Goal: Task Accomplishment & Management: Complete application form

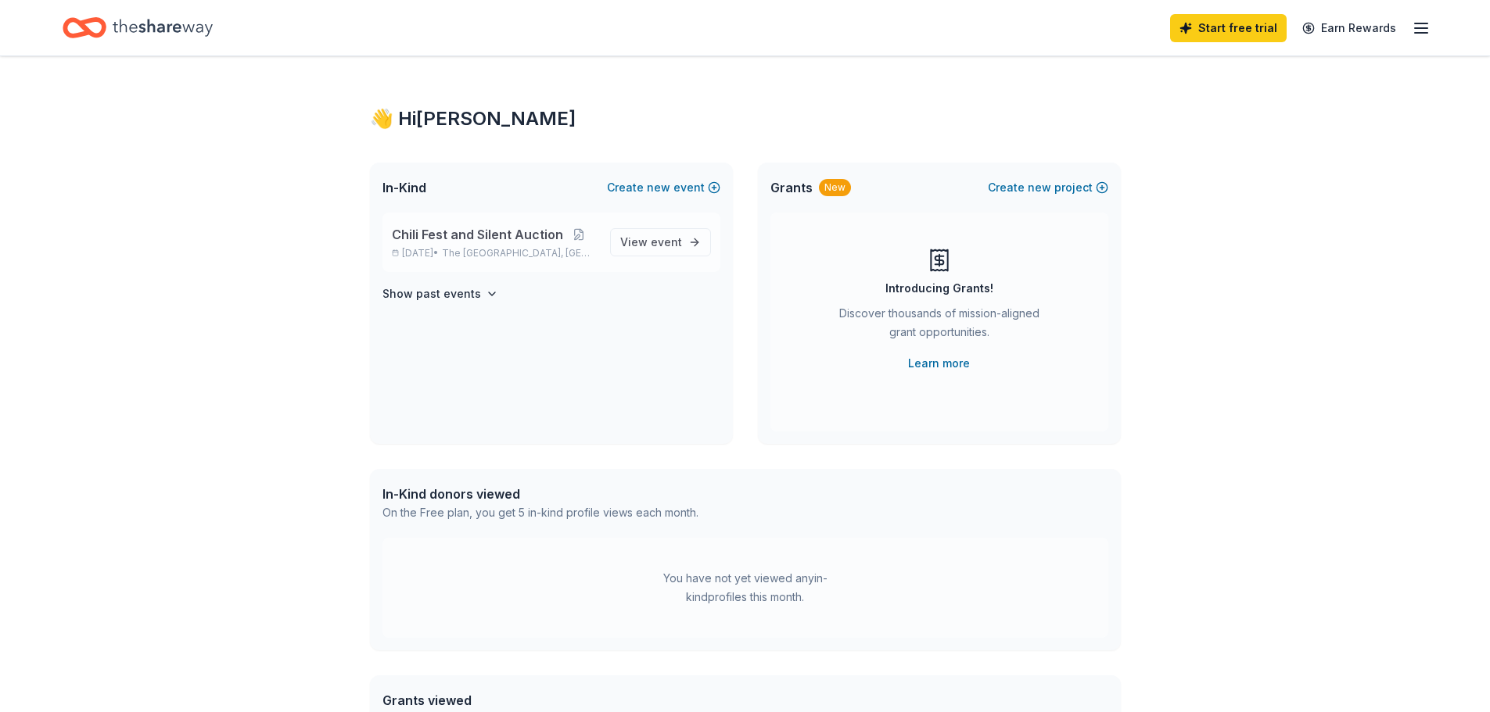
click at [470, 235] on span "Chili Fest and Silent Auction" at bounding box center [477, 234] width 171 height 19
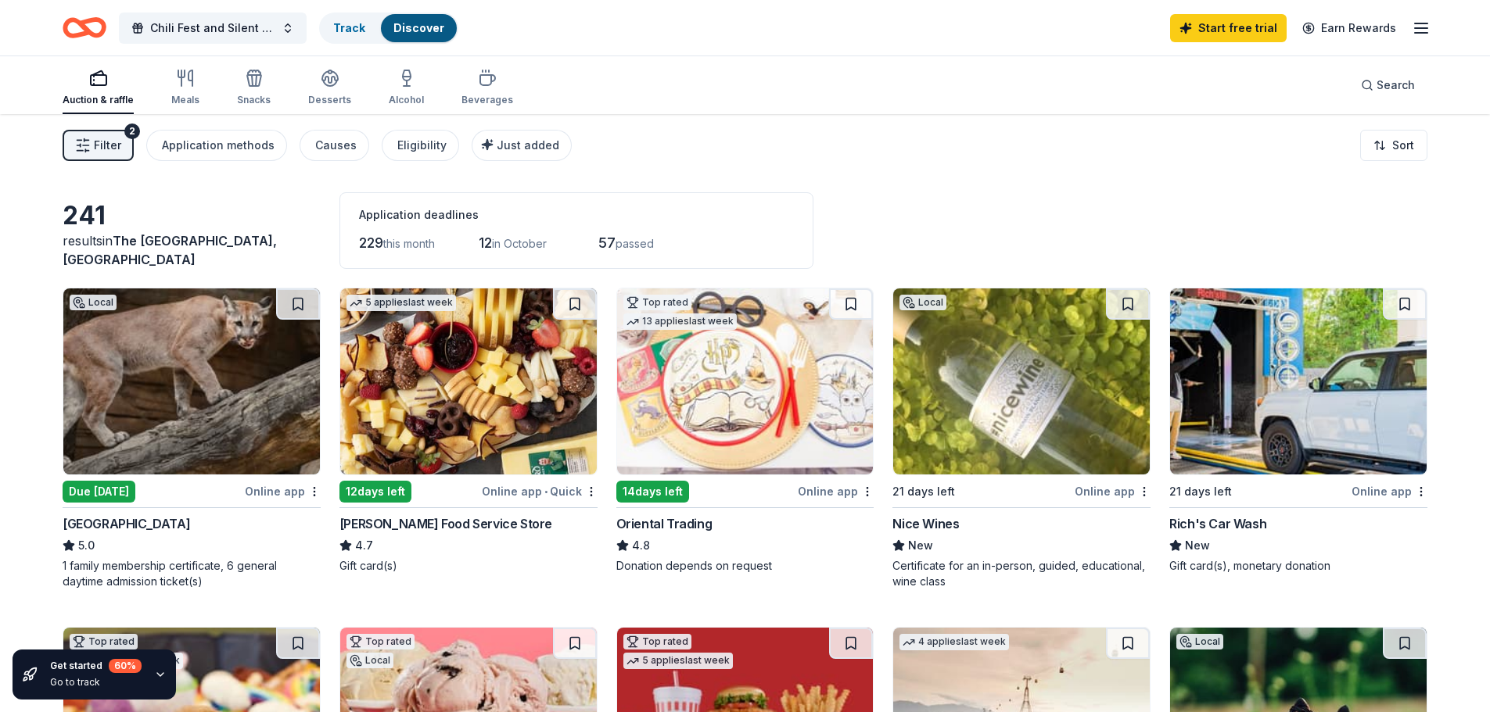
click at [289, 492] on div "Online app" at bounding box center [283, 492] width 76 height 20
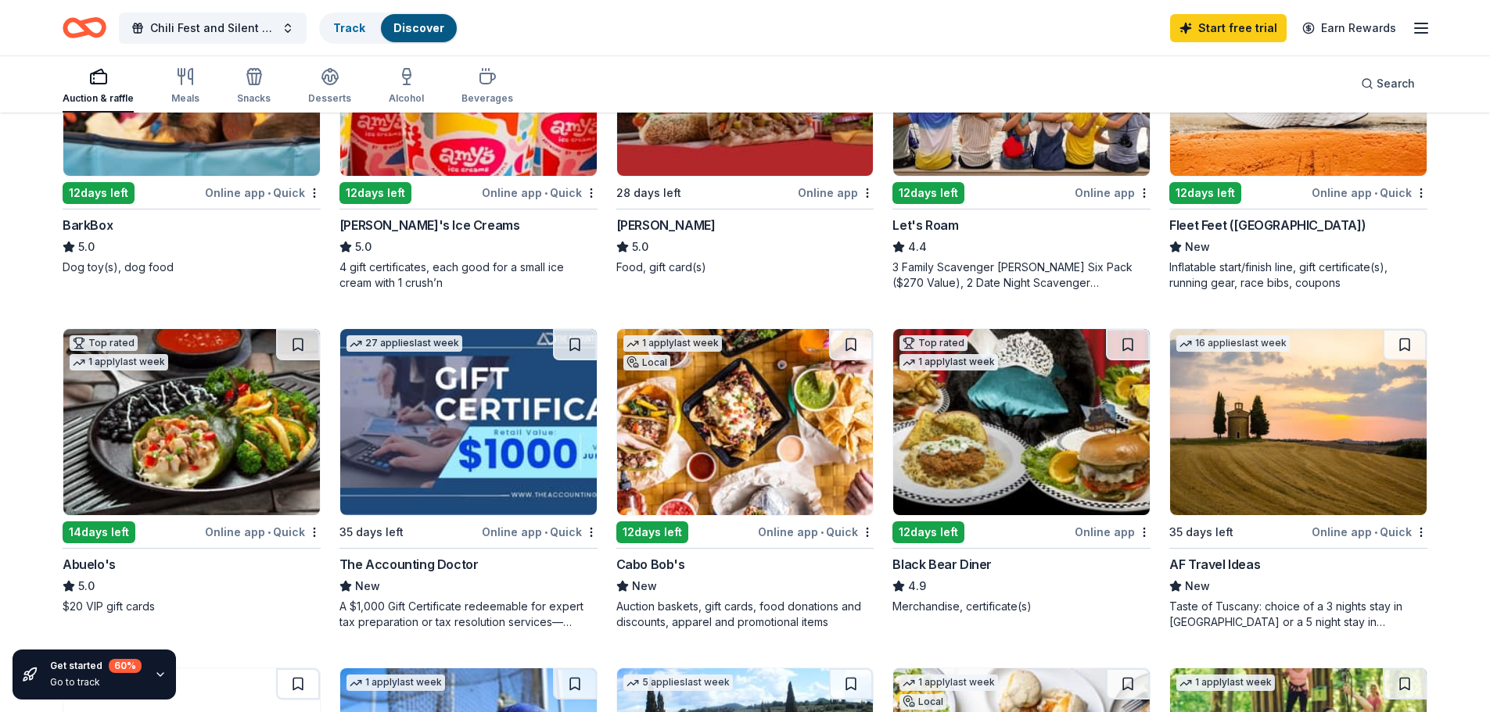
scroll to position [704, 0]
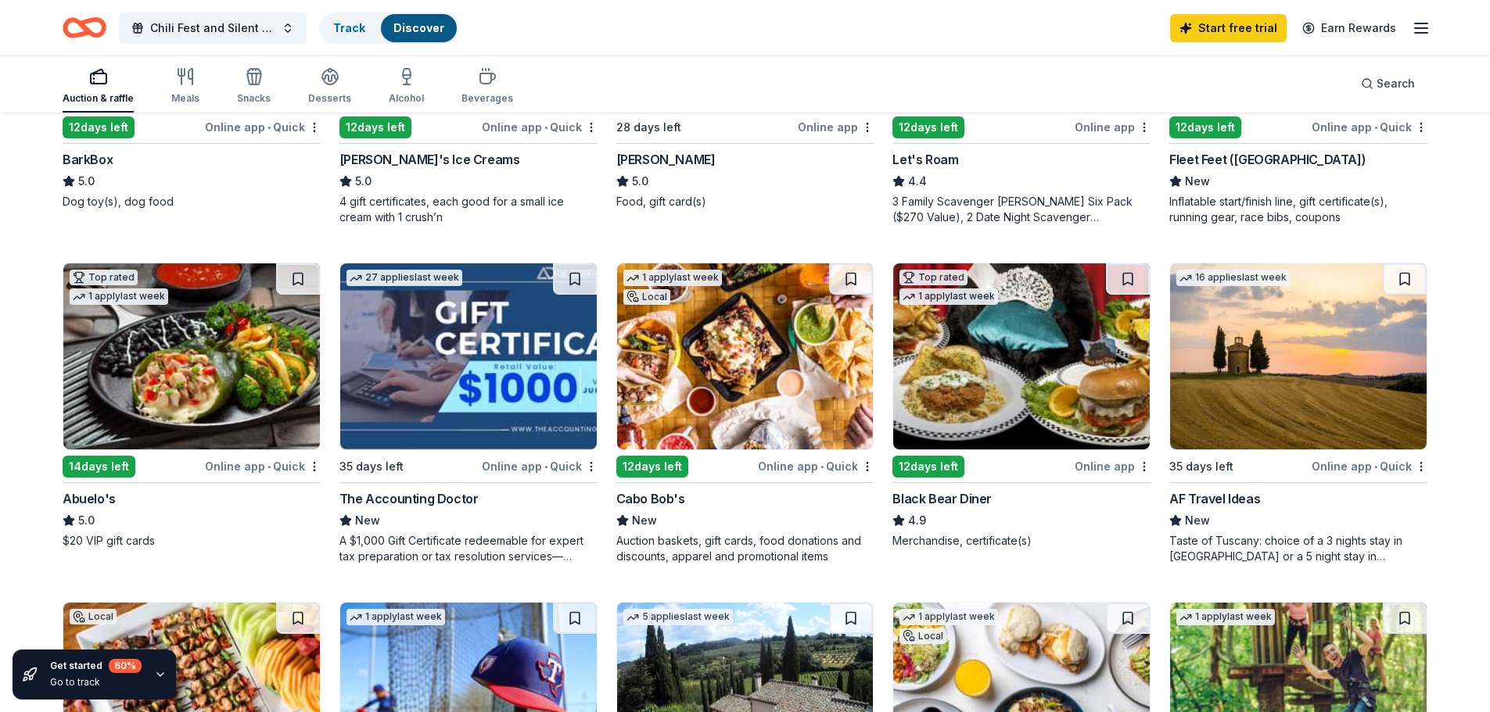
click at [953, 502] on div "Black Bear Diner" at bounding box center [941, 499] width 99 height 19
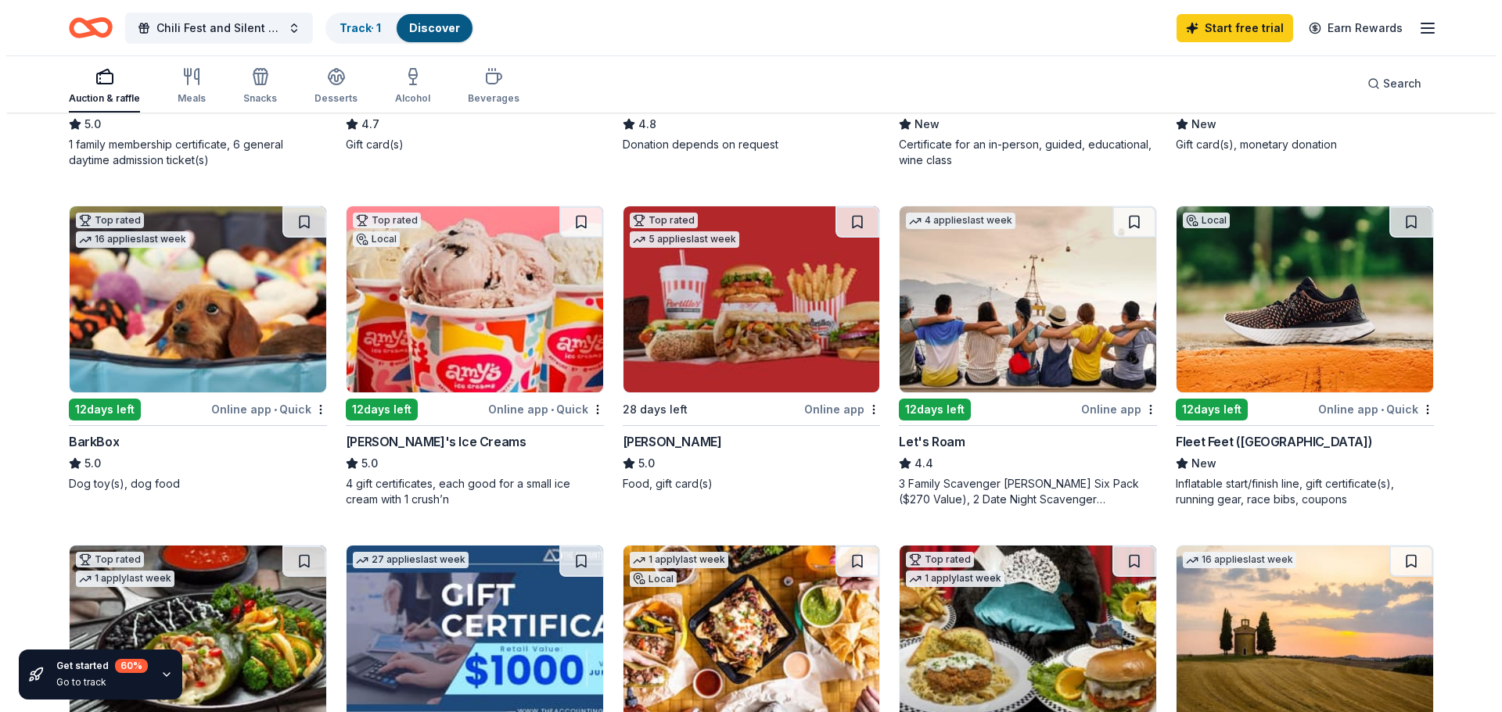
scroll to position [387, 0]
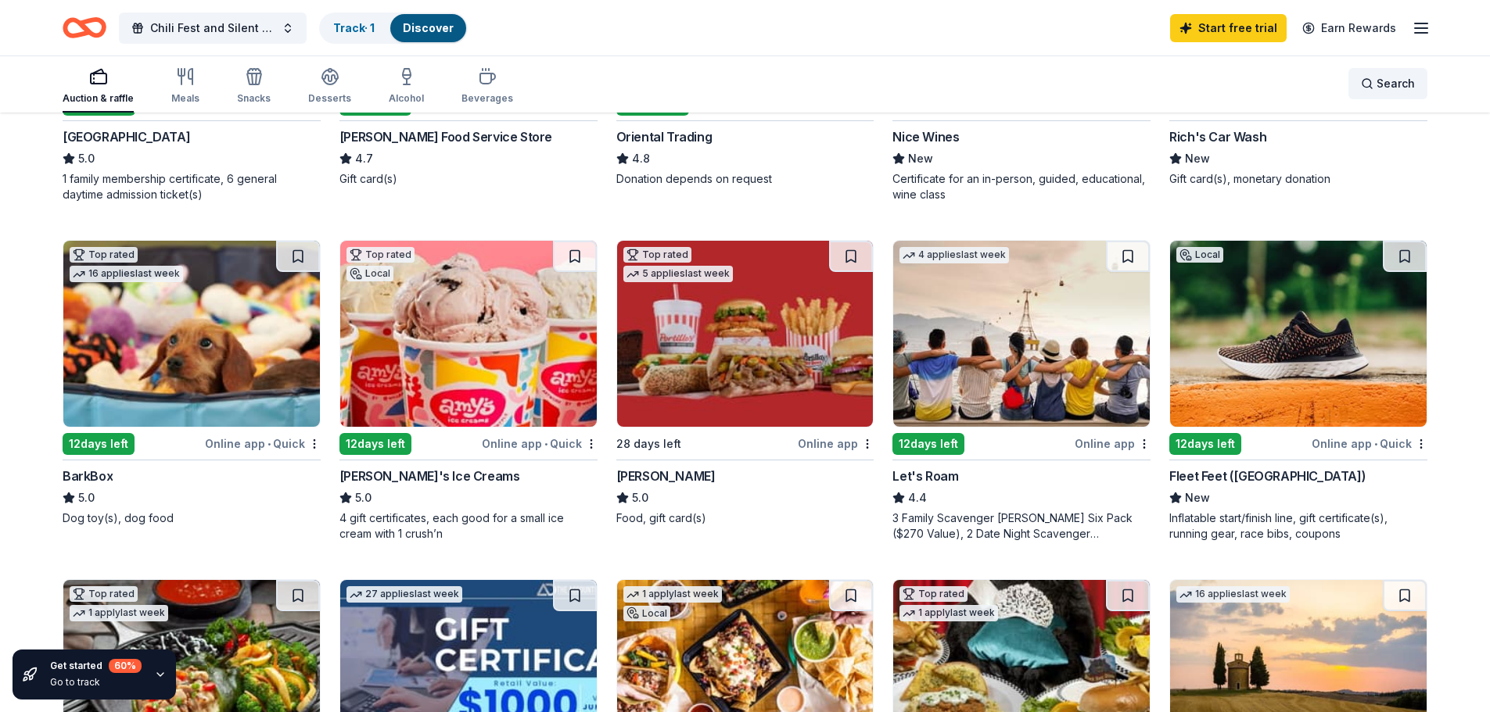
click at [1384, 87] on span "Search" at bounding box center [1395, 83] width 38 height 19
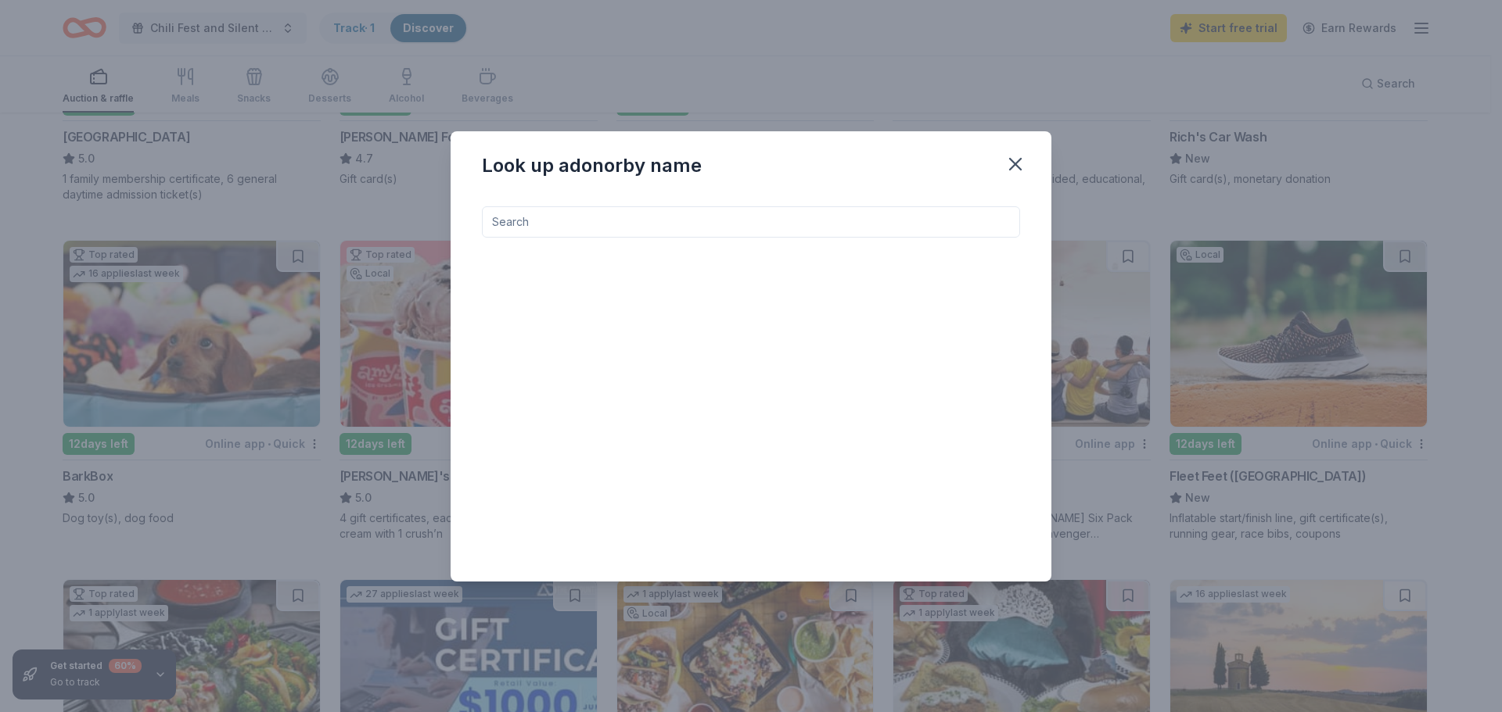
click at [520, 233] on input at bounding box center [751, 221] width 538 height 31
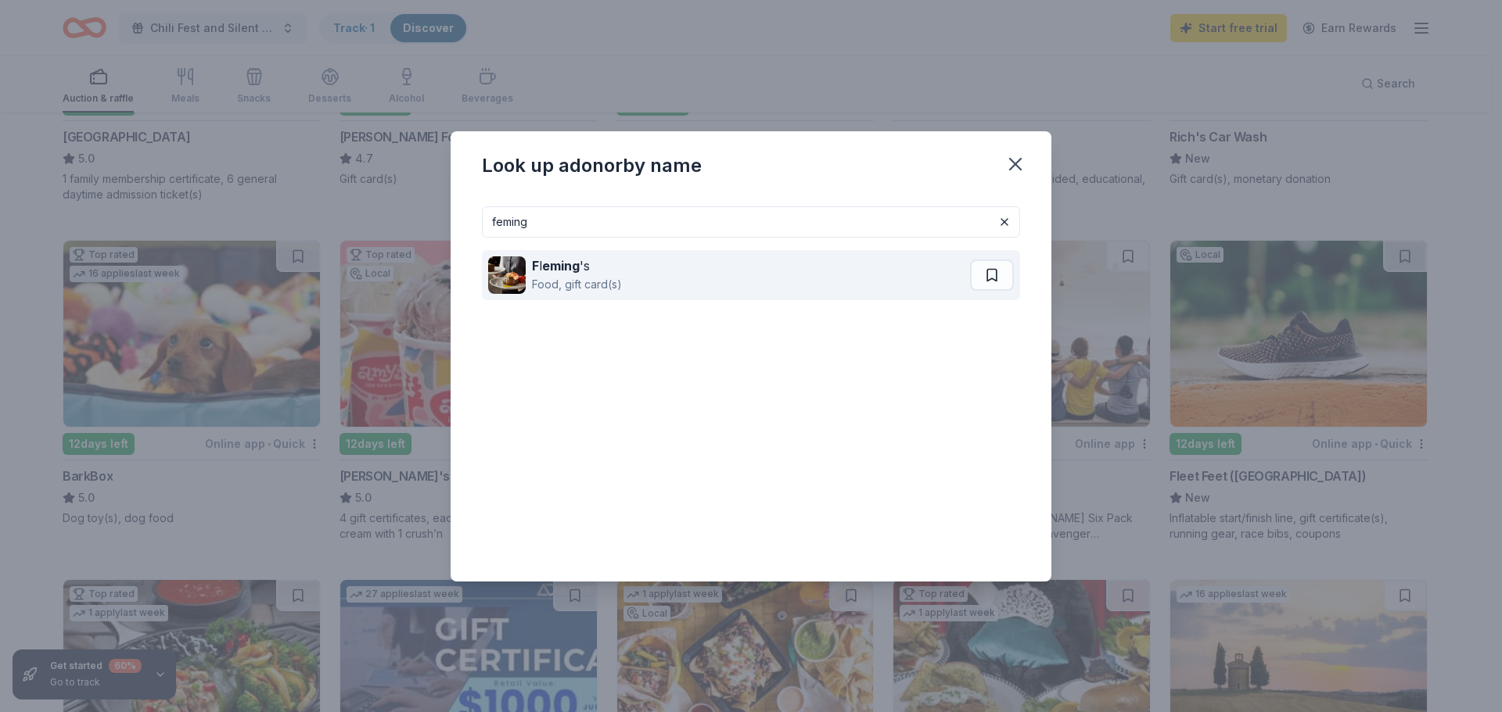
type input "feming"
click at [566, 275] on div "Food, gift card(s)" at bounding box center [577, 284] width 90 height 19
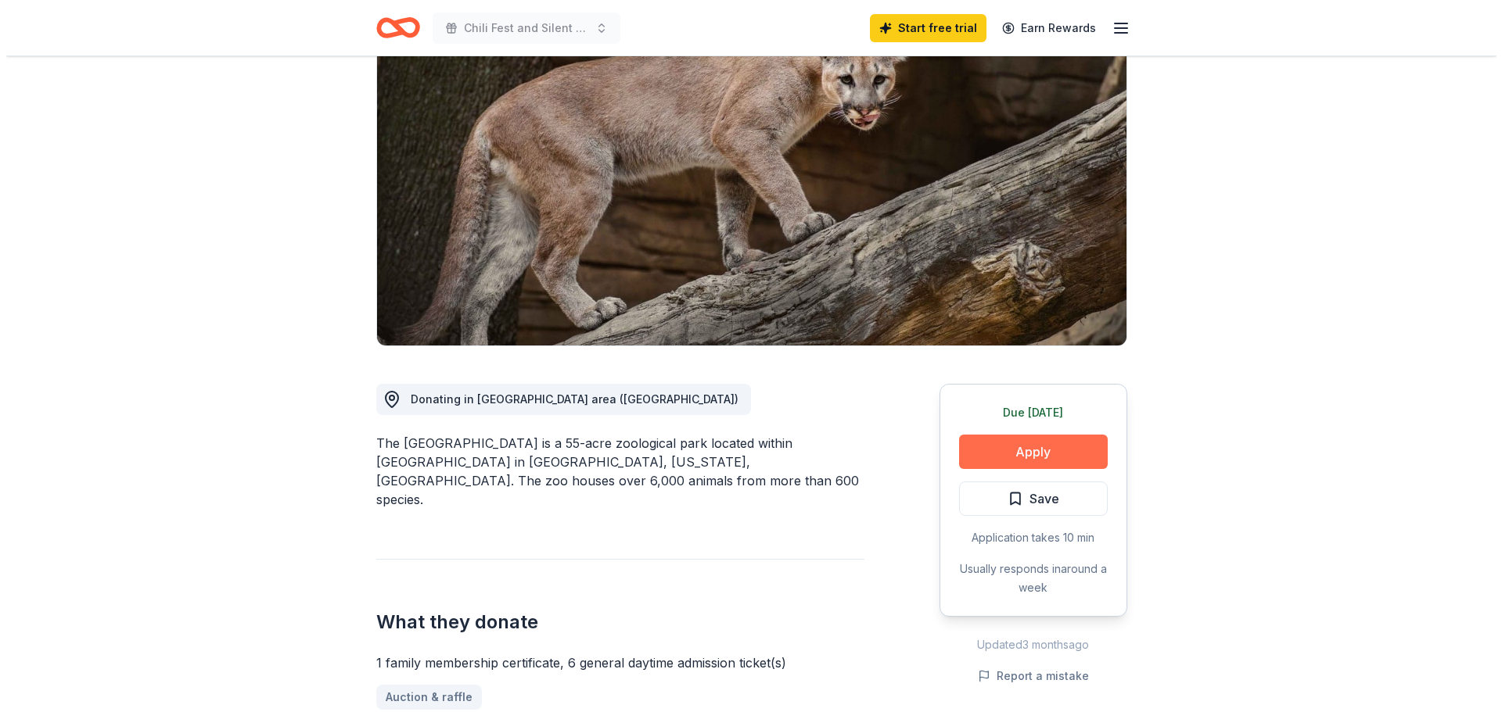
scroll to position [156, 0]
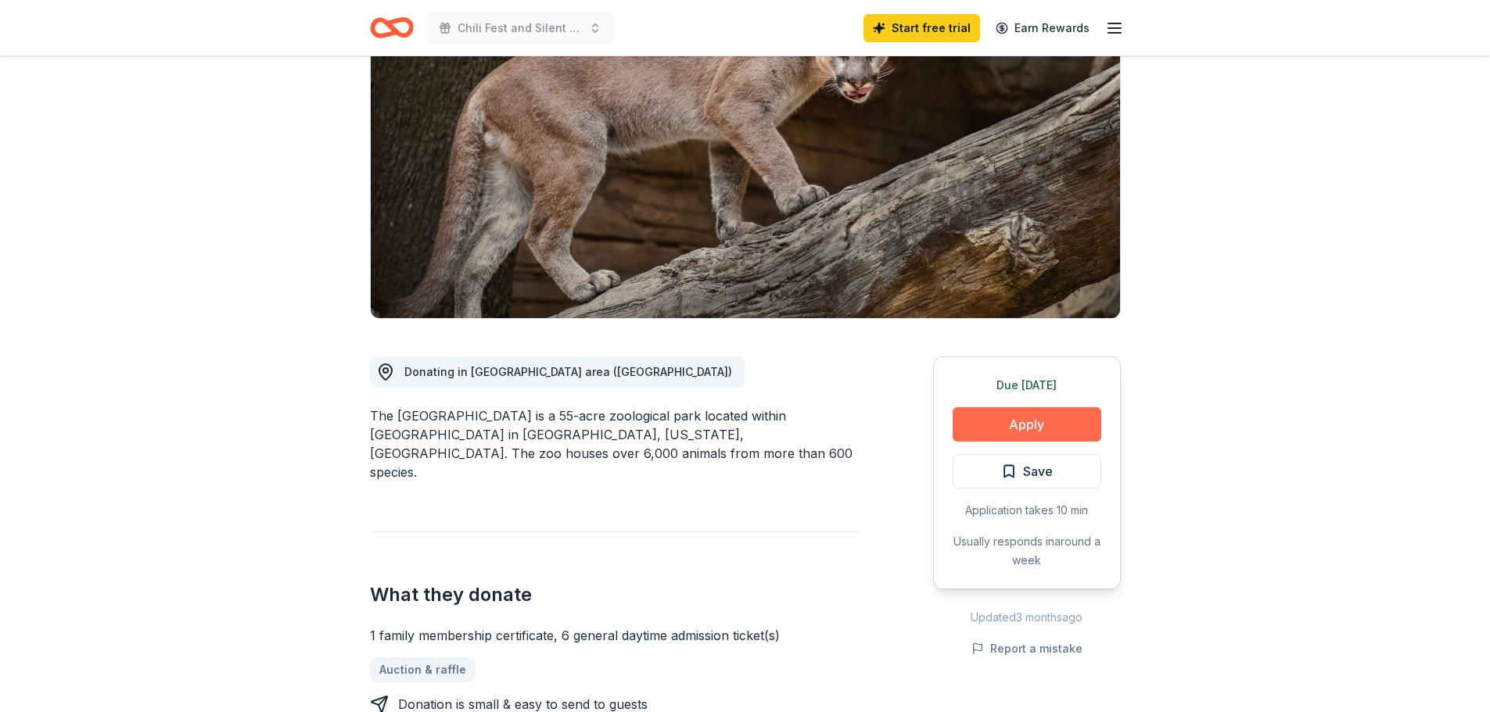
click at [1026, 425] on button "Apply" at bounding box center [1027, 424] width 149 height 34
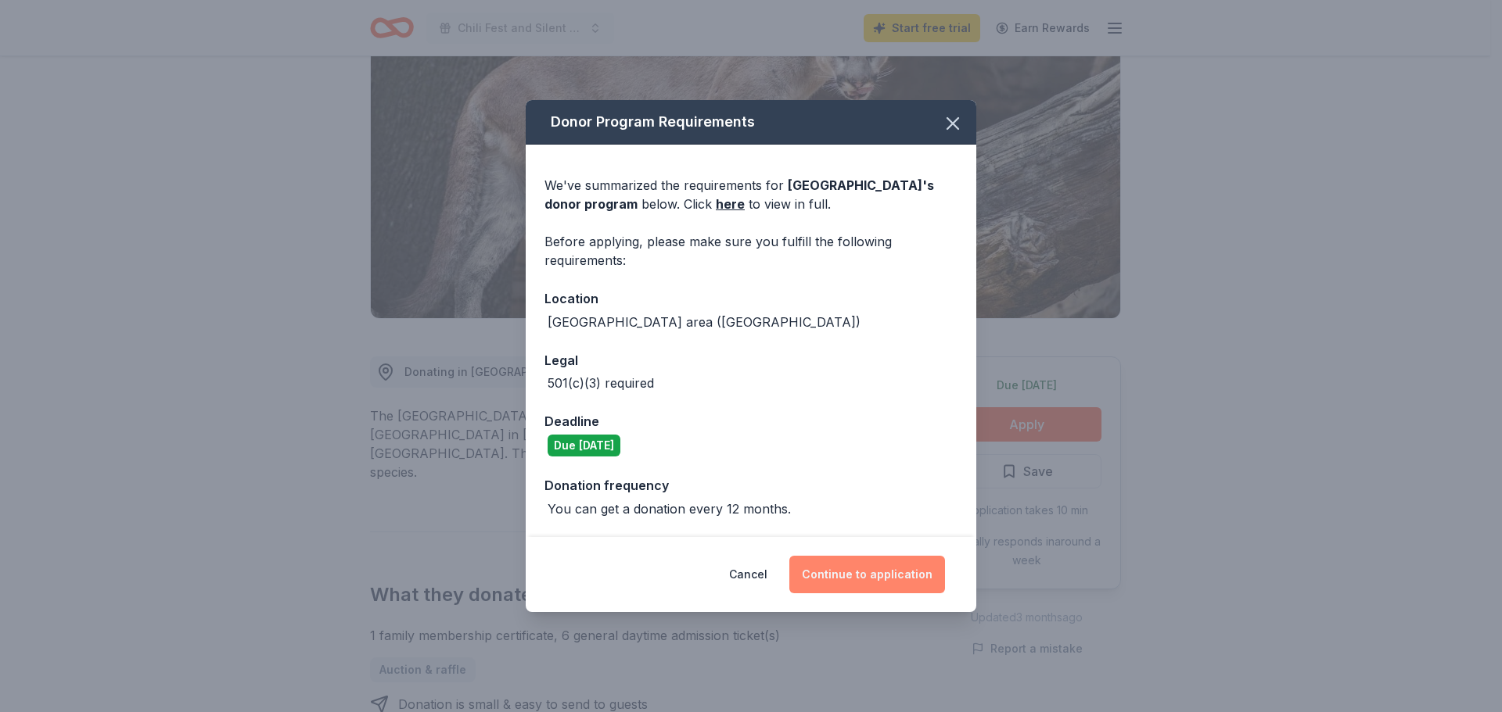
click at [874, 577] on button "Continue to application" at bounding box center [867, 575] width 156 height 38
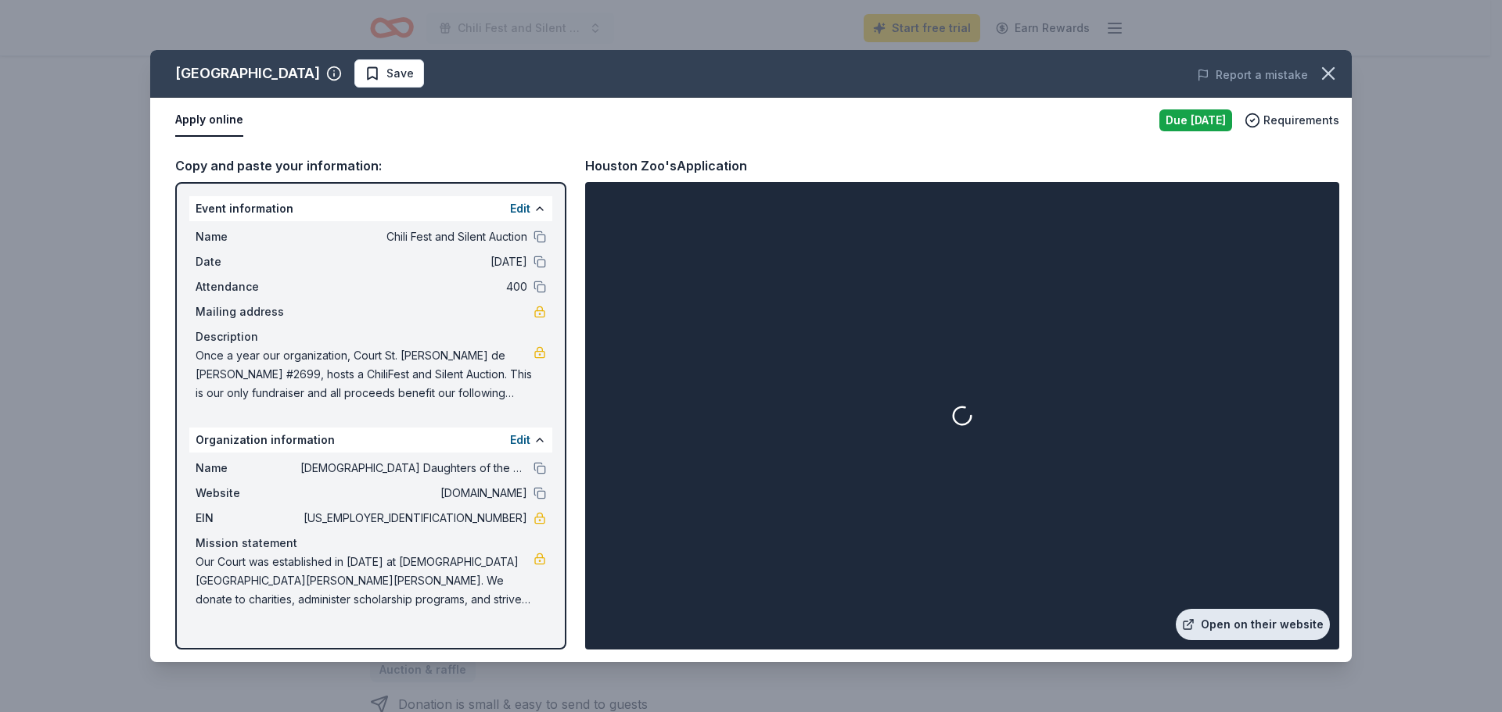
click at [1240, 627] on link "Open on their website" at bounding box center [1252, 624] width 154 height 31
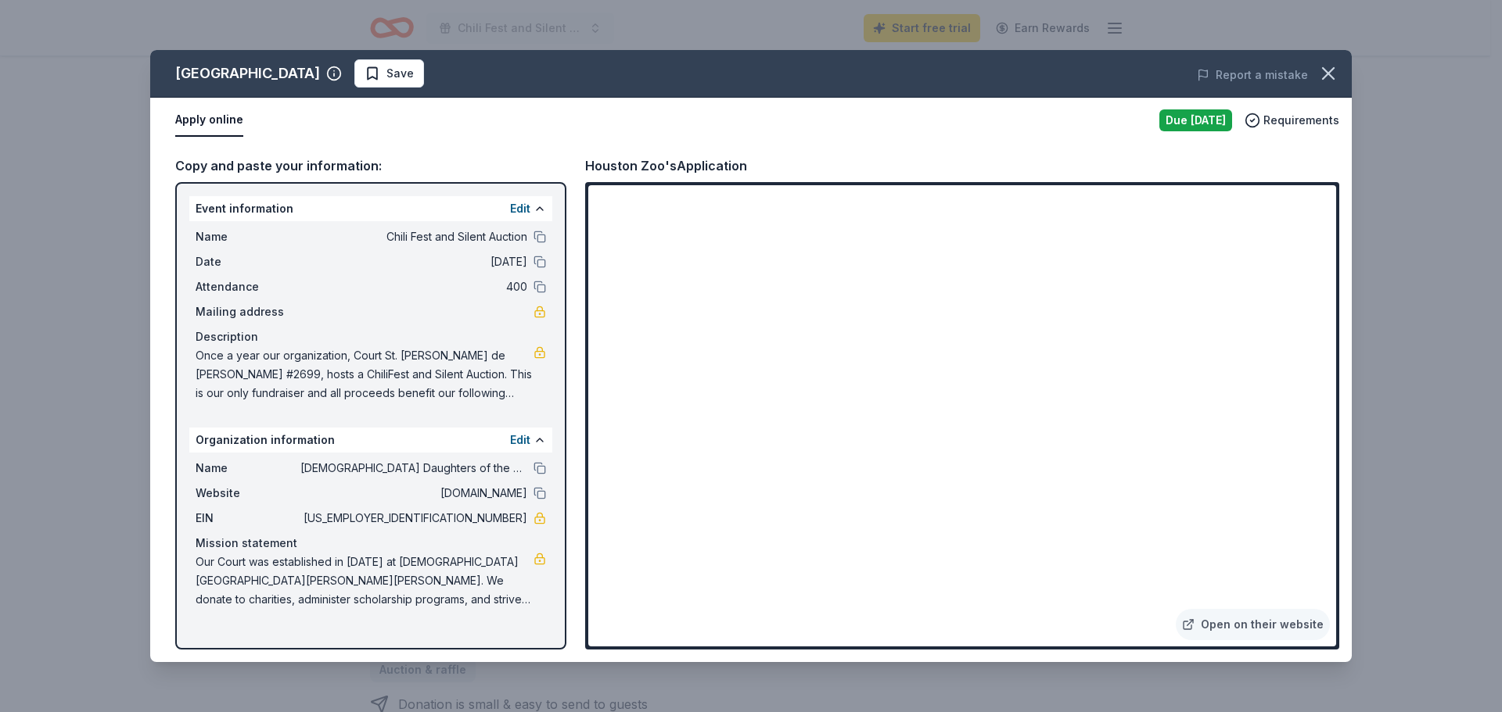
click at [479, 521] on span "51-0196617" at bounding box center [413, 518] width 227 height 19
click at [476, 520] on span "51-0196617" at bounding box center [413, 518] width 227 height 19
click at [472, 519] on span "51-0196617" at bounding box center [413, 518] width 227 height 19
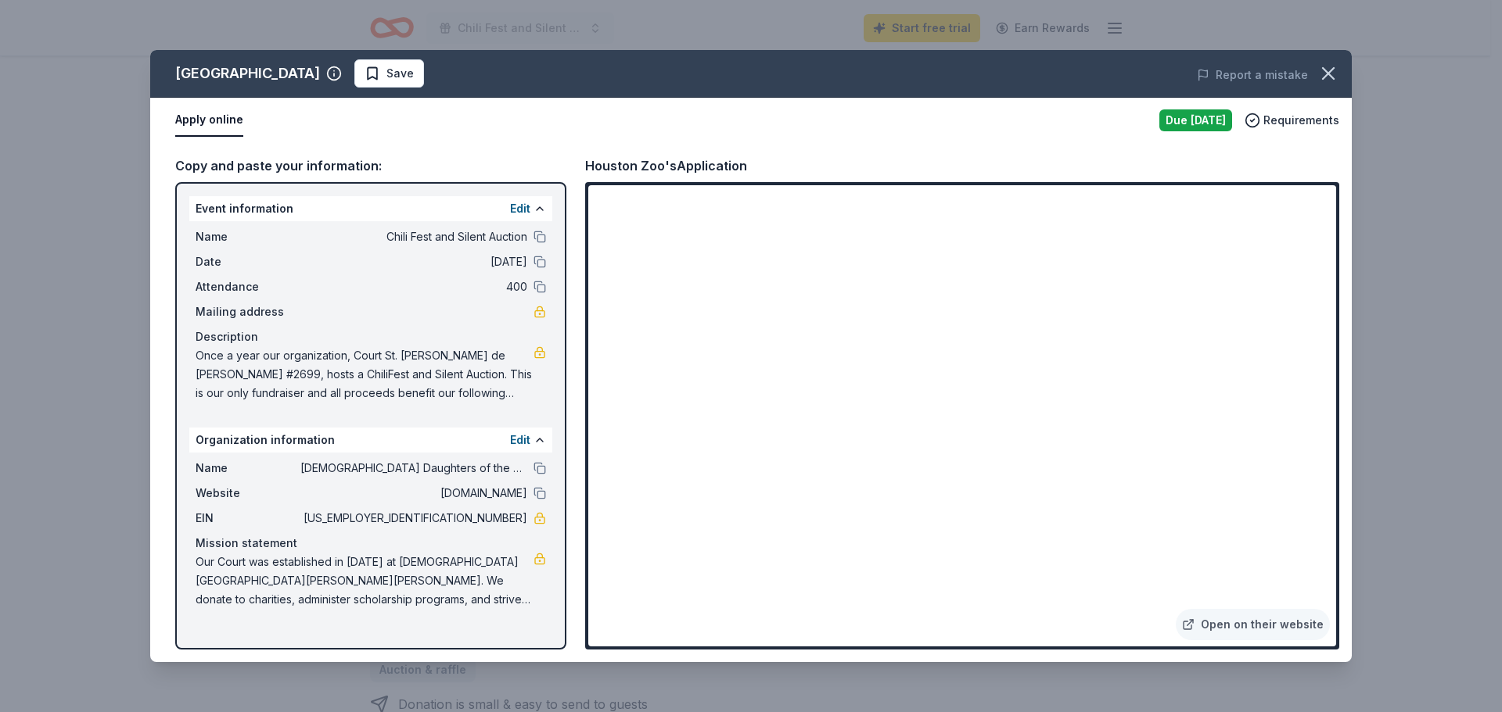
click at [538, 517] on link at bounding box center [539, 518] width 13 height 13
click at [522, 441] on button "Edit" at bounding box center [520, 440] width 20 height 19
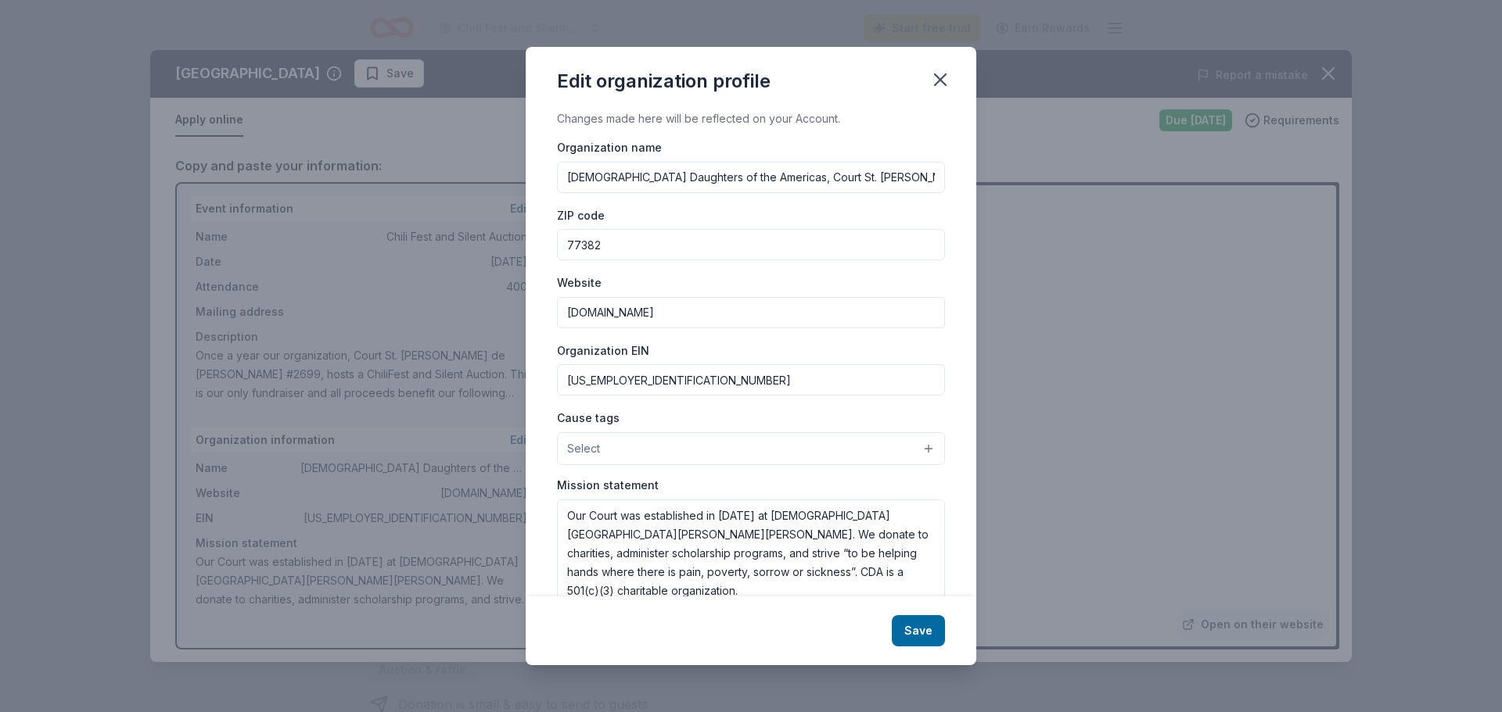
click at [579, 383] on input "51-0196617" at bounding box center [751, 379] width 388 height 31
type input "53-0196617"
click at [922, 627] on button "Save" at bounding box center [918, 630] width 53 height 31
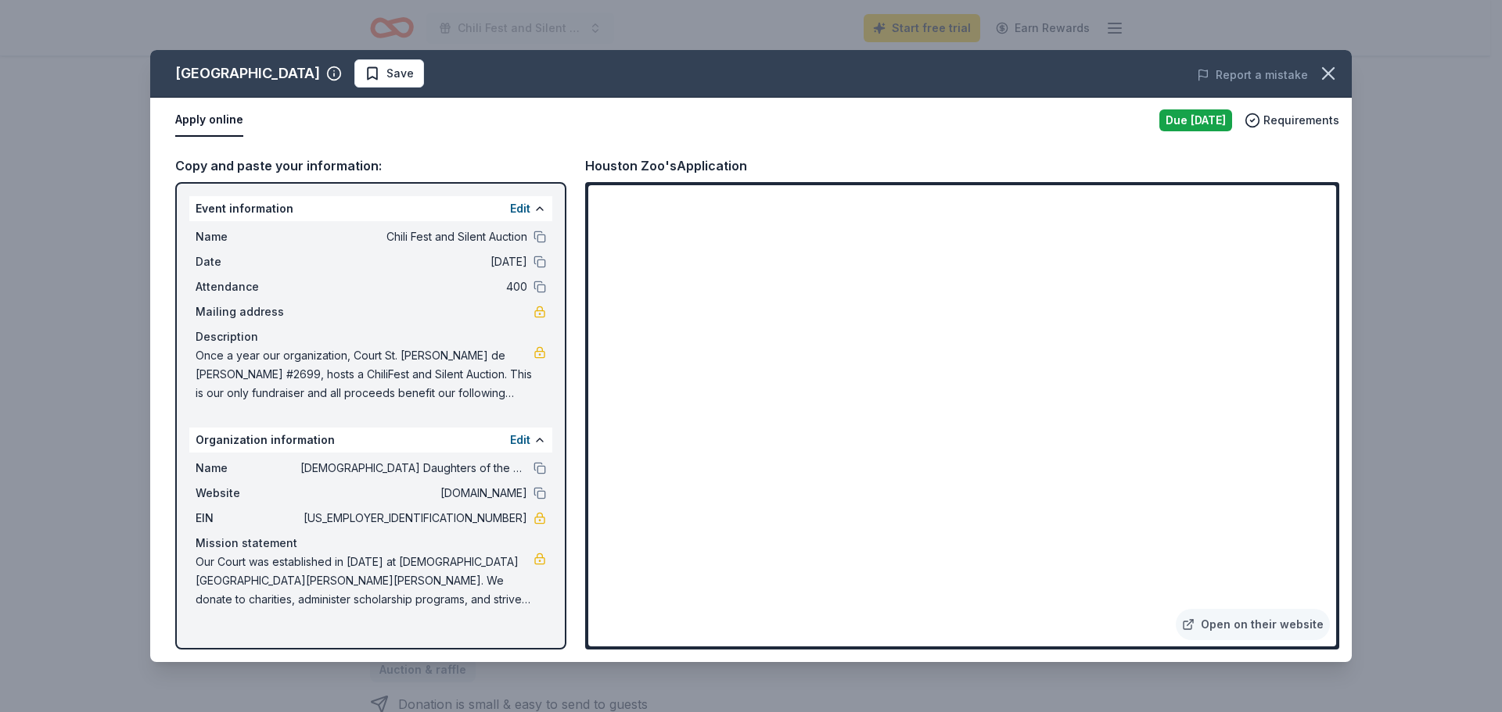
drag, startPoint x: 192, startPoint y: 560, endPoint x: 285, endPoint y: 578, distance: 94.8
click at [285, 578] on div "Name Catholic Daughters of the Americas, Court St. Jane Frances de Chantal # 26…" at bounding box center [370, 534] width 363 height 163
click at [192, 560] on div "Name Catholic Daughters of the Americas, Court St. Jane Frances de Chantal # 26…" at bounding box center [370, 534] width 363 height 163
drag, startPoint x: 195, startPoint y: 560, endPoint x: 246, endPoint y: 574, distance: 53.5
click at [246, 574] on div "Name Catholic Daughters of the Americas, Court St. Jane Frances de Chantal # 26…" at bounding box center [370, 534] width 363 height 163
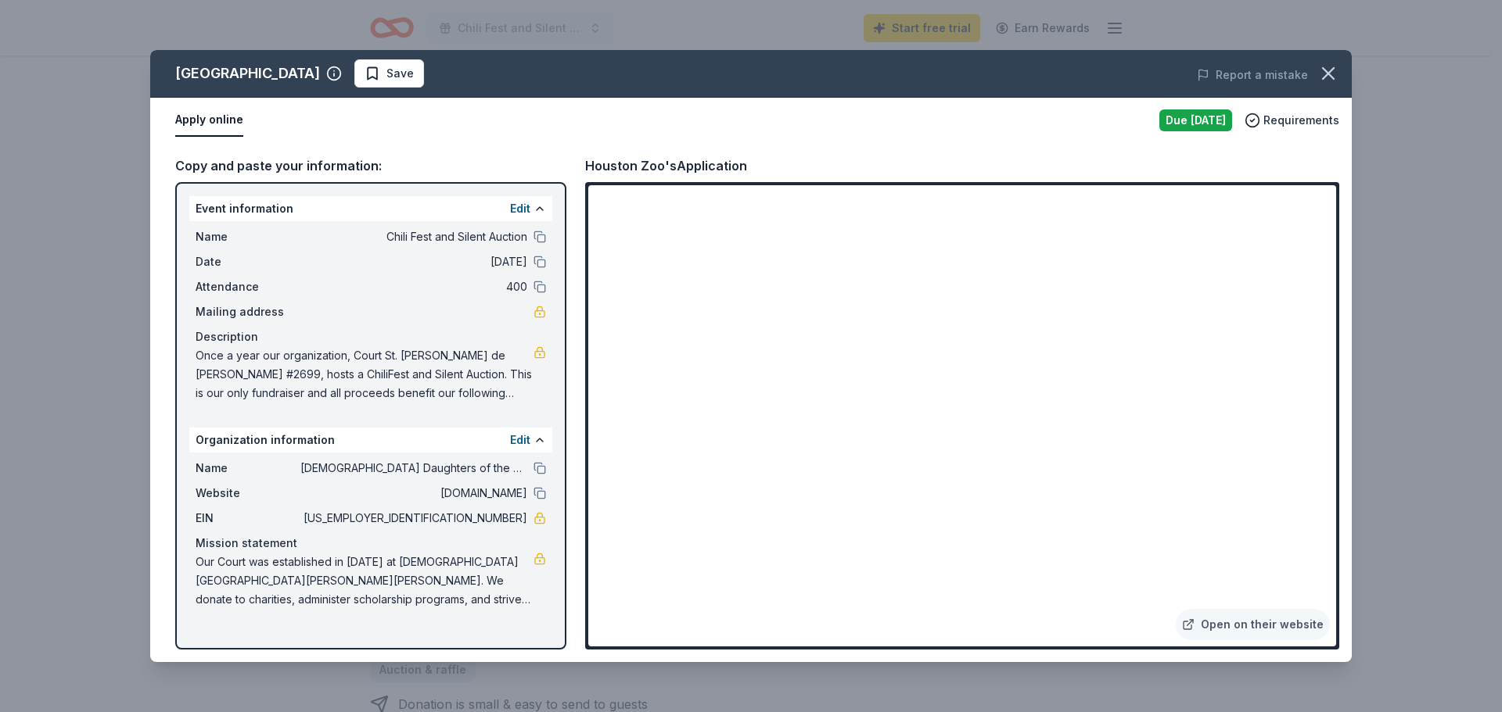
click at [410, 610] on div "Name Catholic Daughters of the Americas, Court St. Jane Frances de Chantal # 26…" at bounding box center [370, 534] width 363 height 163
click at [539, 562] on link at bounding box center [539, 559] width 13 height 13
click at [440, 583] on span "Our Court was established in 2015 at Saint Anthony of Padua Catholic Church of …" at bounding box center [365, 581] width 338 height 56
click at [386, 70] on span "Save" at bounding box center [399, 73] width 27 height 19
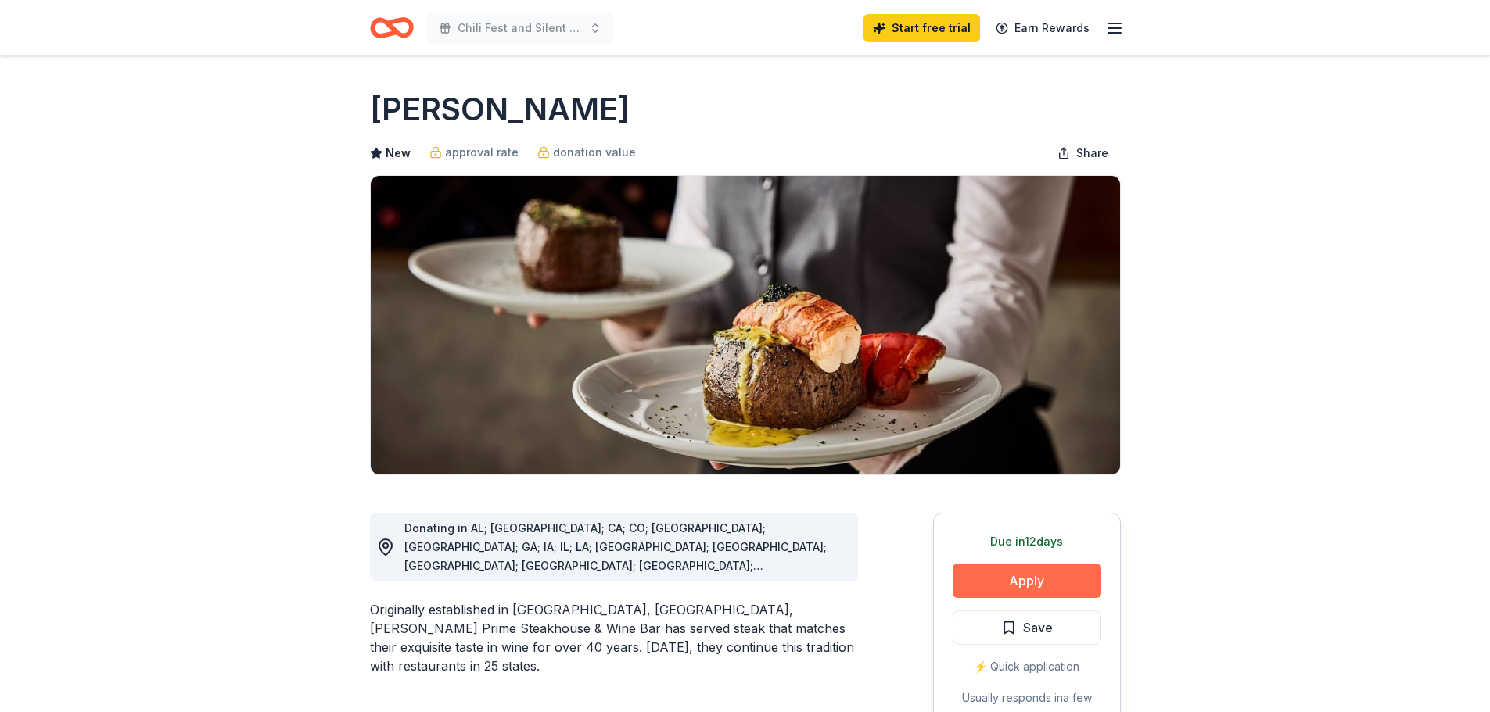
click at [1023, 574] on button "Apply" at bounding box center [1027, 581] width 149 height 34
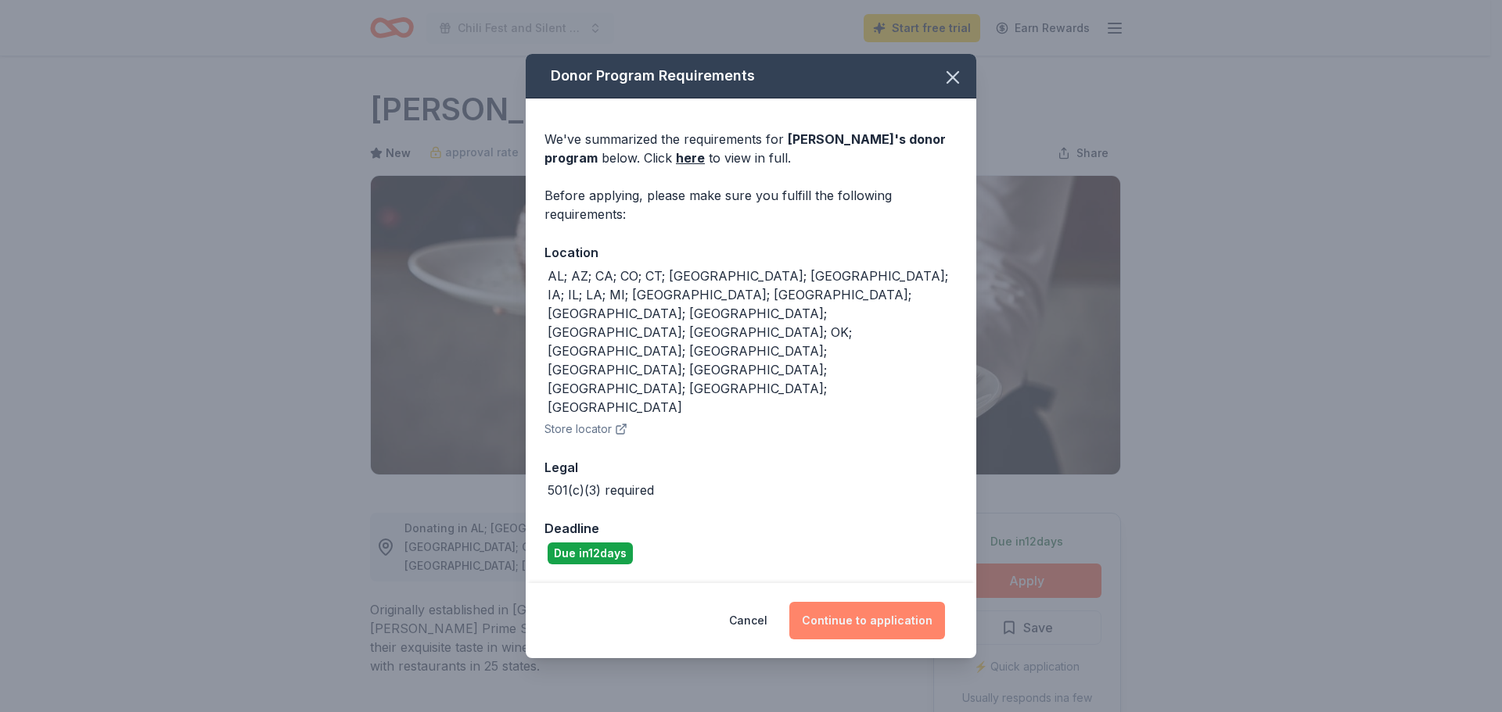
click at [862, 602] on button "Continue to application" at bounding box center [867, 621] width 156 height 38
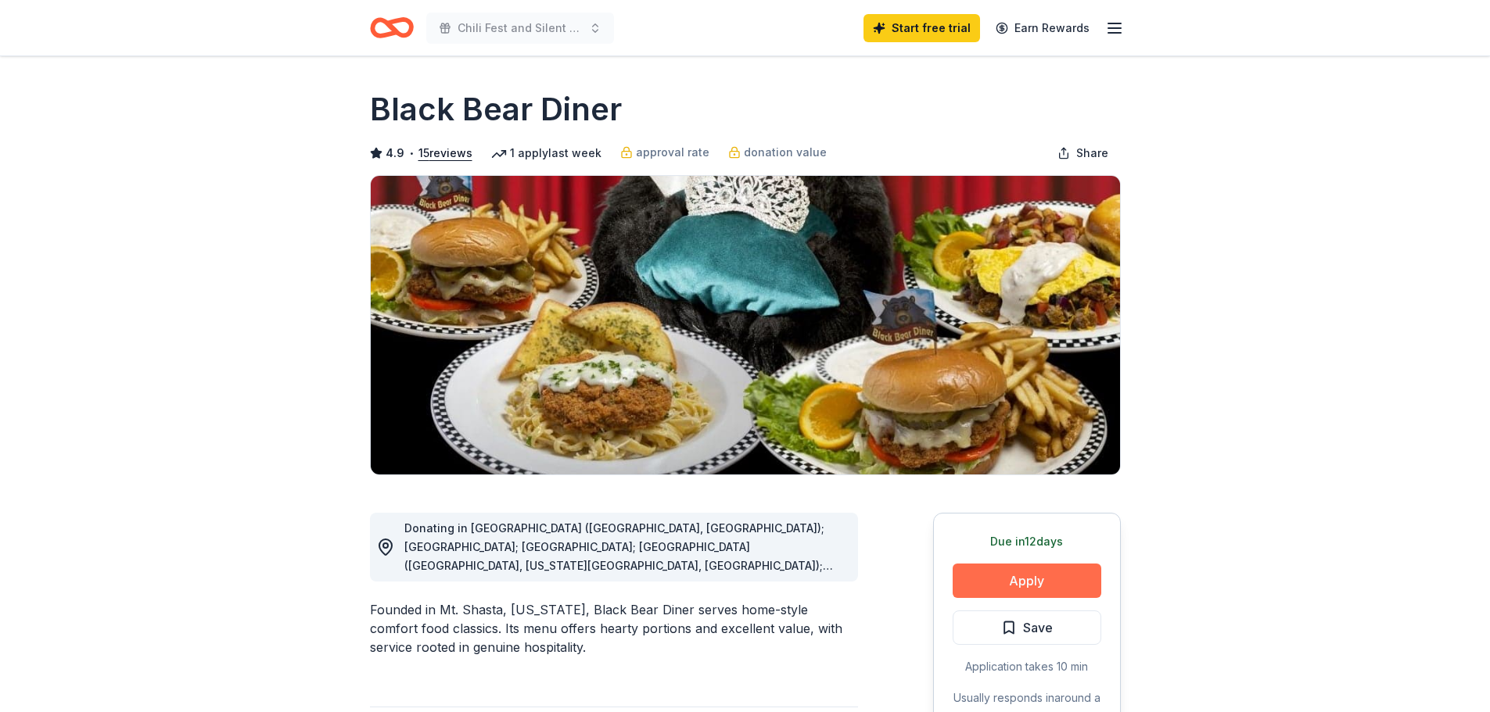
click at [1018, 595] on button "Apply" at bounding box center [1027, 581] width 149 height 34
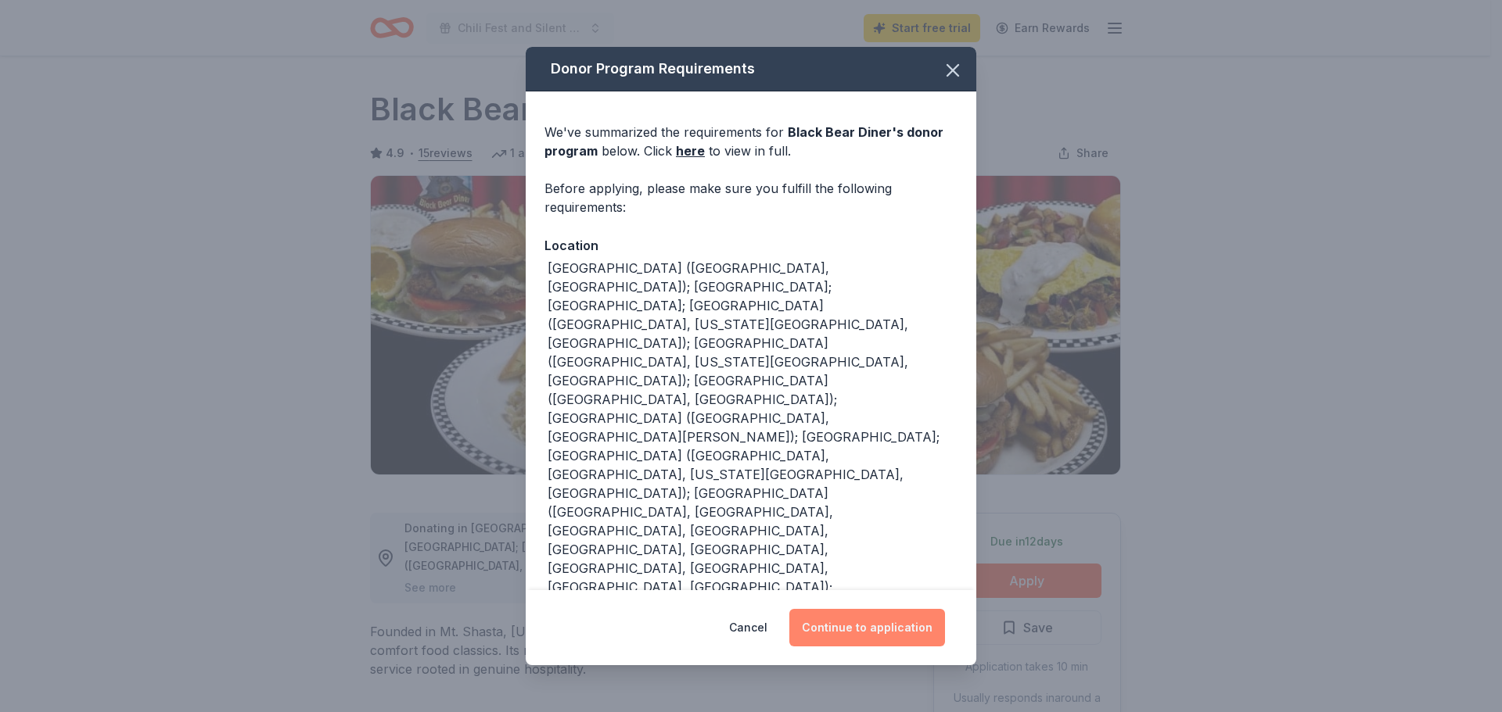
click at [870, 613] on button "Continue to application" at bounding box center [867, 628] width 156 height 38
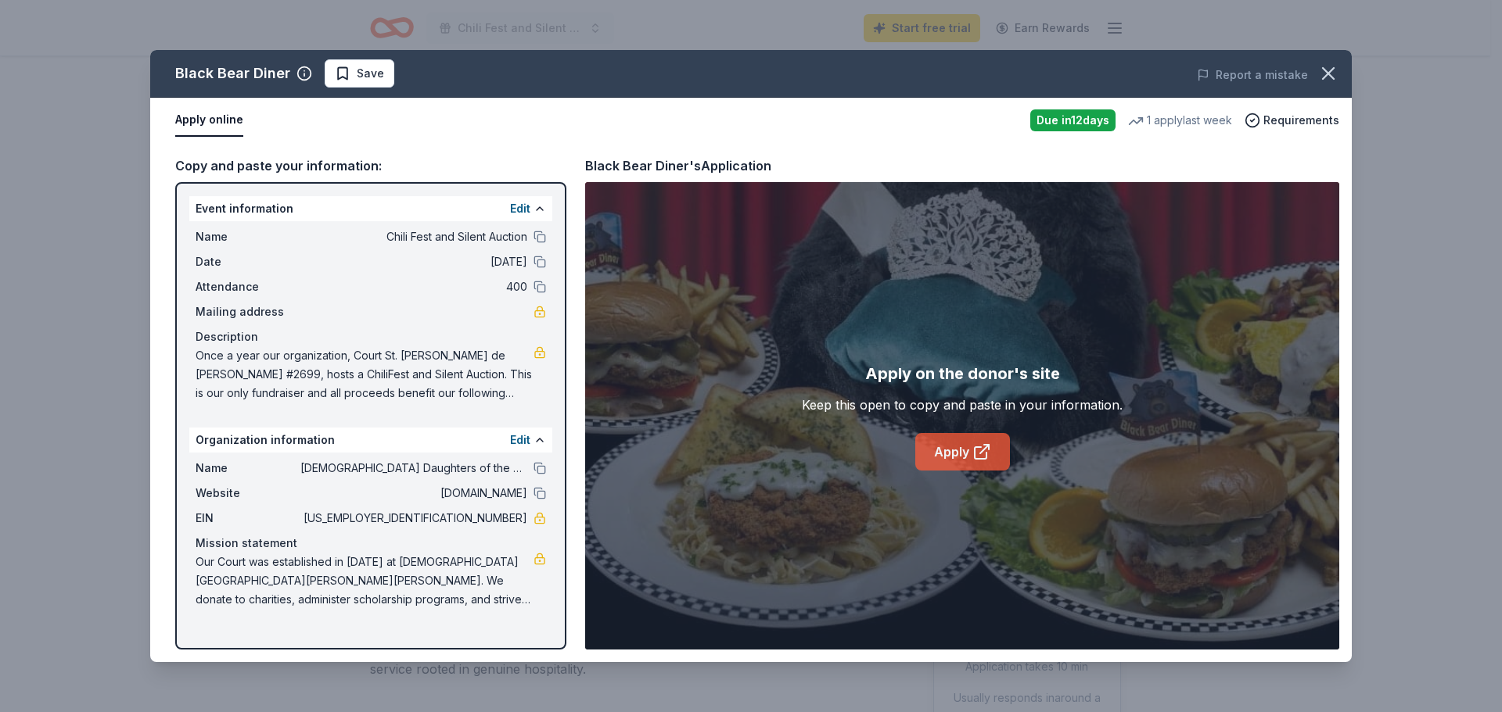
click at [956, 450] on link "Apply" at bounding box center [962, 452] width 95 height 38
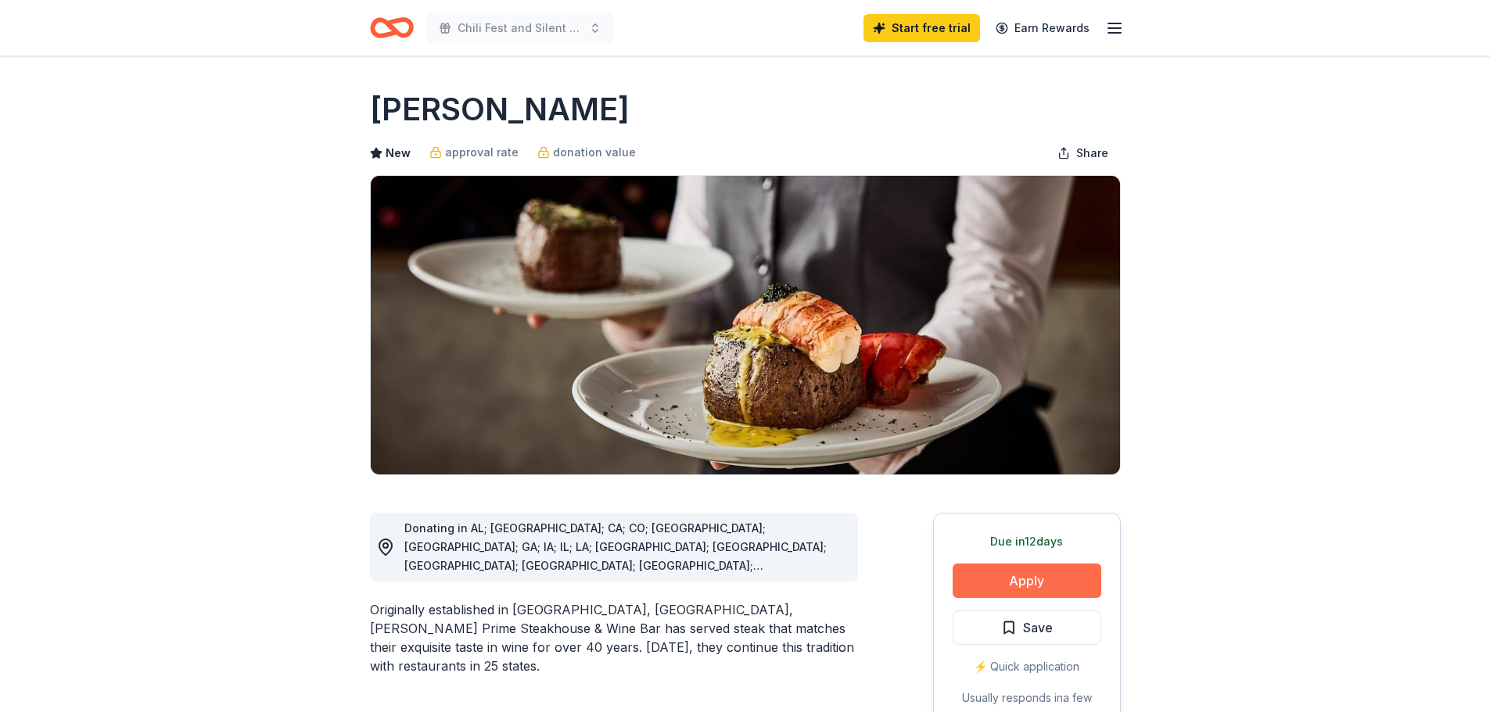
click at [995, 572] on button "Apply" at bounding box center [1027, 581] width 149 height 34
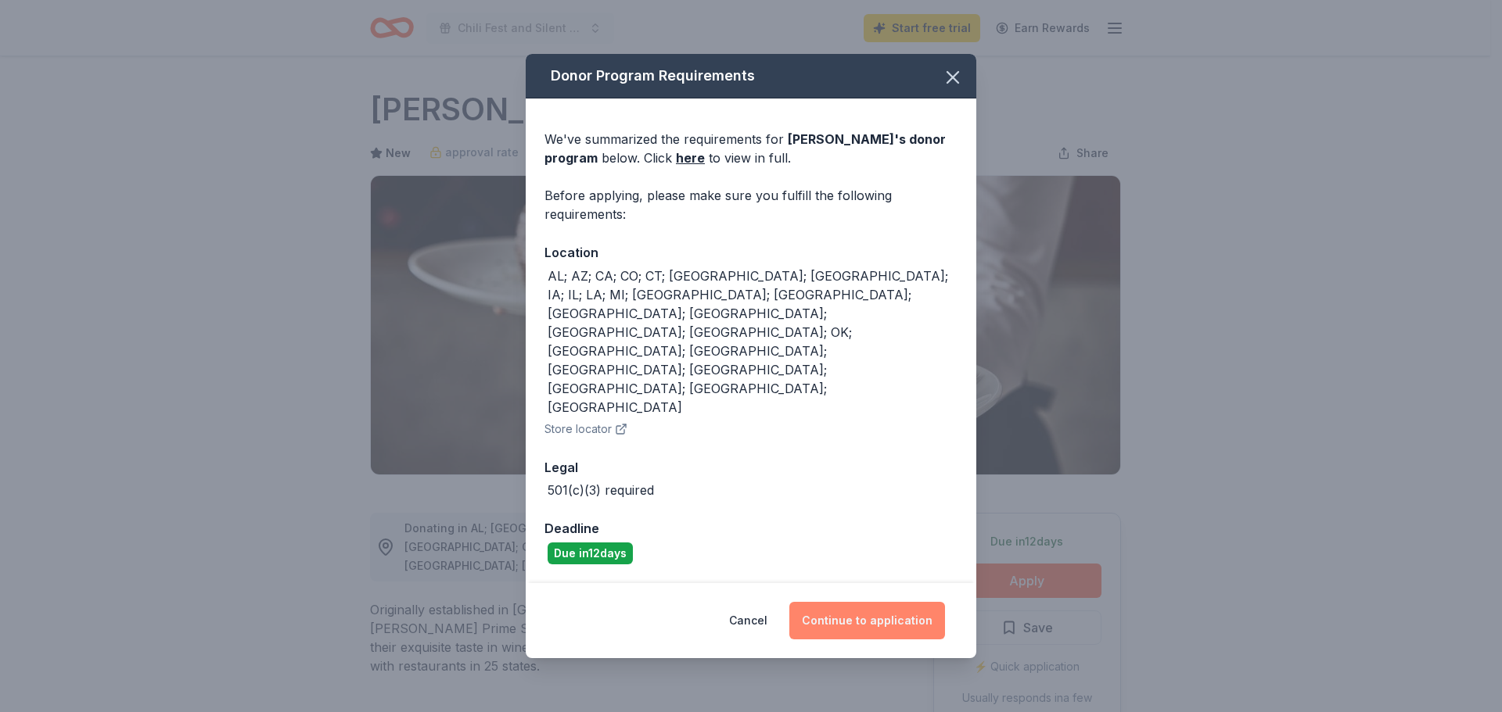
click at [863, 602] on button "Continue to application" at bounding box center [867, 621] width 156 height 38
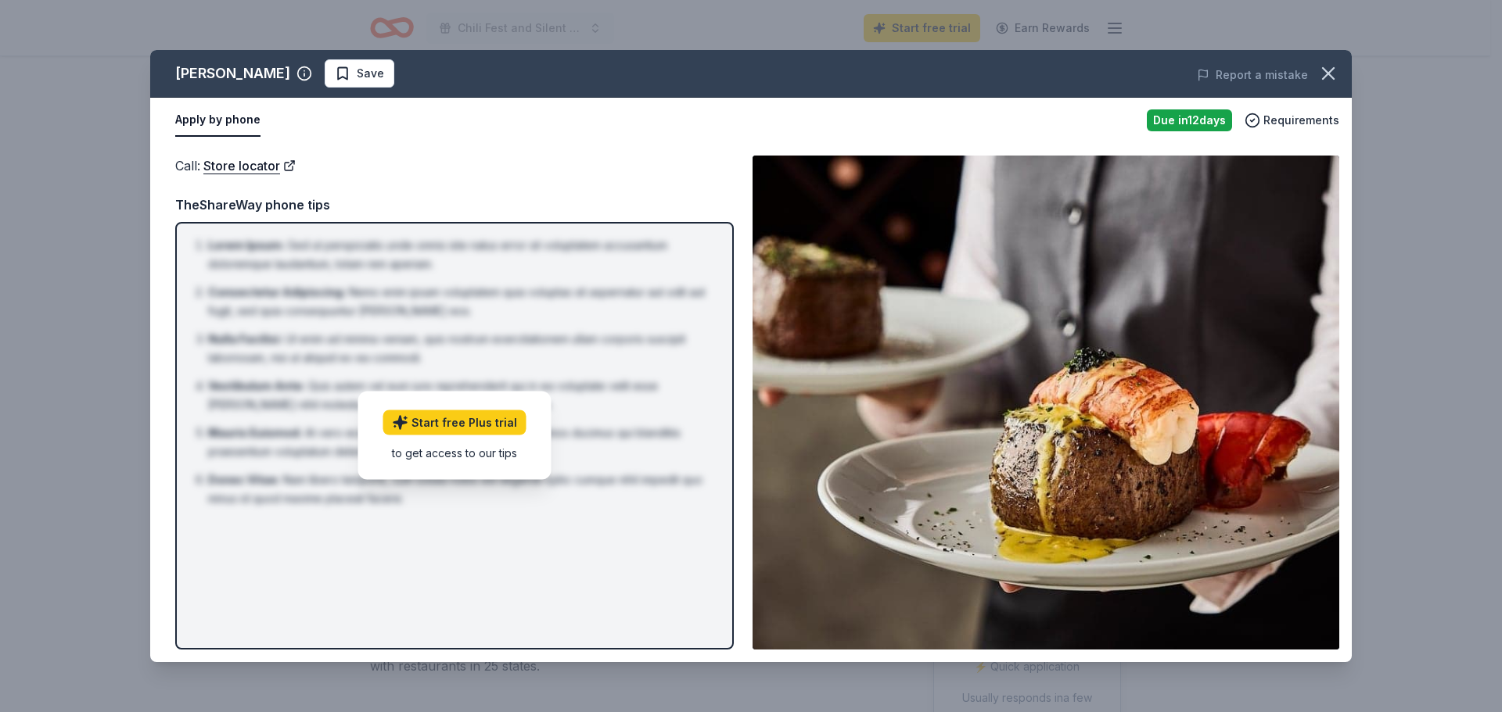
click at [447, 454] on div "to get access to our tips" at bounding box center [454, 453] width 143 height 16
drag, startPoint x: 245, startPoint y: 237, endPoint x: 237, endPoint y: 254, distance: 18.9
click at [237, 254] on li "Lorem Ipsum : Sed ut perspiciatis unde omnis iste natus error sit voluptatem ac…" at bounding box center [459, 255] width 502 height 38
click at [484, 425] on link "Start free Plus trial" at bounding box center [454, 423] width 143 height 25
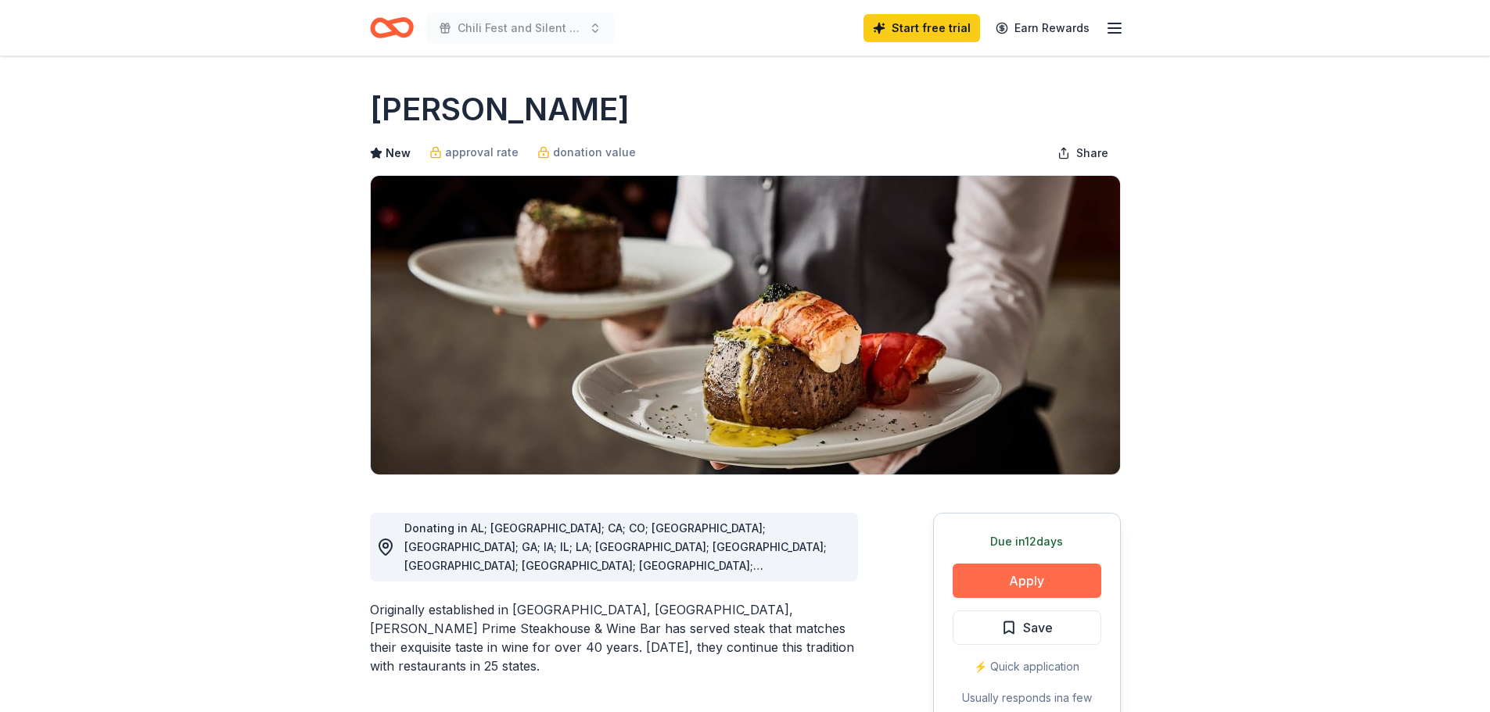
click at [1048, 595] on button "Apply" at bounding box center [1027, 581] width 149 height 34
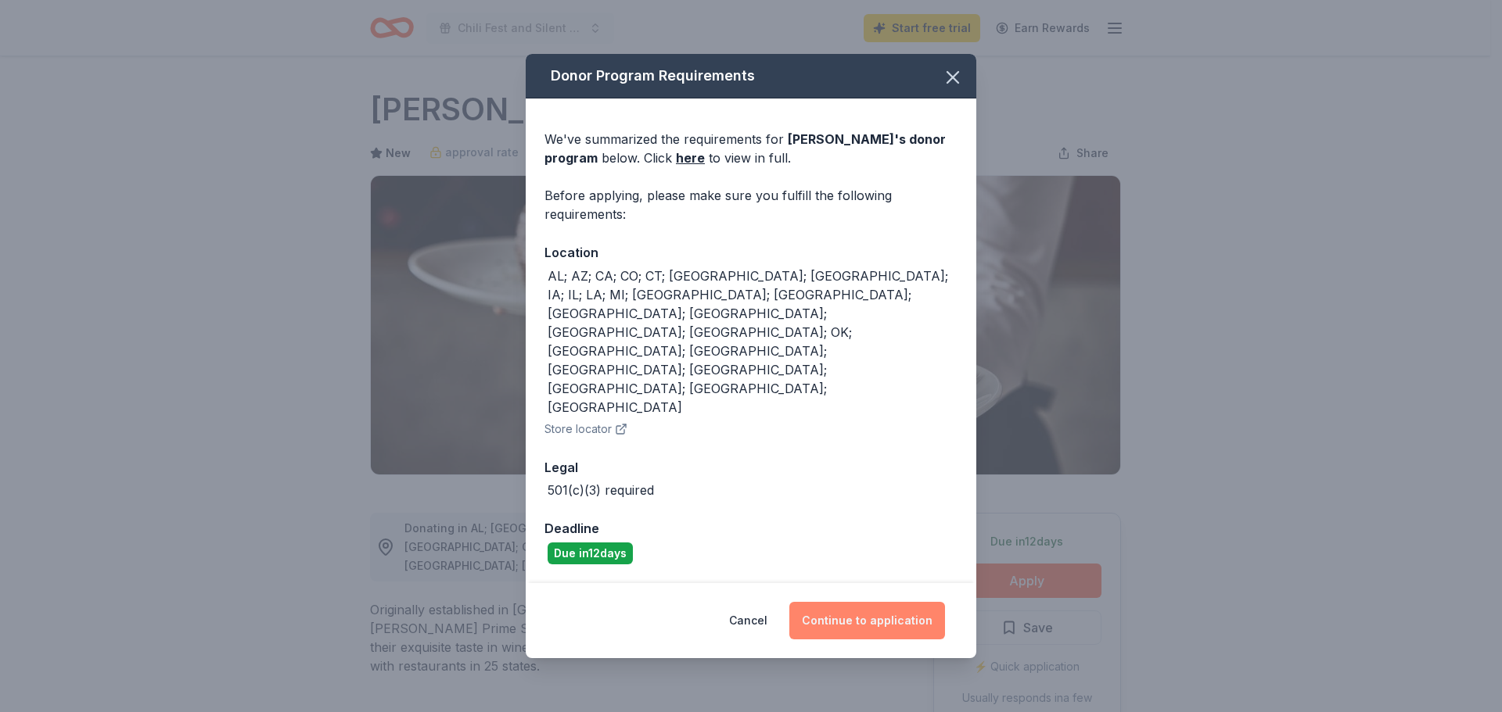
click at [849, 602] on button "Continue to application" at bounding box center [867, 621] width 156 height 38
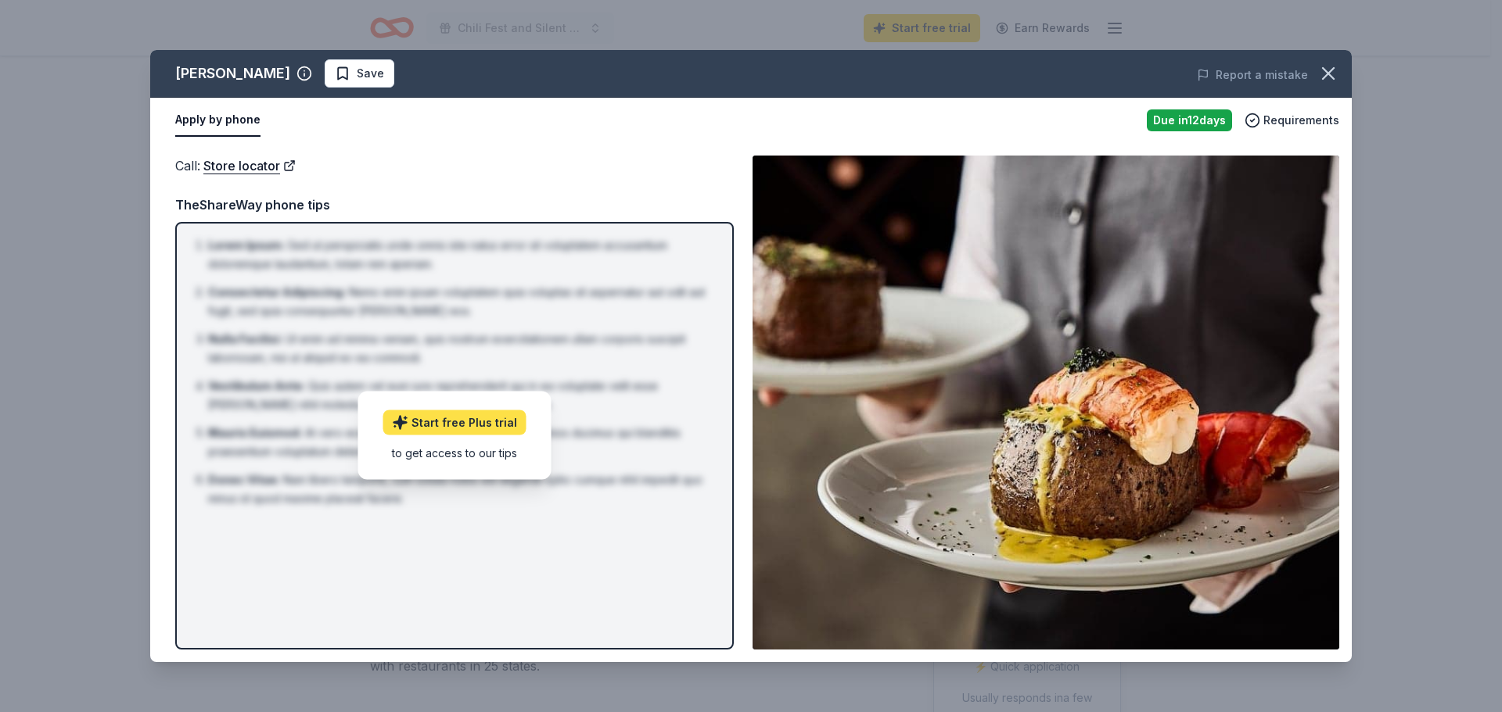
click at [497, 428] on link "Start free Plus trial" at bounding box center [454, 423] width 143 height 25
drag, startPoint x: 349, startPoint y: 285, endPoint x: 565, endPoint y: 196, distance: 233.5
click at [565, 196] on div "TheShareWay phone tips" at bounding box center [454, 205] width 558 height 20
click at [665, 589] on div "[PERSON_NAME] : Sed ut perspiciatis unde omnis iste natus error sit voluptatem …" at bounding box center [454, 436] width 558 height 428
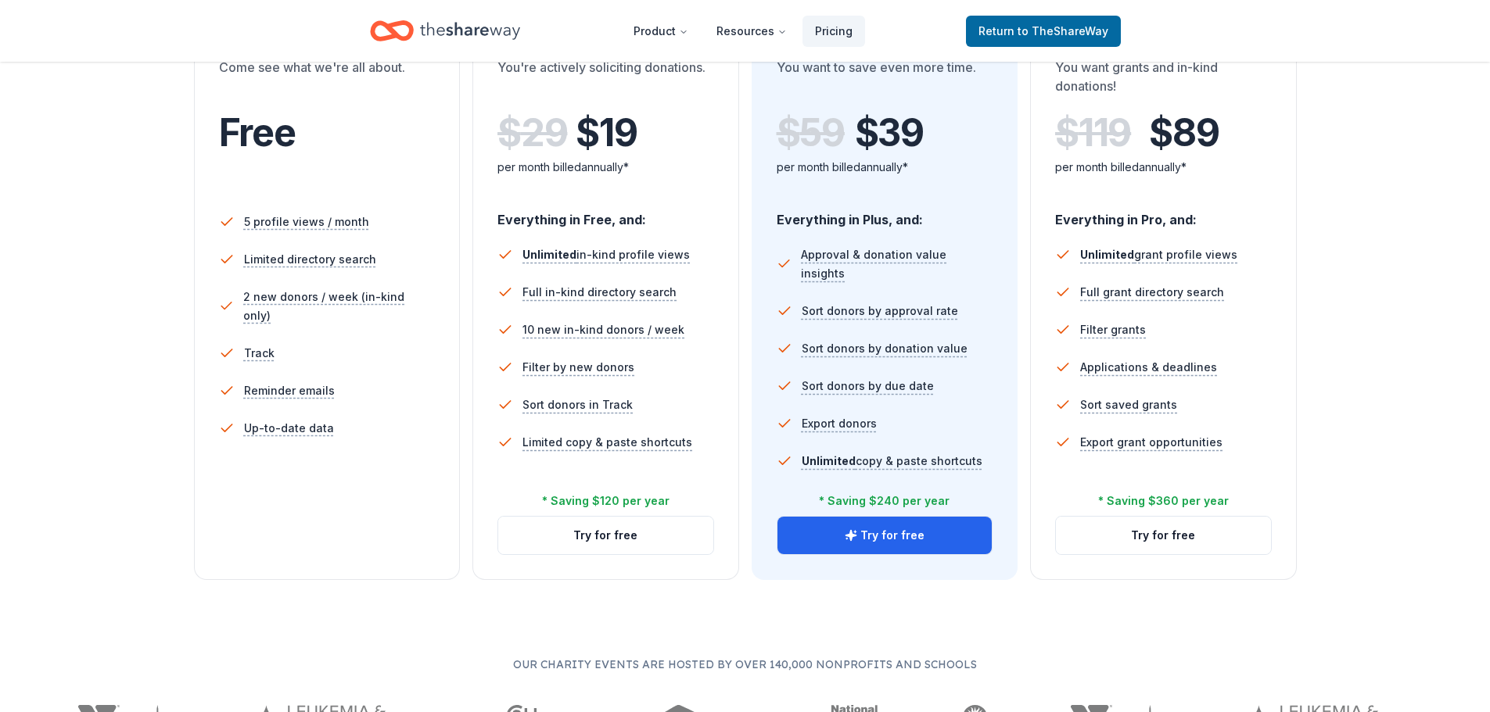
scroll to position [313, 0]
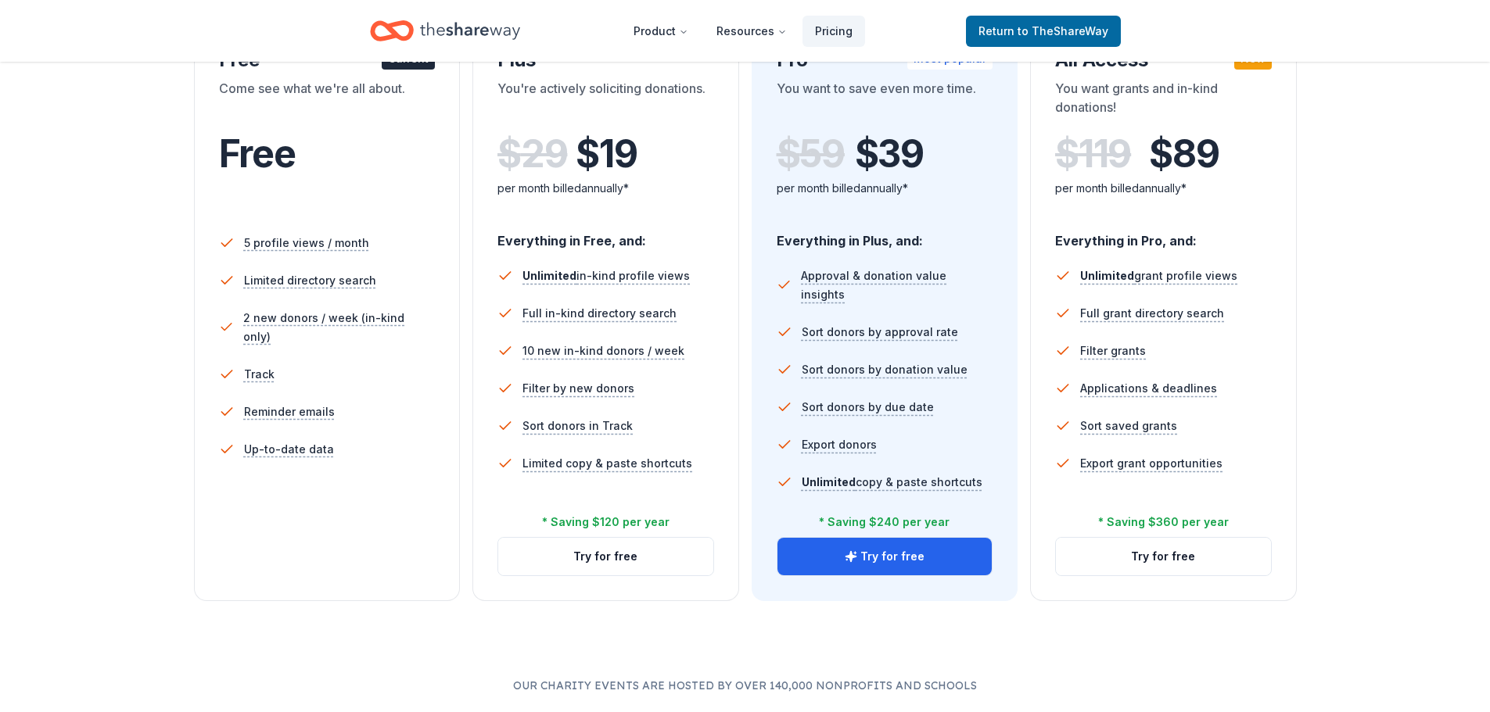
drag, startPoint x: 364, startPoint y: 448, endPoint x: 359, endPoint y: 367, distance: 81.5
click at [364, 446] on li "Up-to-date data" at bounding box center [327, 450] width 217 height 38
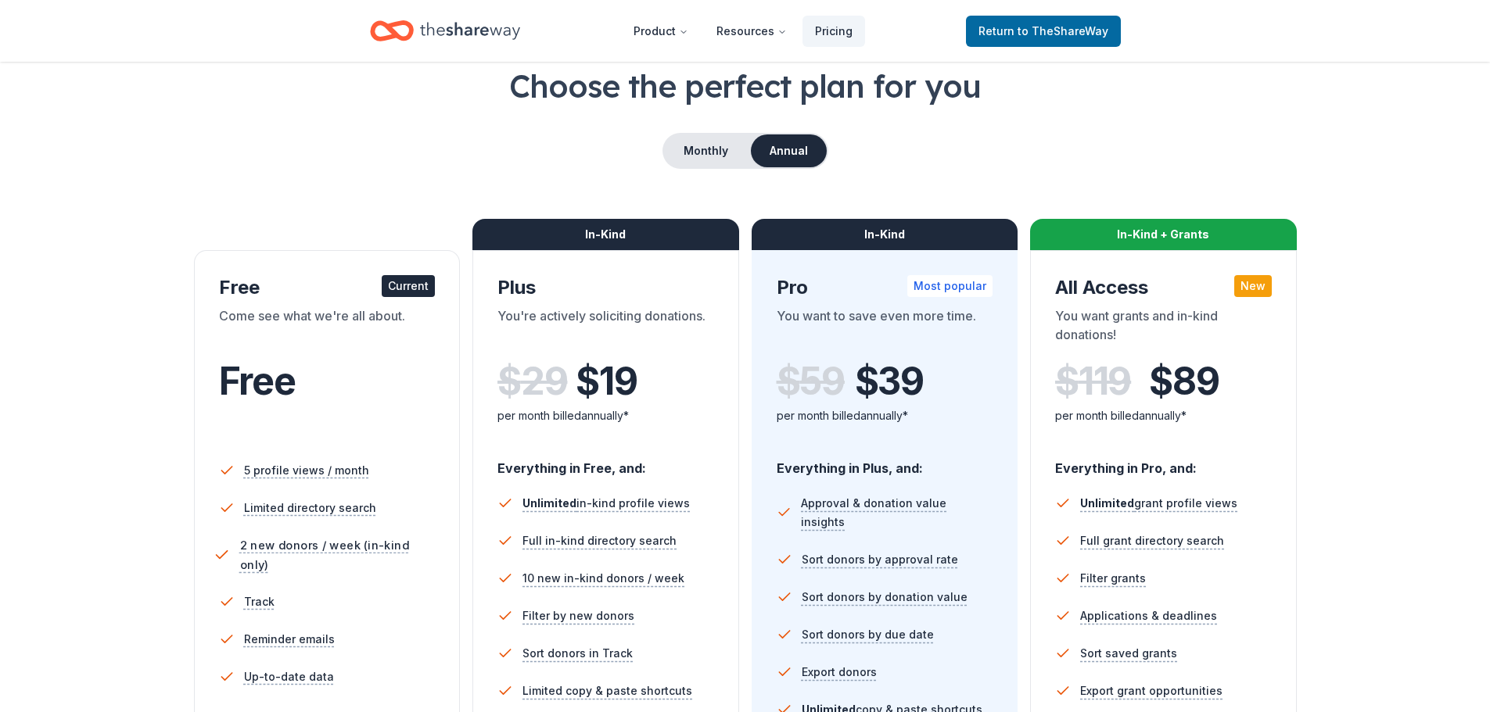
scroll to position [78, 0]
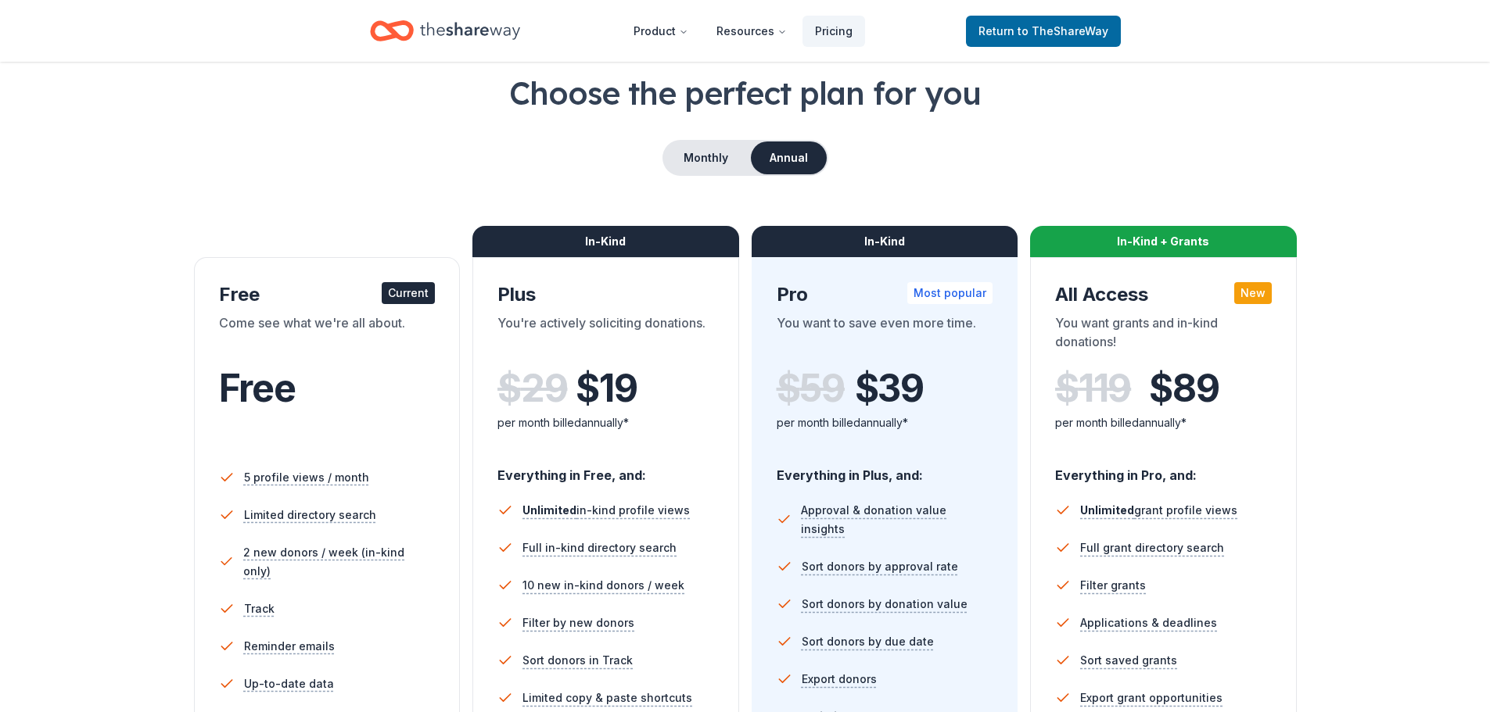
click at [406, 299] on div "Current" at bounding box center [408, 293] width 53 height 22
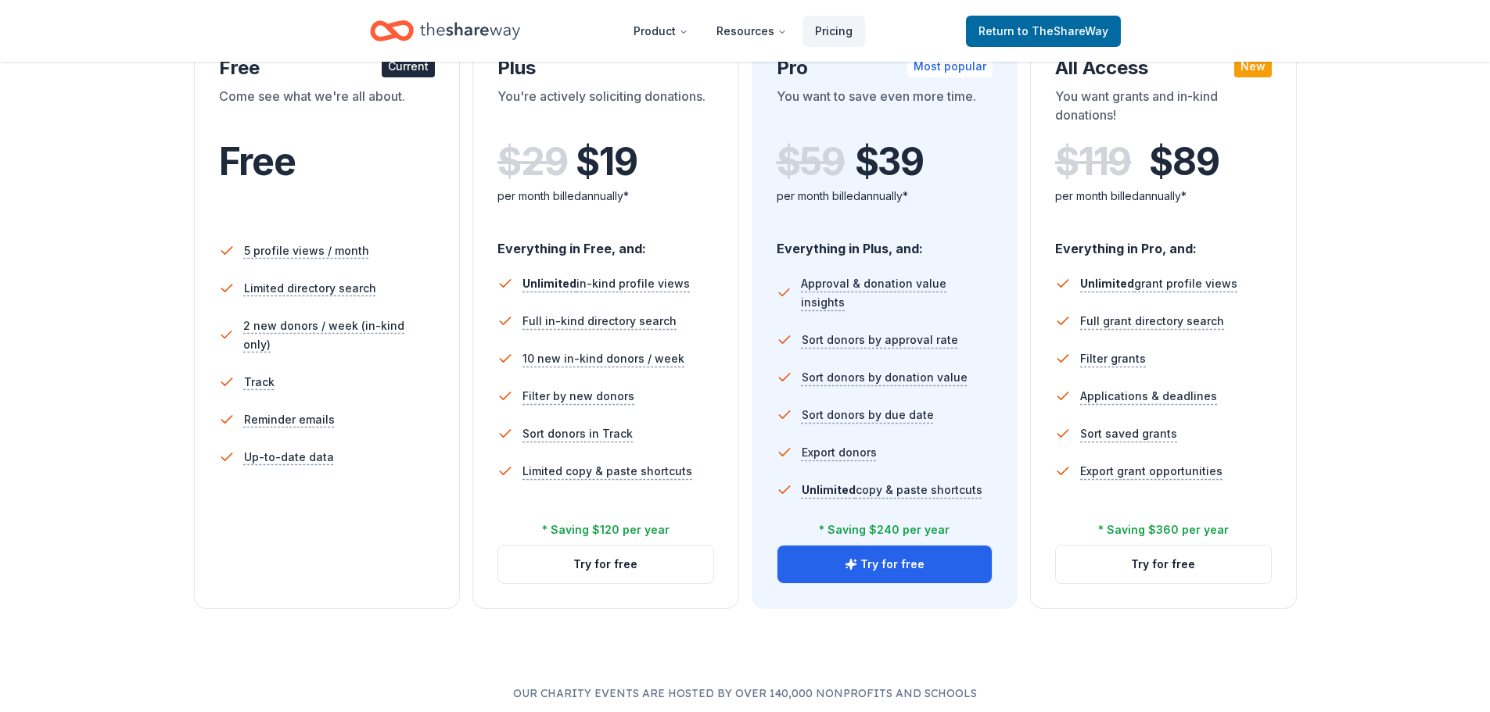
scroll to position [391, 0]
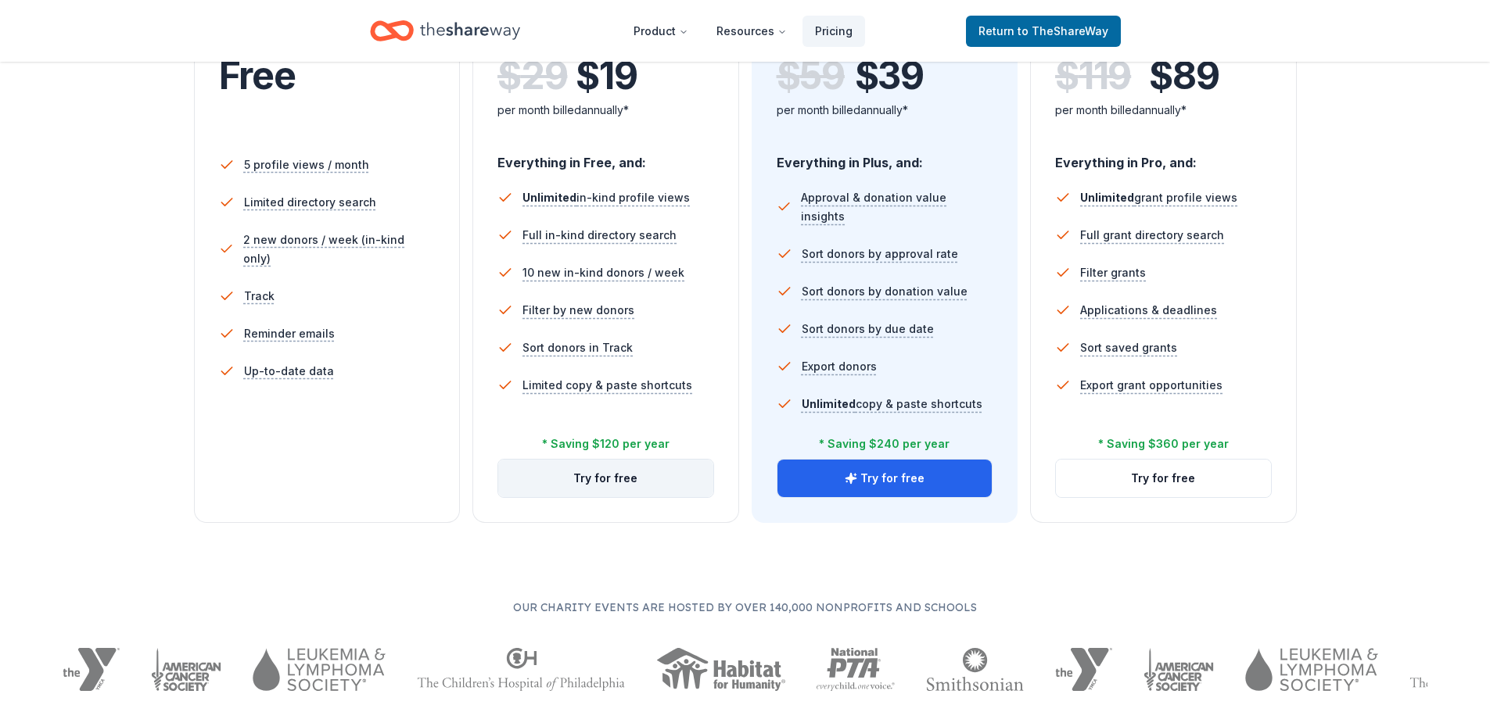
click at [605, 471] on button "Try for free" at bounding box center [605, 479] width 215 height 38
click at [595, 477] on button "Try for free" at bounding box center [605, 479] width 215 height 38
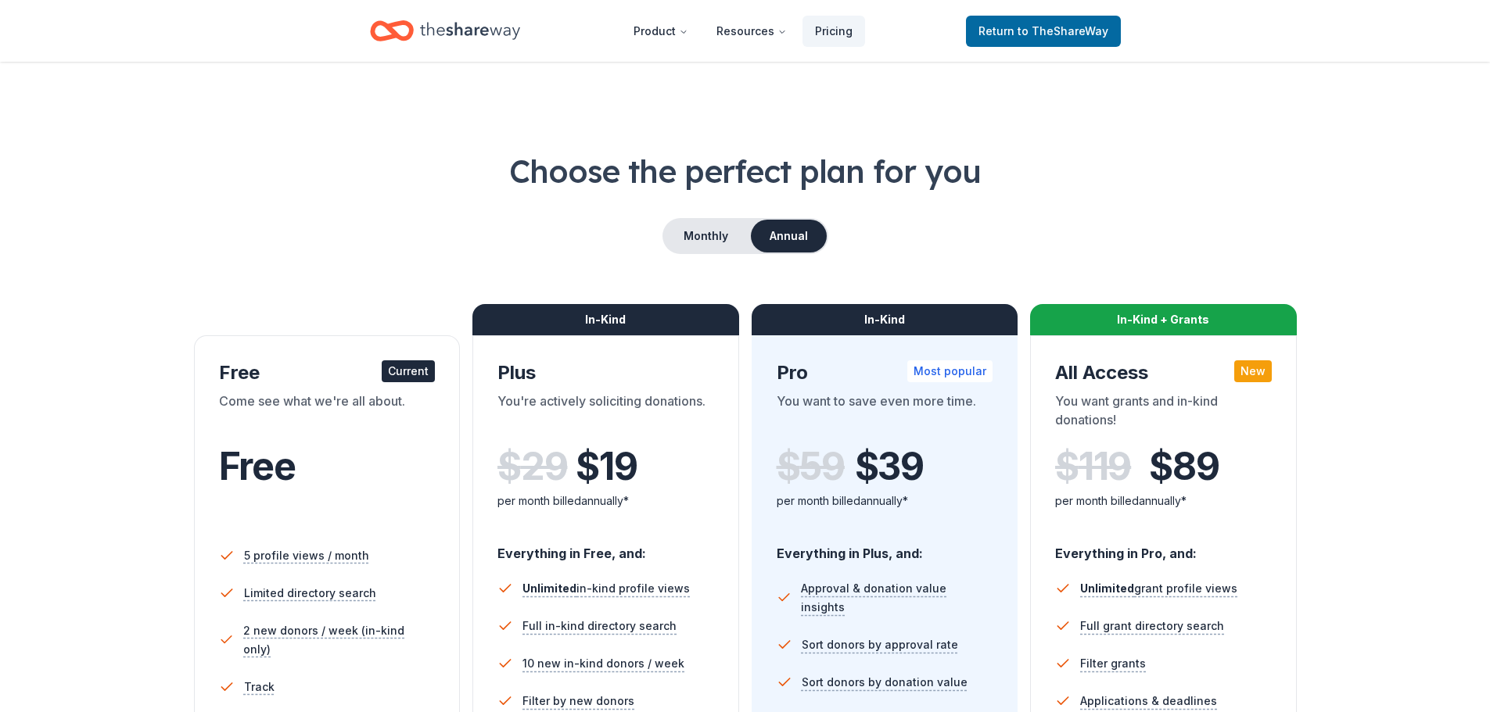
scroll to position [391, 0]
click at [1050, 34] on span "to TheShareWay" at bounding box center [1062, 30] width 91 height 13
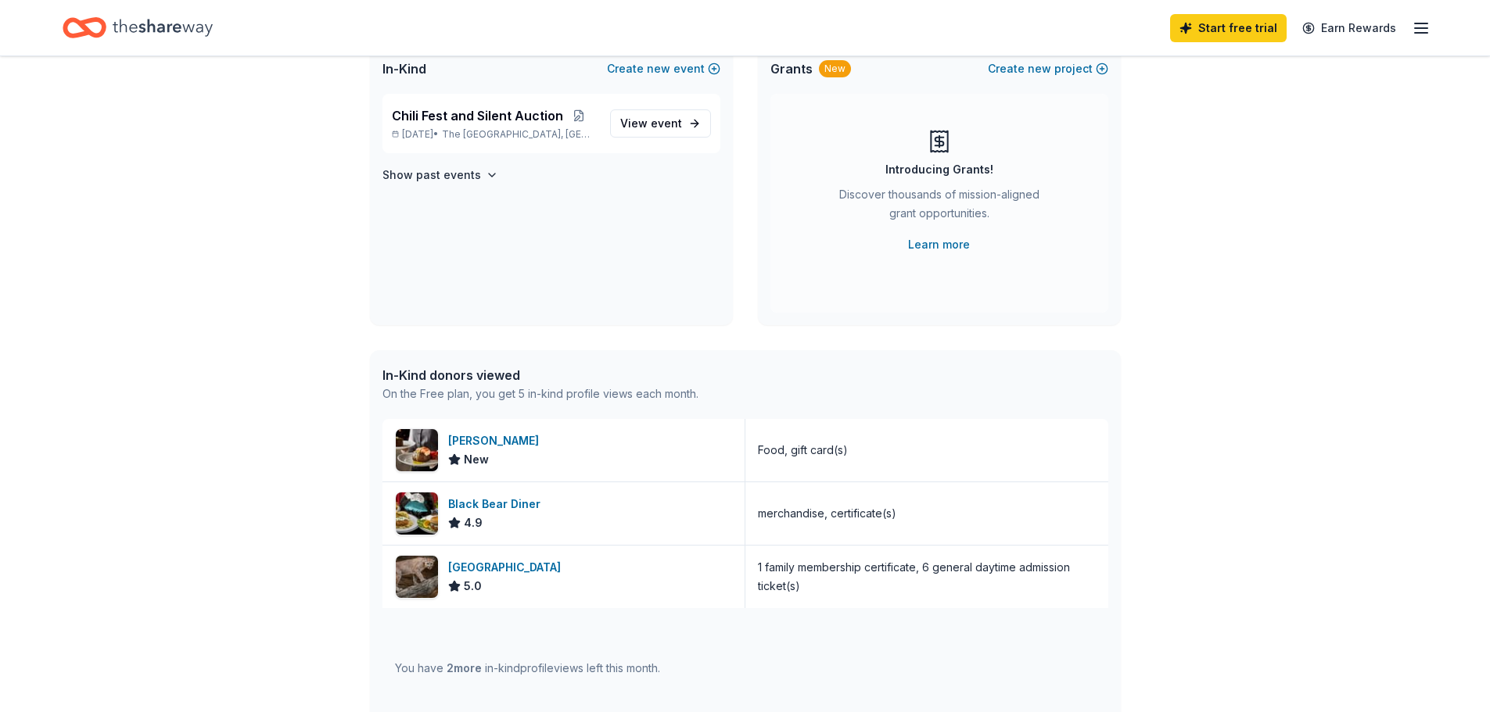
scroll to position [156, 0]
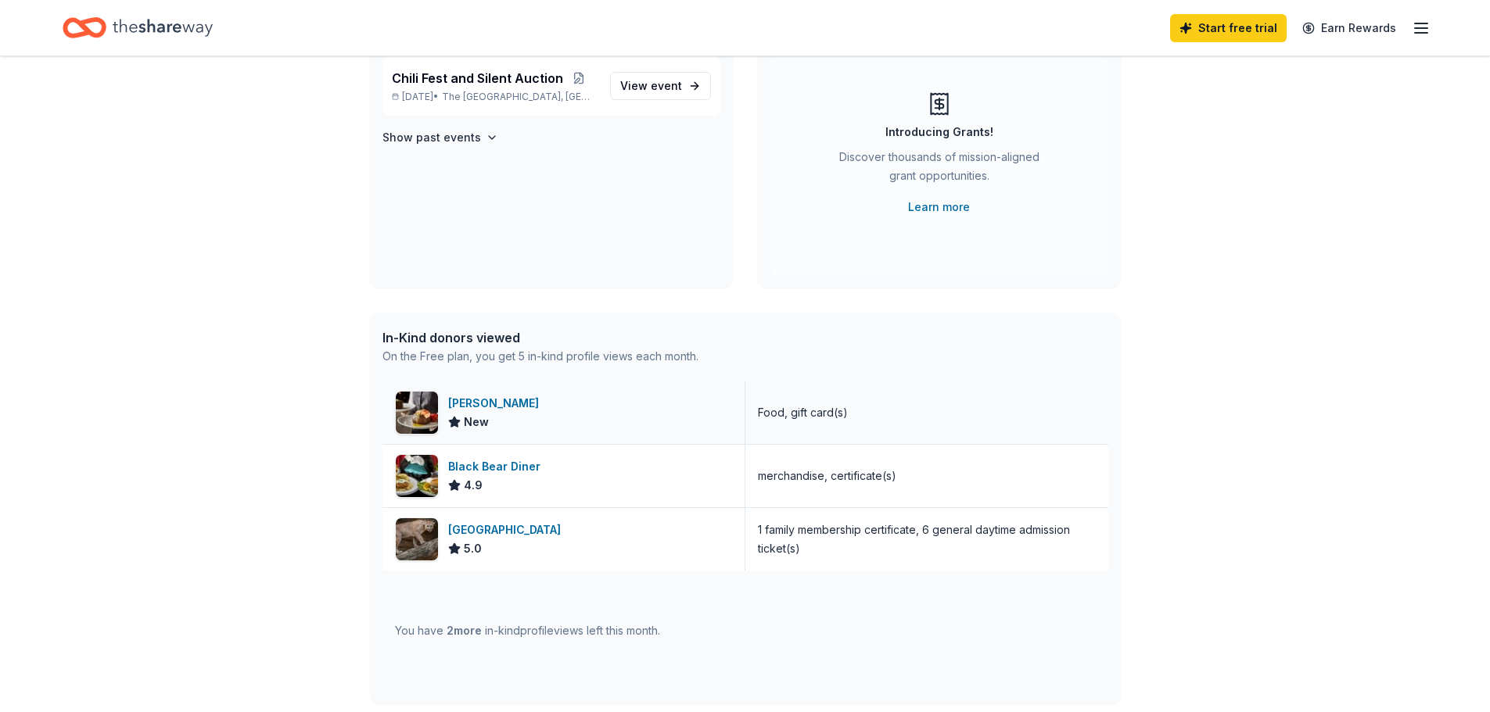
click at [414, 404] on img at bounding box center [417, 413] width 42 height 42
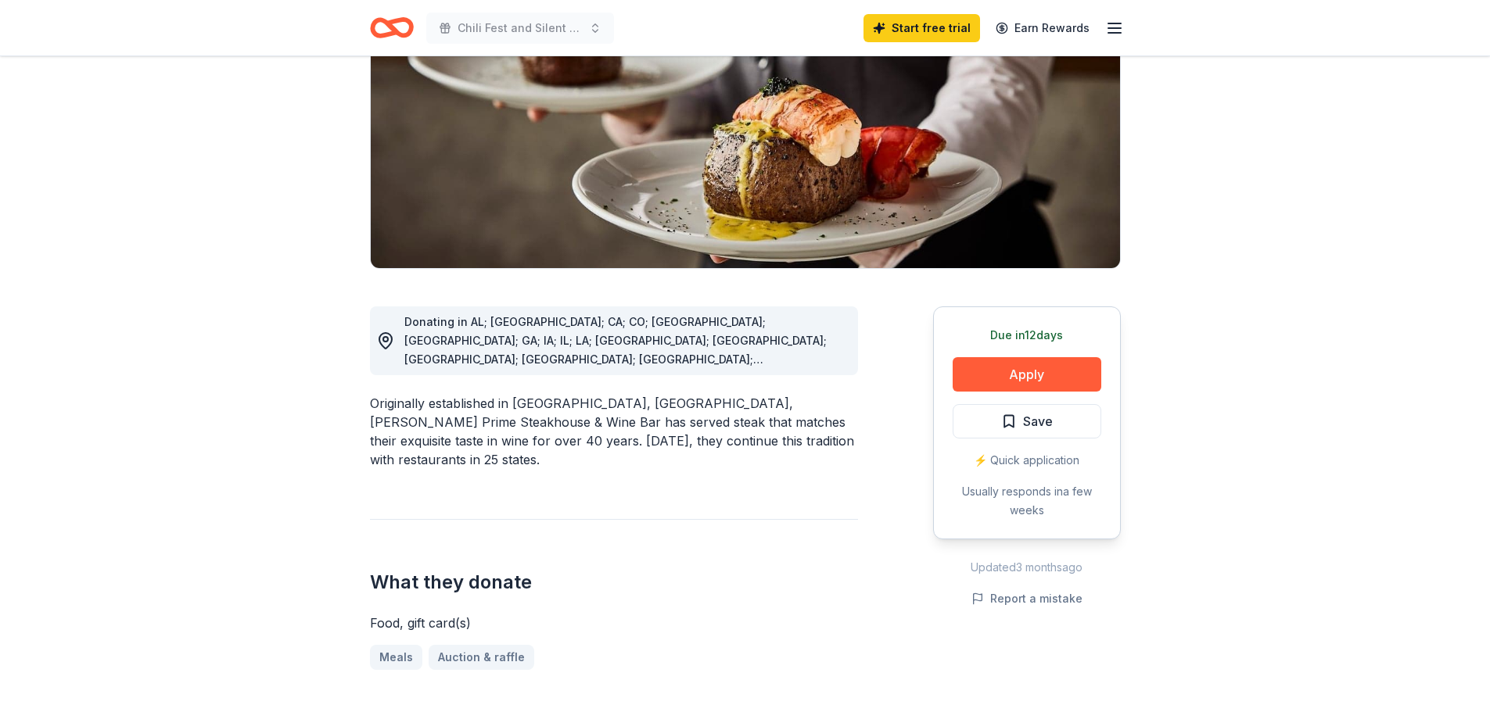
scroll to position [235, 0]
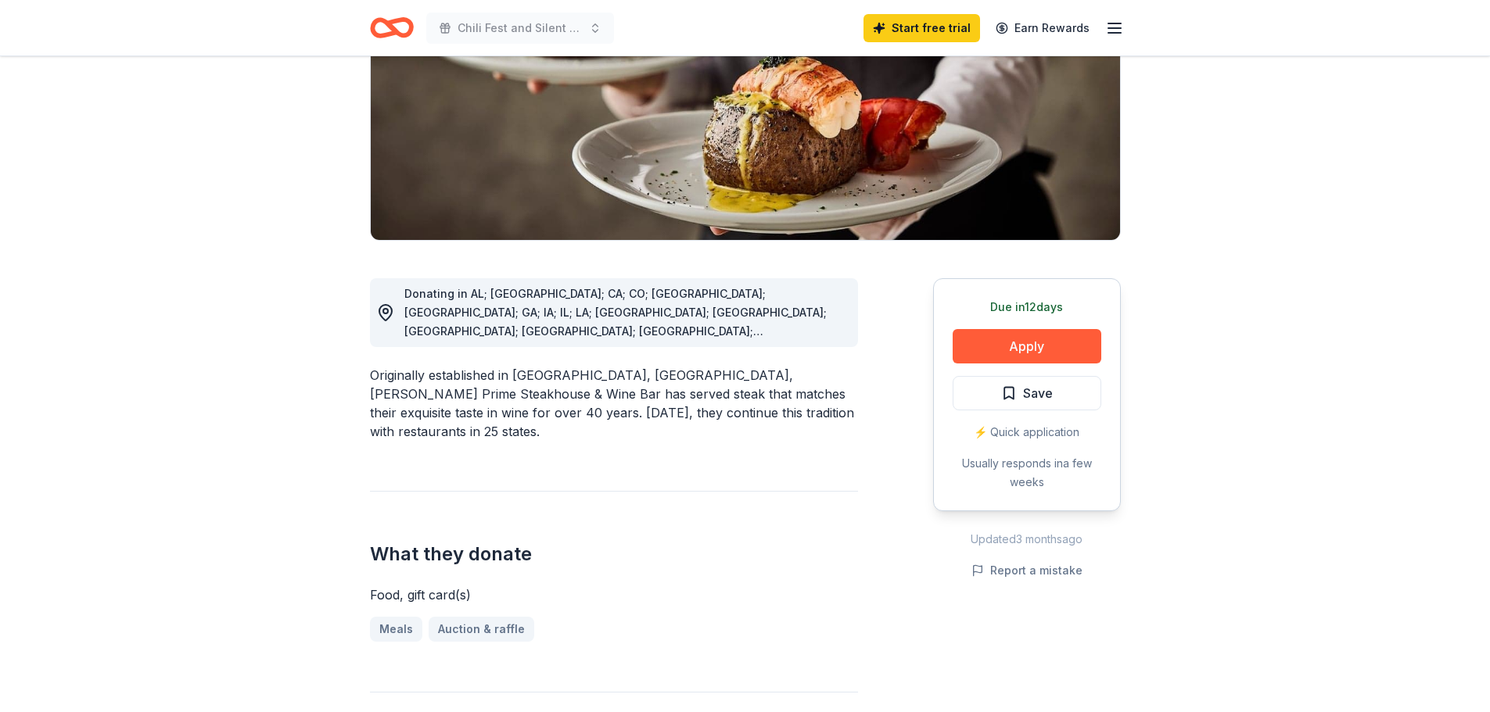
drag, startPoint x: 1060, startPoint y: 431, endPoint x: 1145, endPoint y: 498, distance: 108.0
click at [1029, 353] on button "Apply" at bounding box center [1027, 346] width 149 height 34
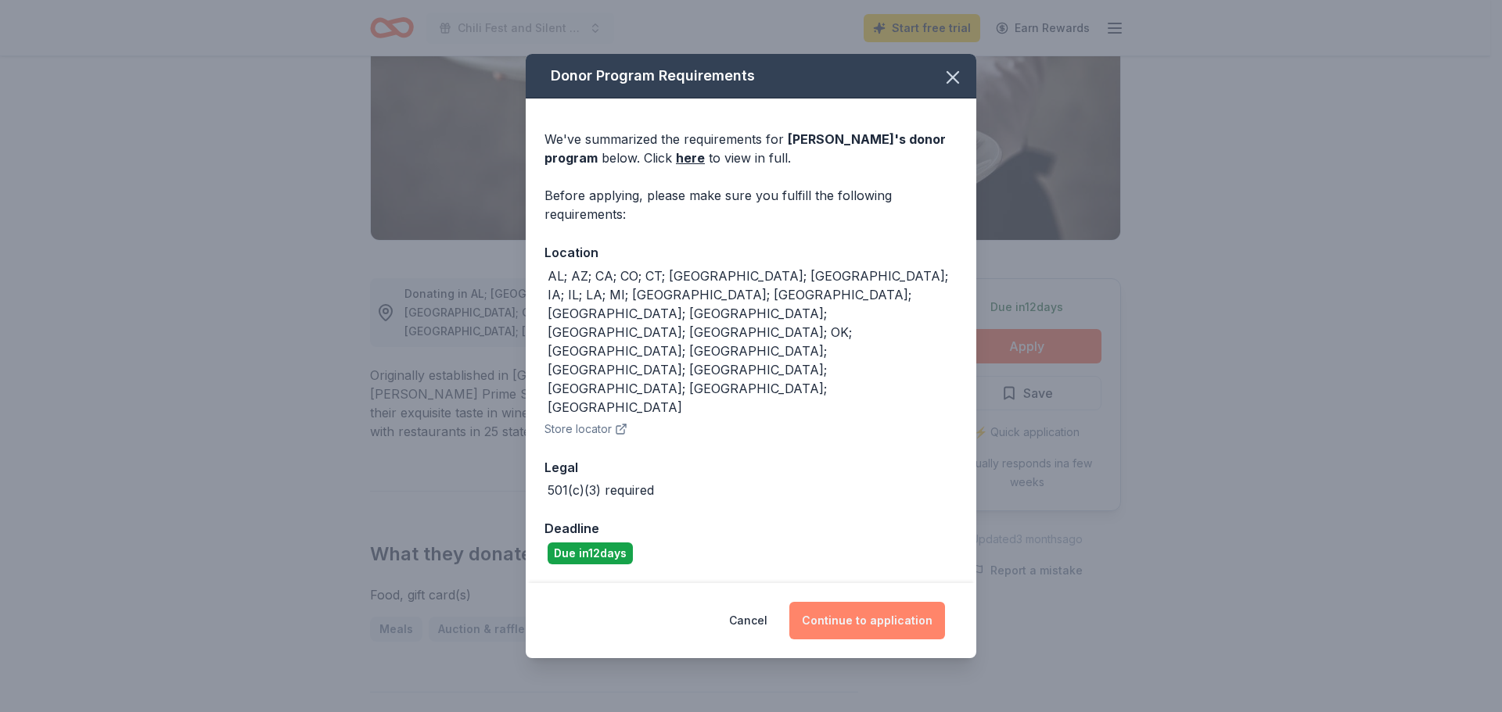
click at [891, 602] on button "Continue to application" at bounding box center [867, 621] width 156 height 38
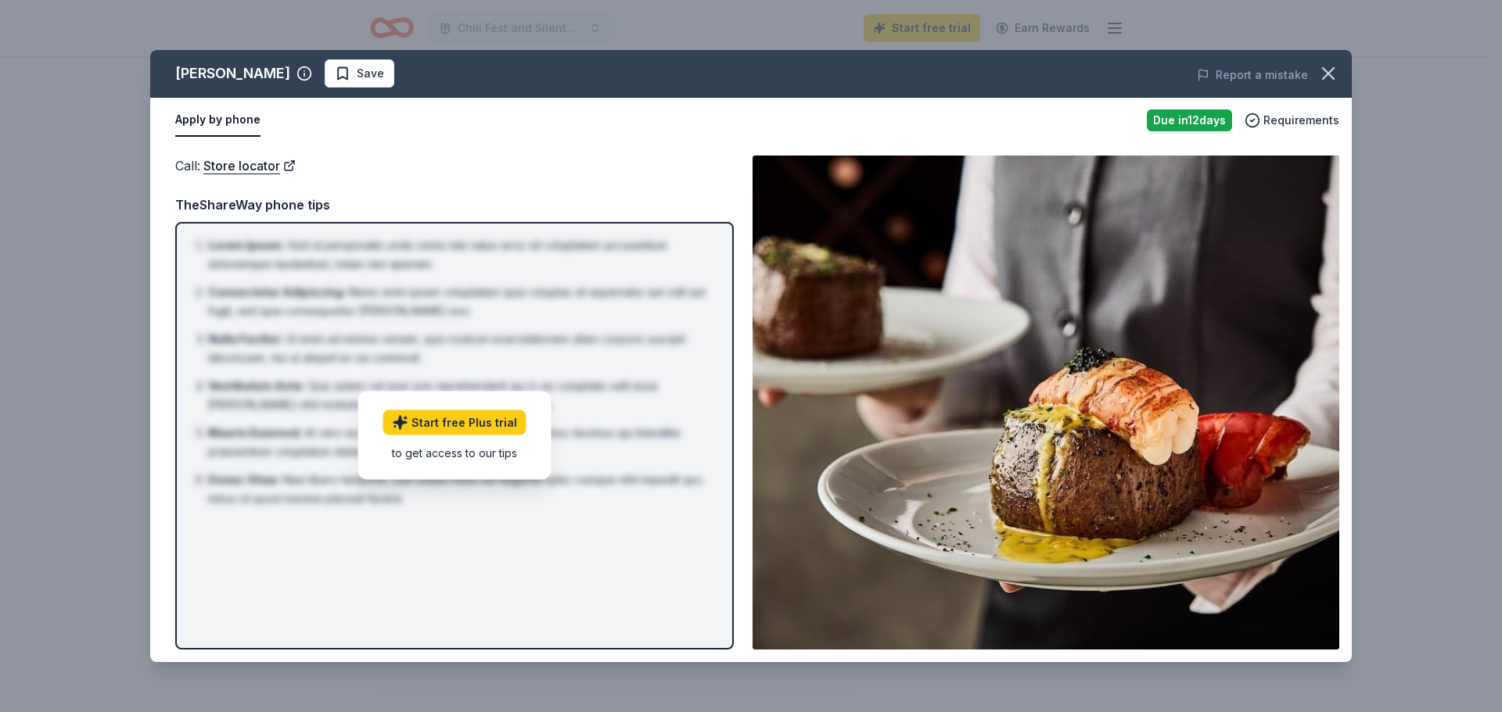
click at [555, 484] on li "Donec Vitae : Nam libero tempore, cum soluta nobis est eligendi optio cumque ni…" at bounding box center [459, 490] width 502 height 38
click at [260, 169] on link "Store locator" at bounding box center [249, 166] width 92 height 20
click at [1289, 122] on span "Requirements" at bounding box center [1301, 120] width 76 height 19
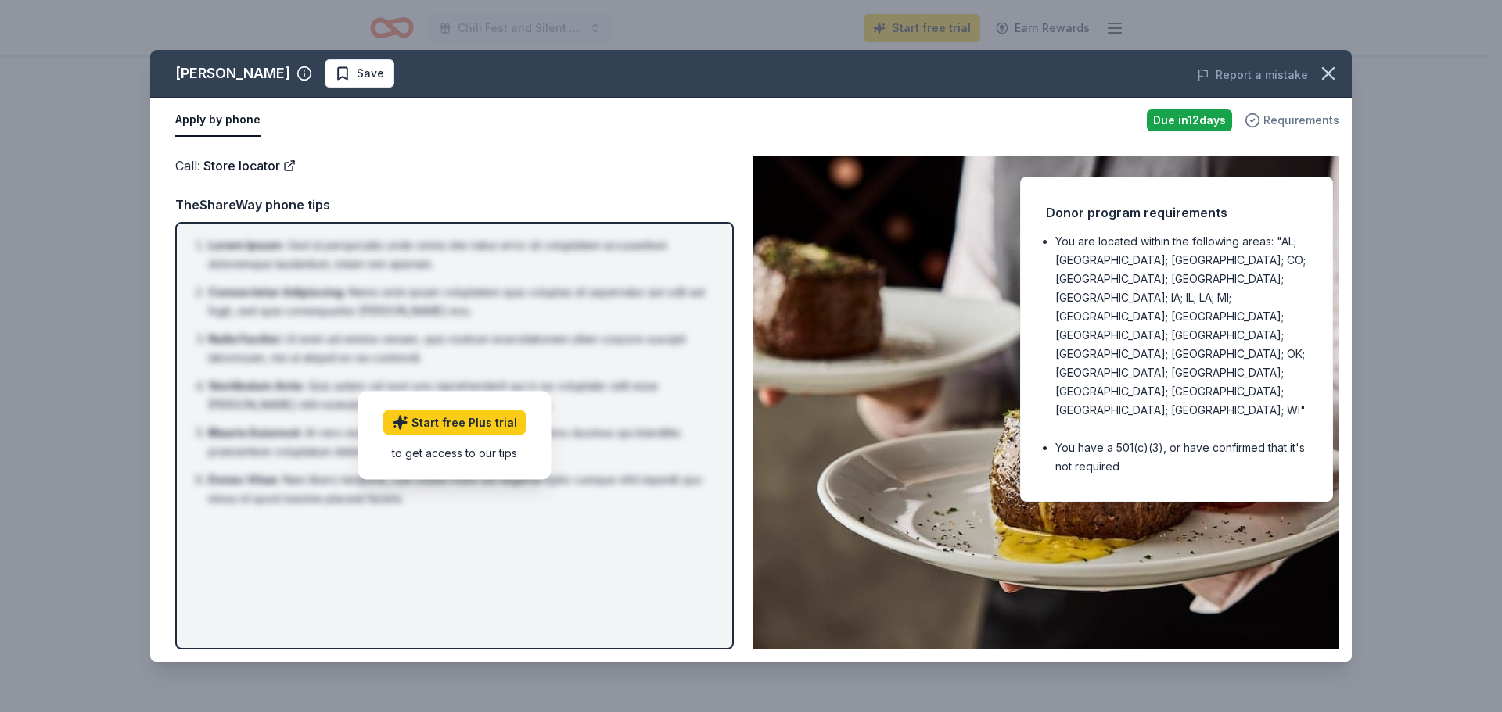
click at [1289, 122] on span "Requirements" at bounding box center [1301, 120] width 76 height 19
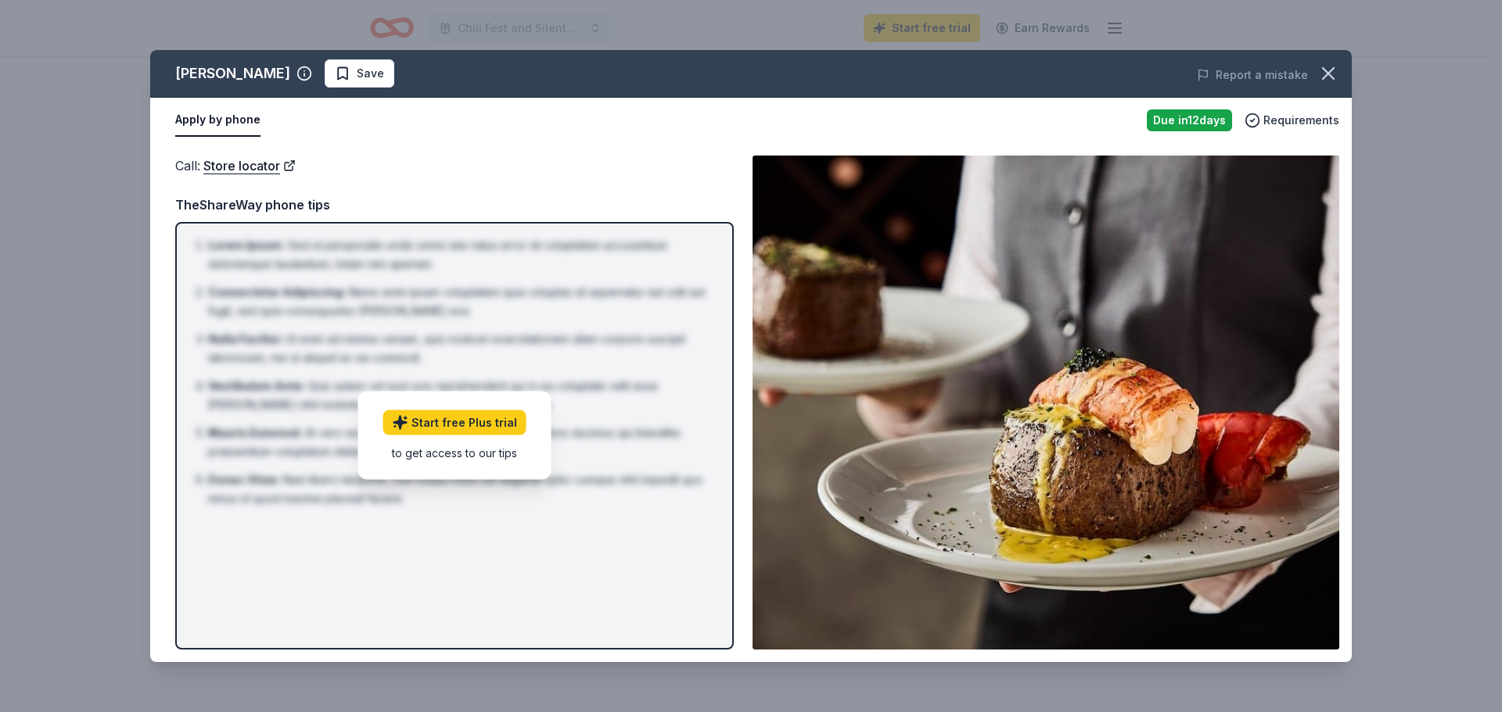
click at [529, 30] on div "[PERSON_NAME] Save Report a mistake Apply by phone Due [DATE] Requirements Call…" at bounding box center [751, 356] width 1502 height 712
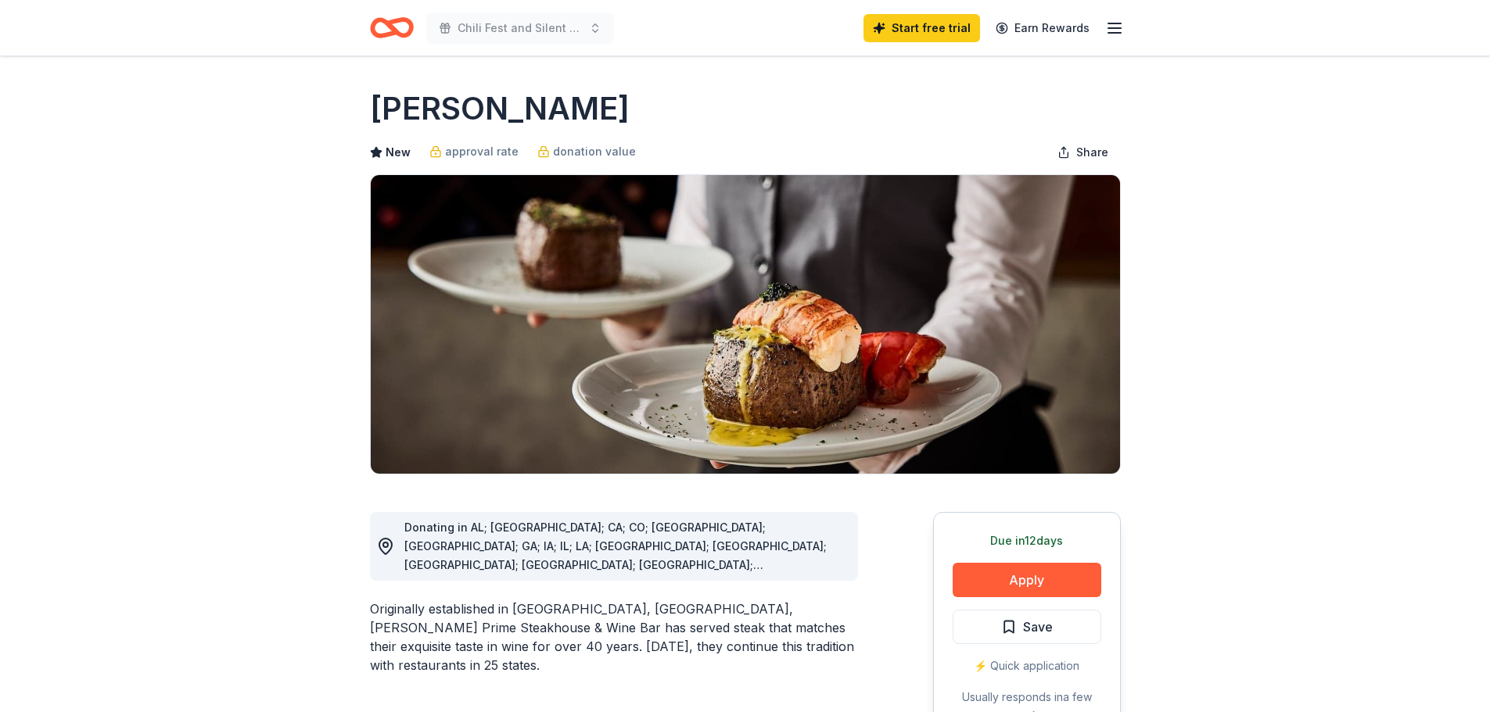
scroll to position [0, 0]
click at [1119, 29] on icon "button" at bounding box center [1114, 28] width 19 height 19
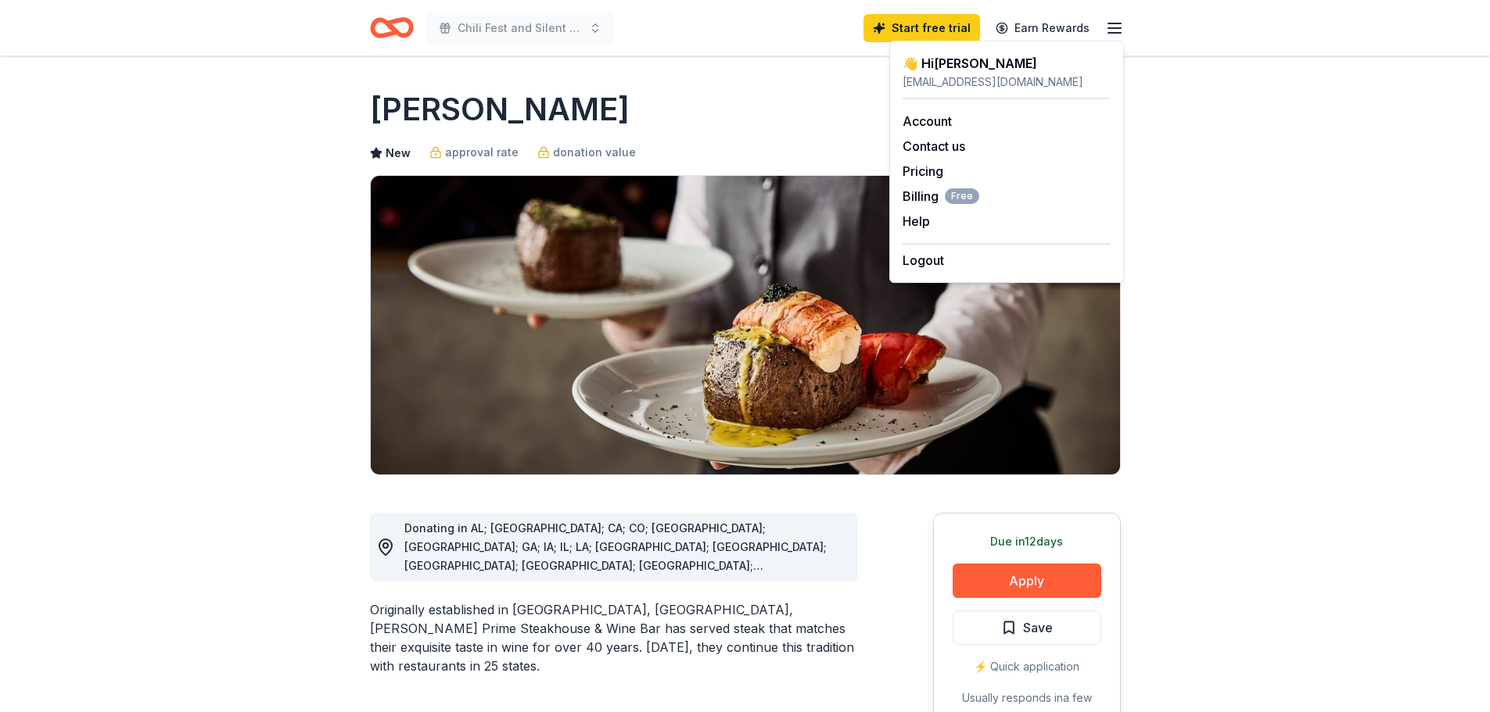
click at [982, 74] on div "[EMAIL_ADDRESS][DOMAIN_NAME]" at bounding box center [1006, 82] width 208 height 19
click at [960, 91] on div "👋 Hi Karen efpkap@gmail.com" at bounding box center [1006, 76] width 208 height 45
click at [1109, 123] on div "Account" at bounding box center [1006, 121] width 208 height 19
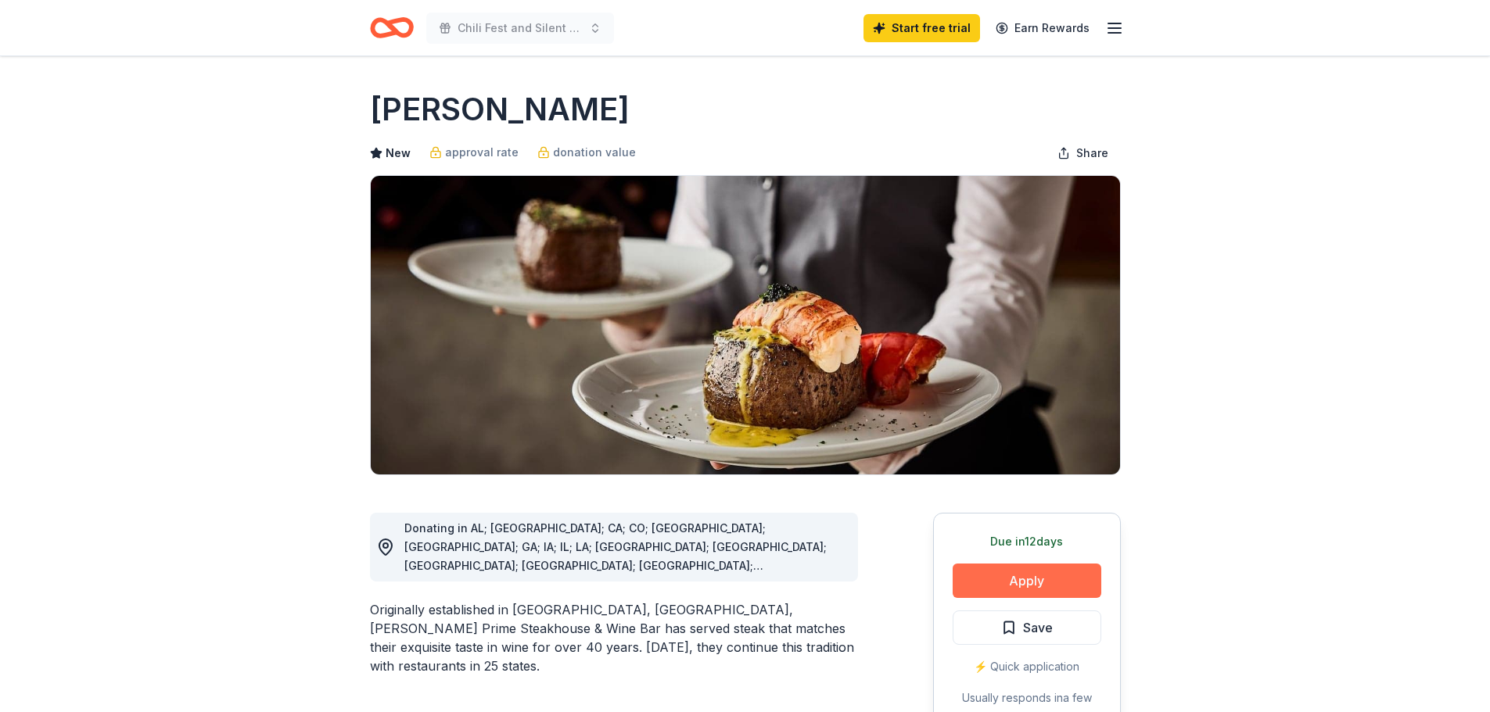
click at [998, 577] on button "Apply" at bounding box center [1027, 581] width 149 height 34
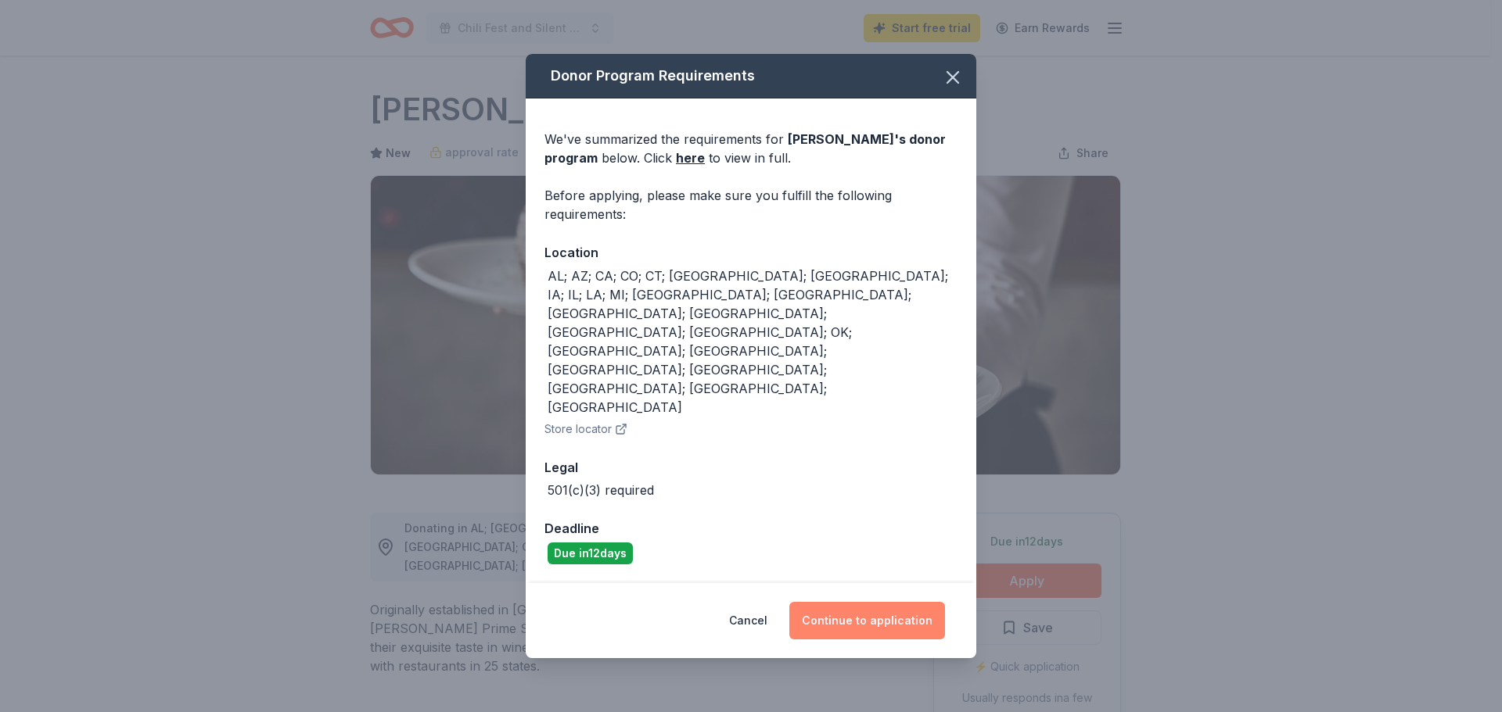
drag, startPoint x: 843, startPoint y: 567, endPoint x: 835, endPoint y: 557, distance: 12.8
click at [841, 602] on button "Continue to application" at bounding box center [867, 621] width 156 height 38
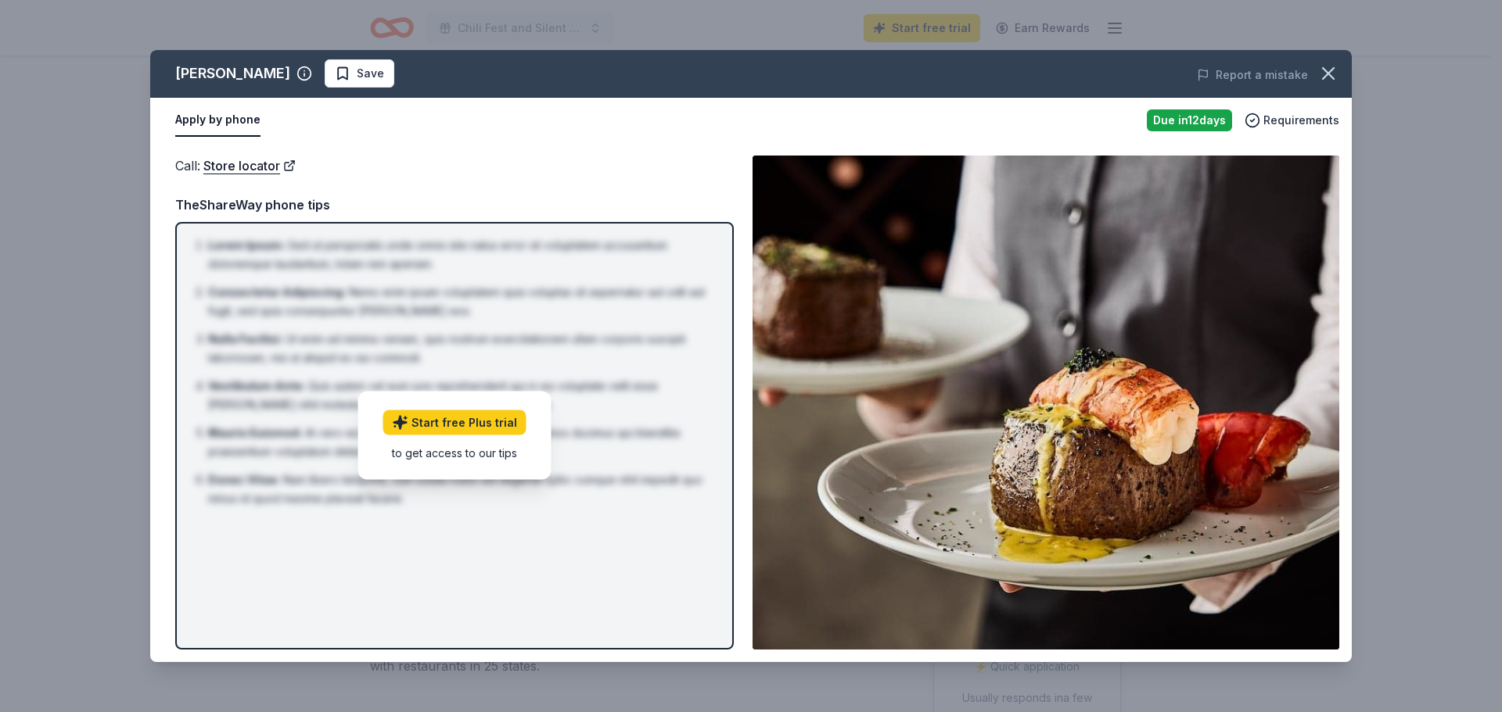
drag, startPoint x: 578, startPoint y: 387, endPoint x: 632, endPoint y: 448, distance: 81.4
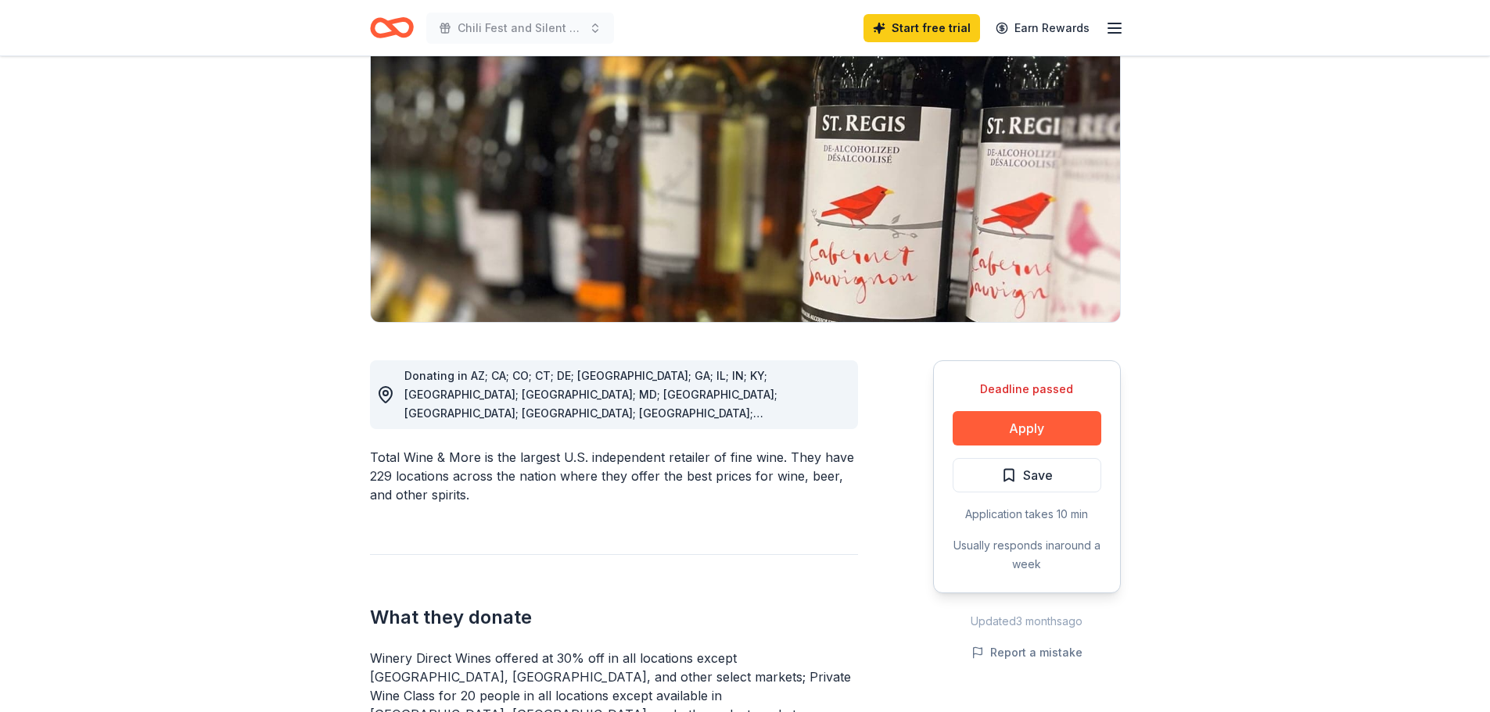
scroll to position [156, 0]
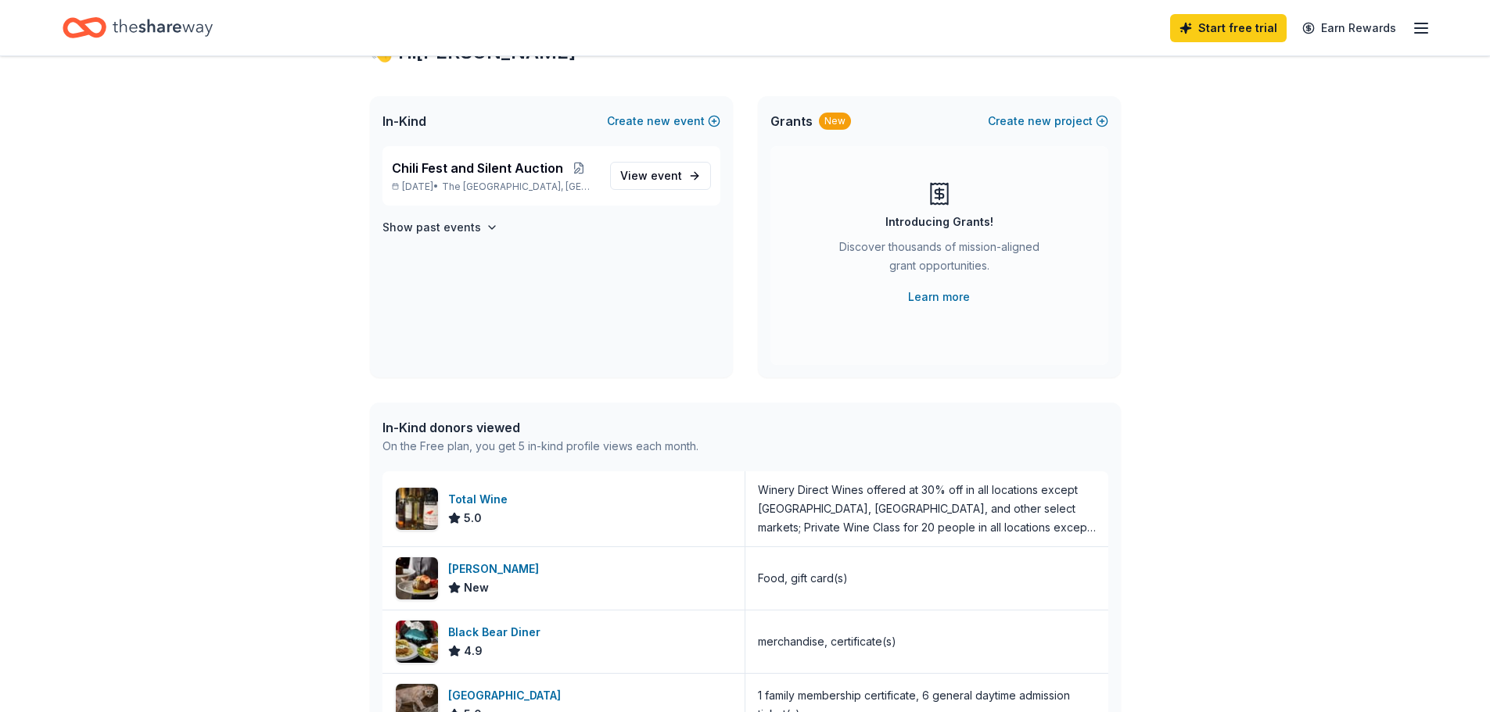
scroll to position [156, 0]
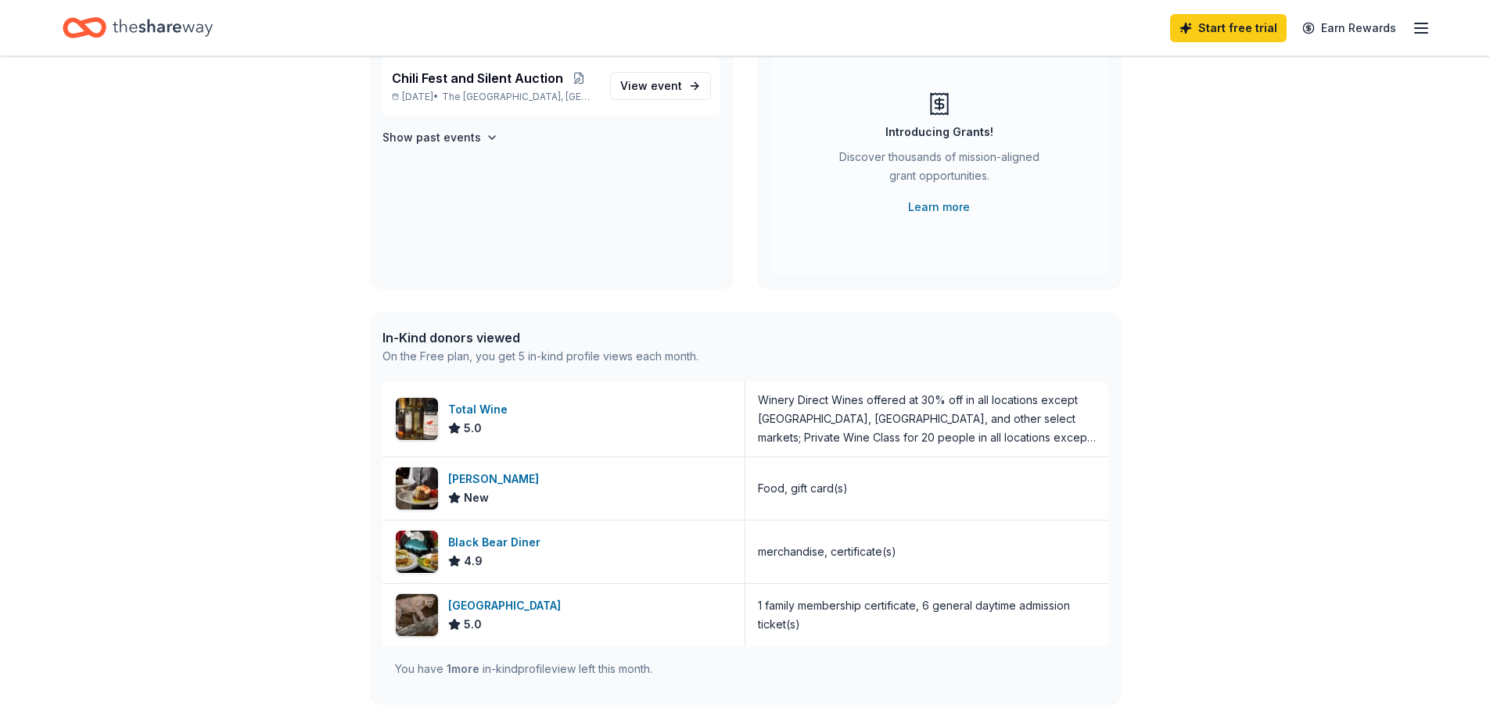
click at [1424, 27] on icon "button" at bounding box center [1421, 28] width 19 height 19
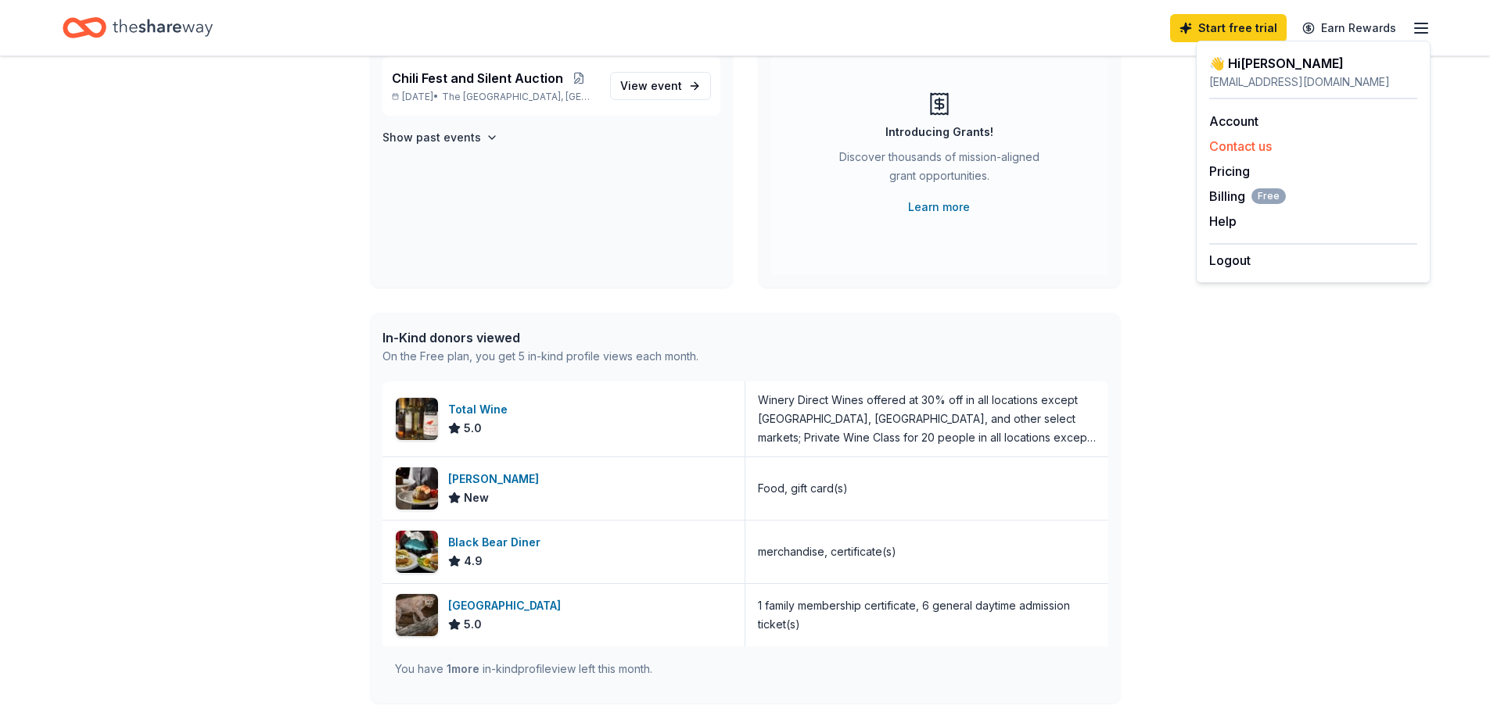
click at [1267, 148] on button "Contact us" at bounding box center [1240, 146] width 63 height 19
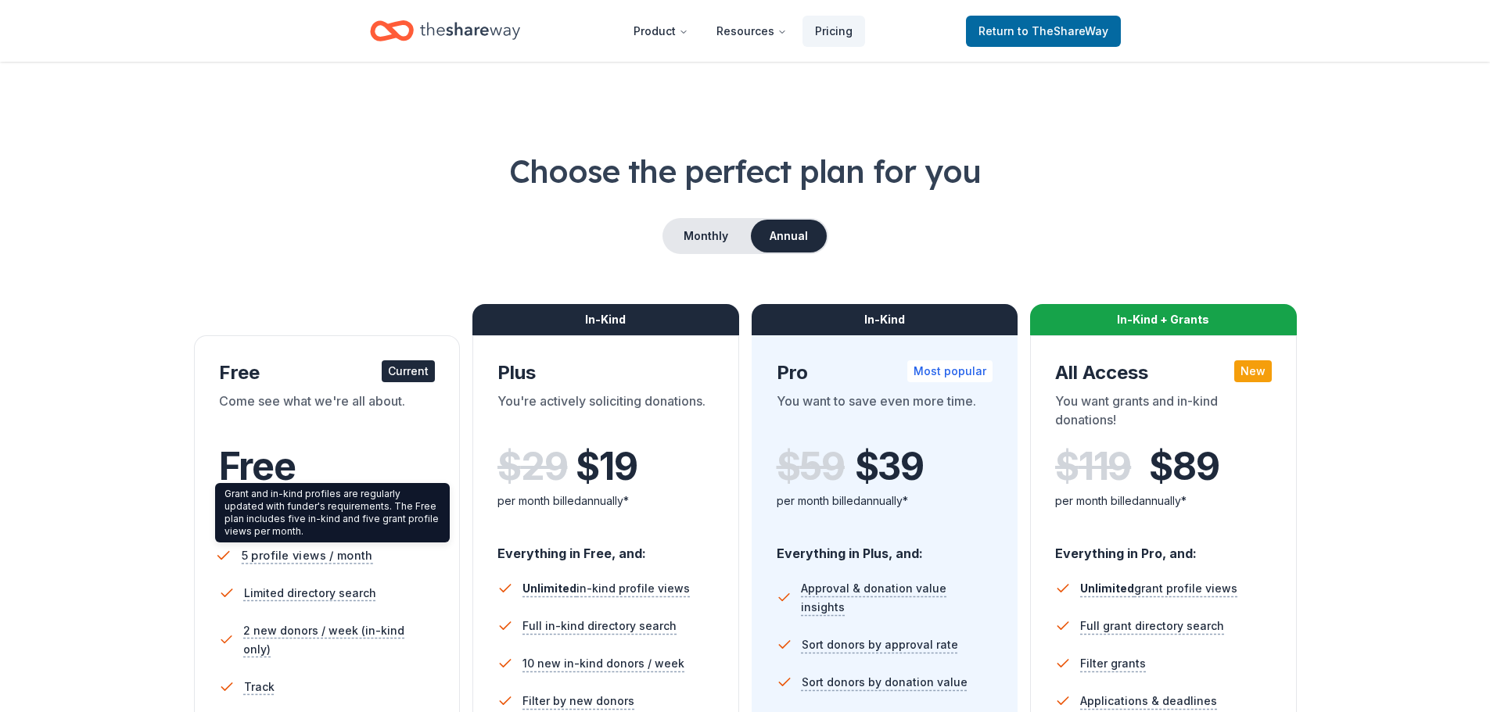
click at [333, 558] on span "5 profile views / month" at bounding box center [306, 556] width 131 height 20
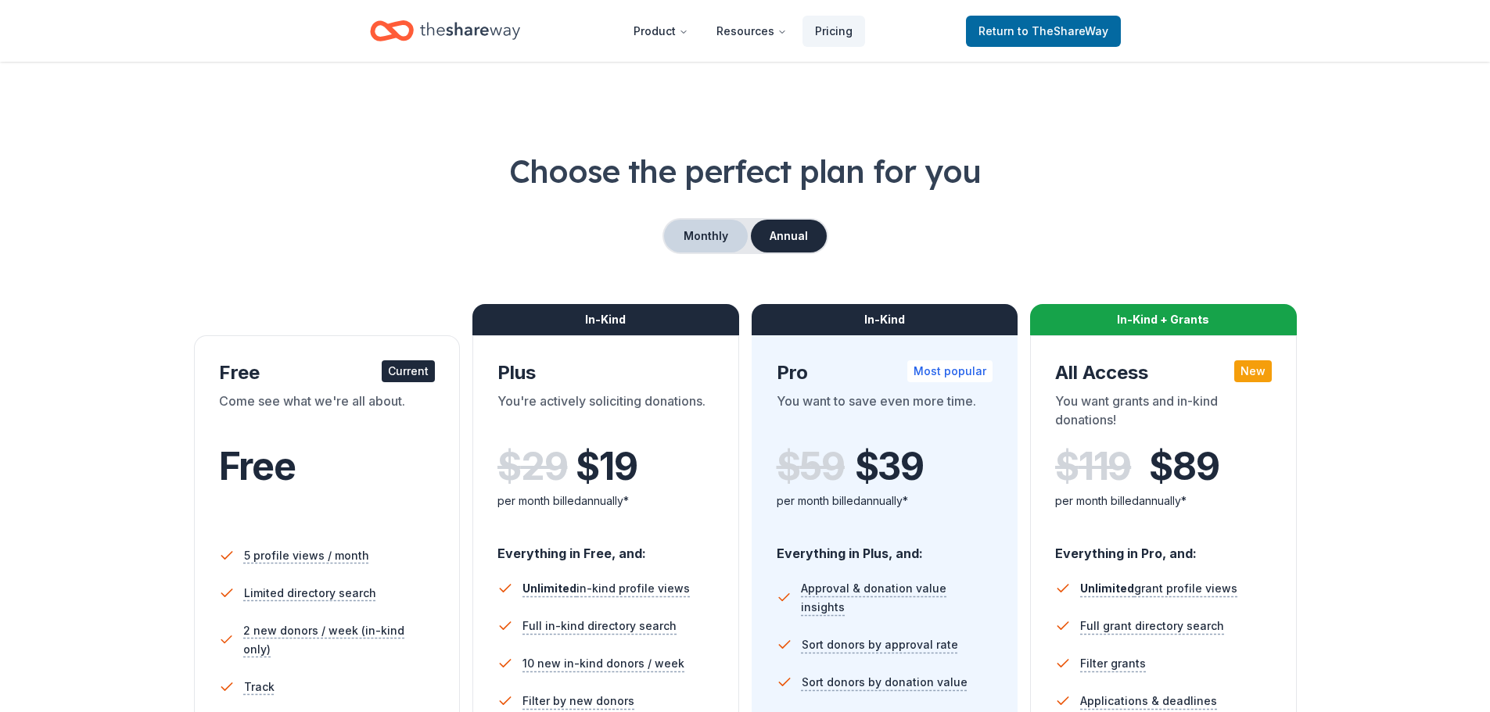
click at [705, 233] on button "Monthly" at bounding box center [706, 236] width 84 height 33
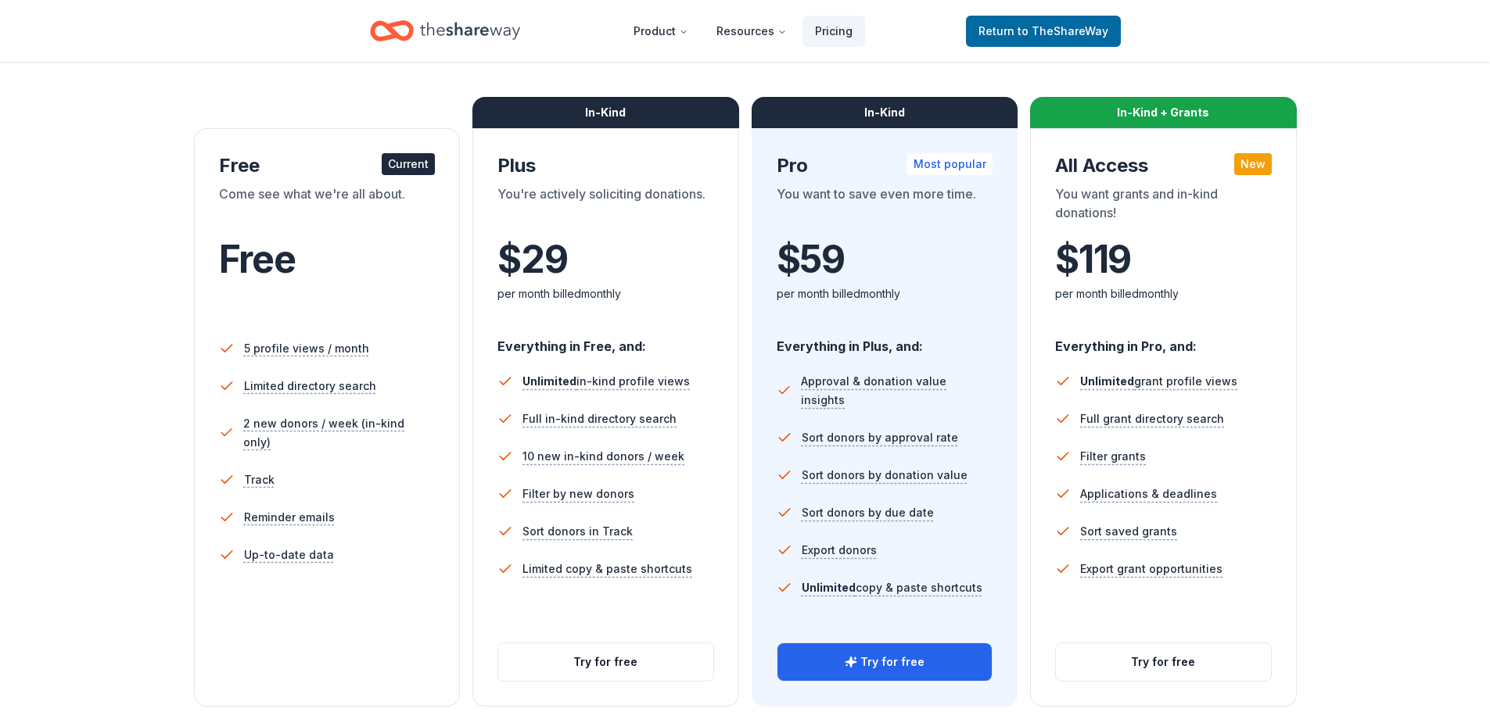
scroll to position [235, 0]
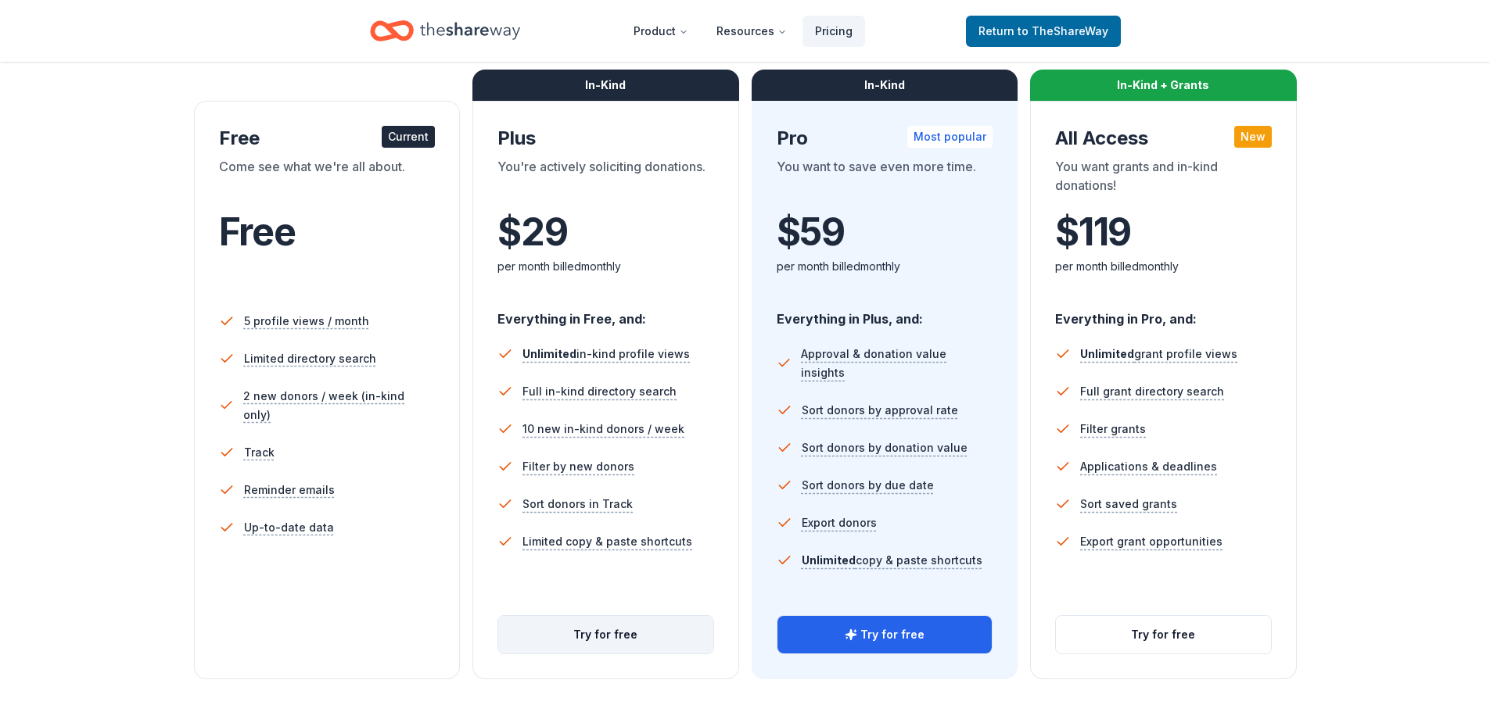
click at [619, 634] on button "Try for free" at bounding box center [605, 635] width 215 height 38
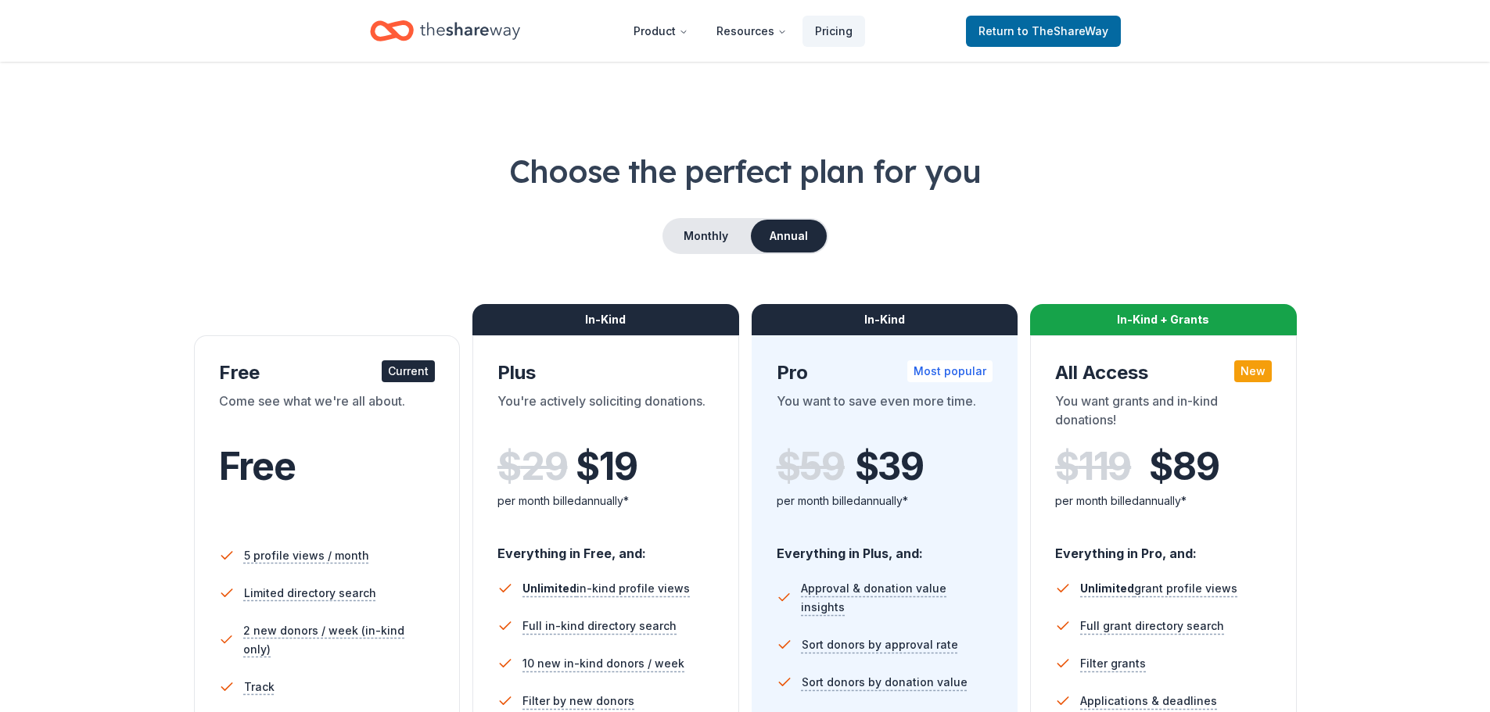
scroll to position [225, 0]
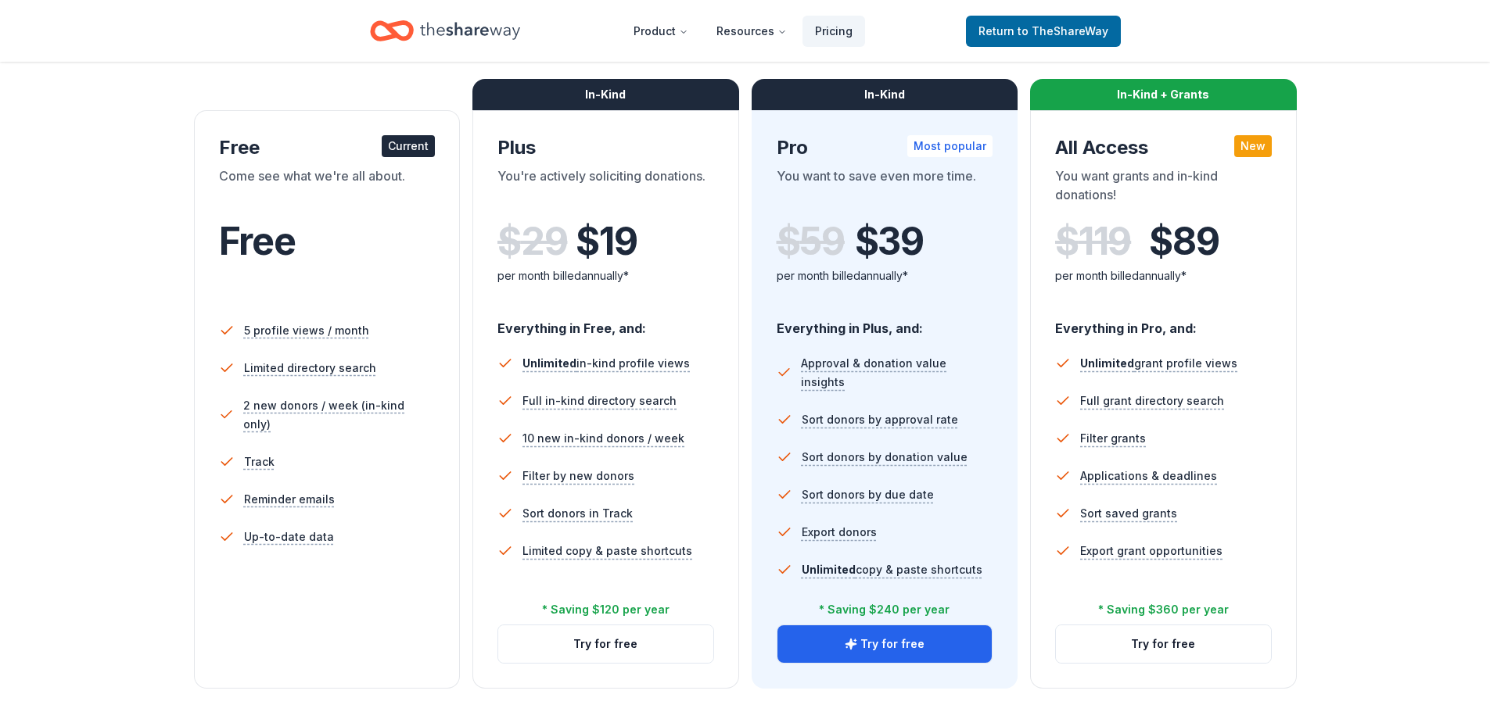
click at [411, 146] on div "Current" at bounding box center [408, 146] width 53 height 22
click at [303, 175] on div "Come see what we're all about." at bounding box center [327, 189] width 217 height 44
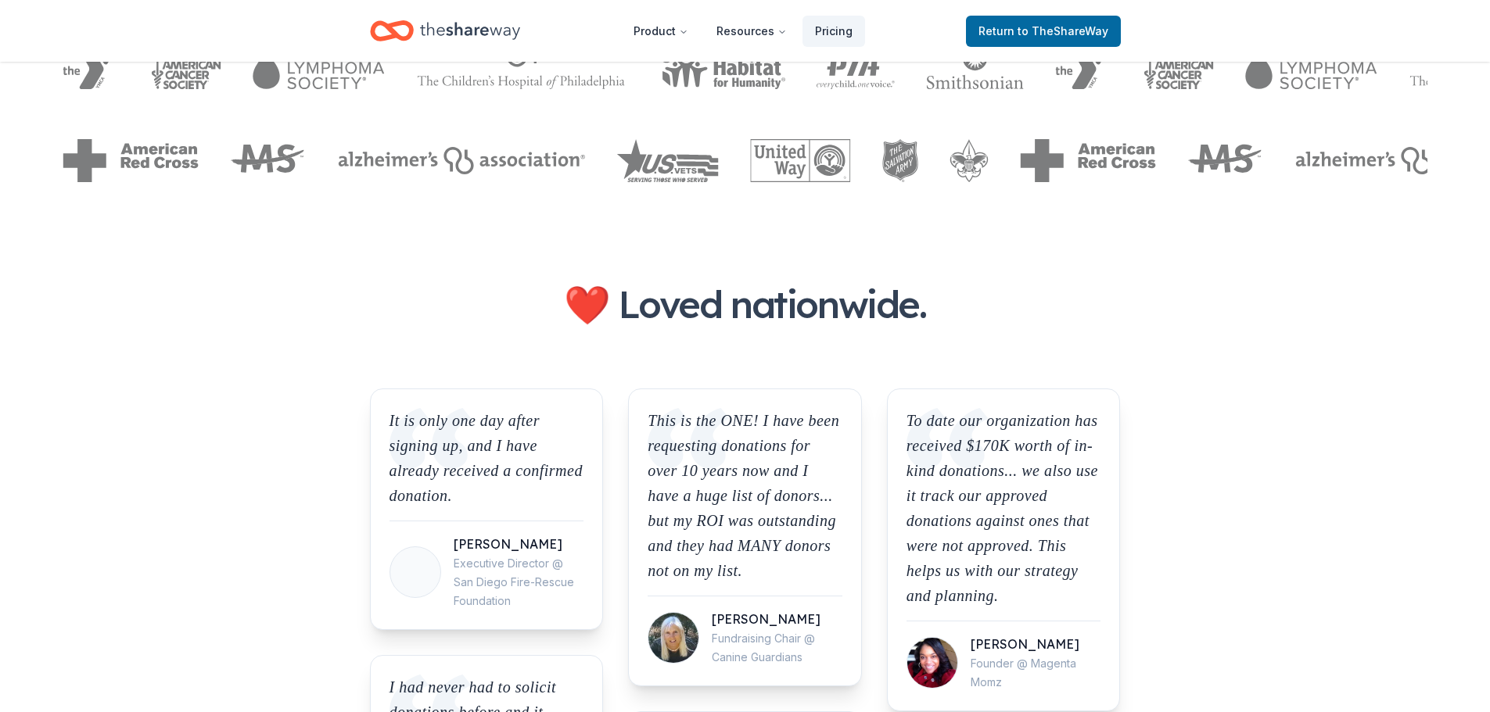
scroll to position [860, 0]
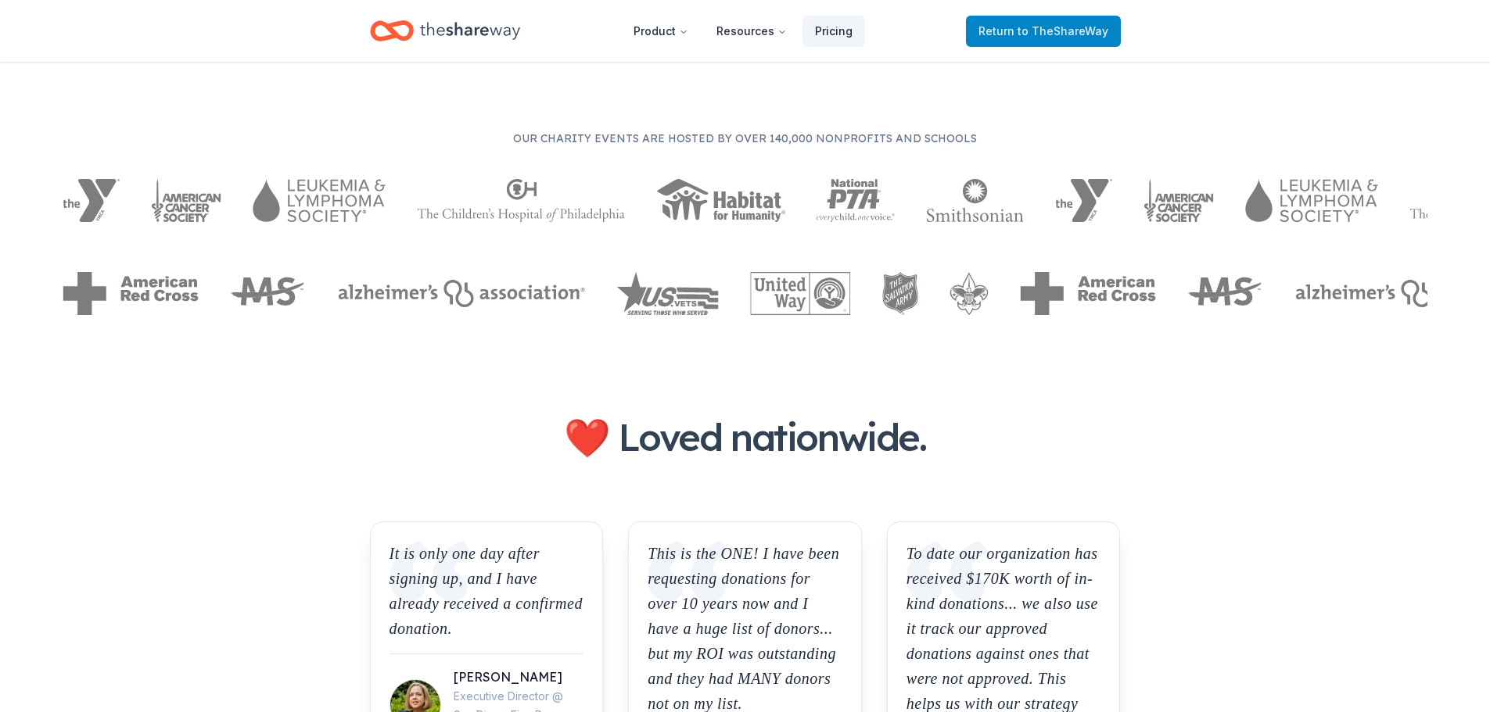
click at [999, 34] on span "Return to TheShareWay" at bounding box center [1043, 31] width 130 height 19
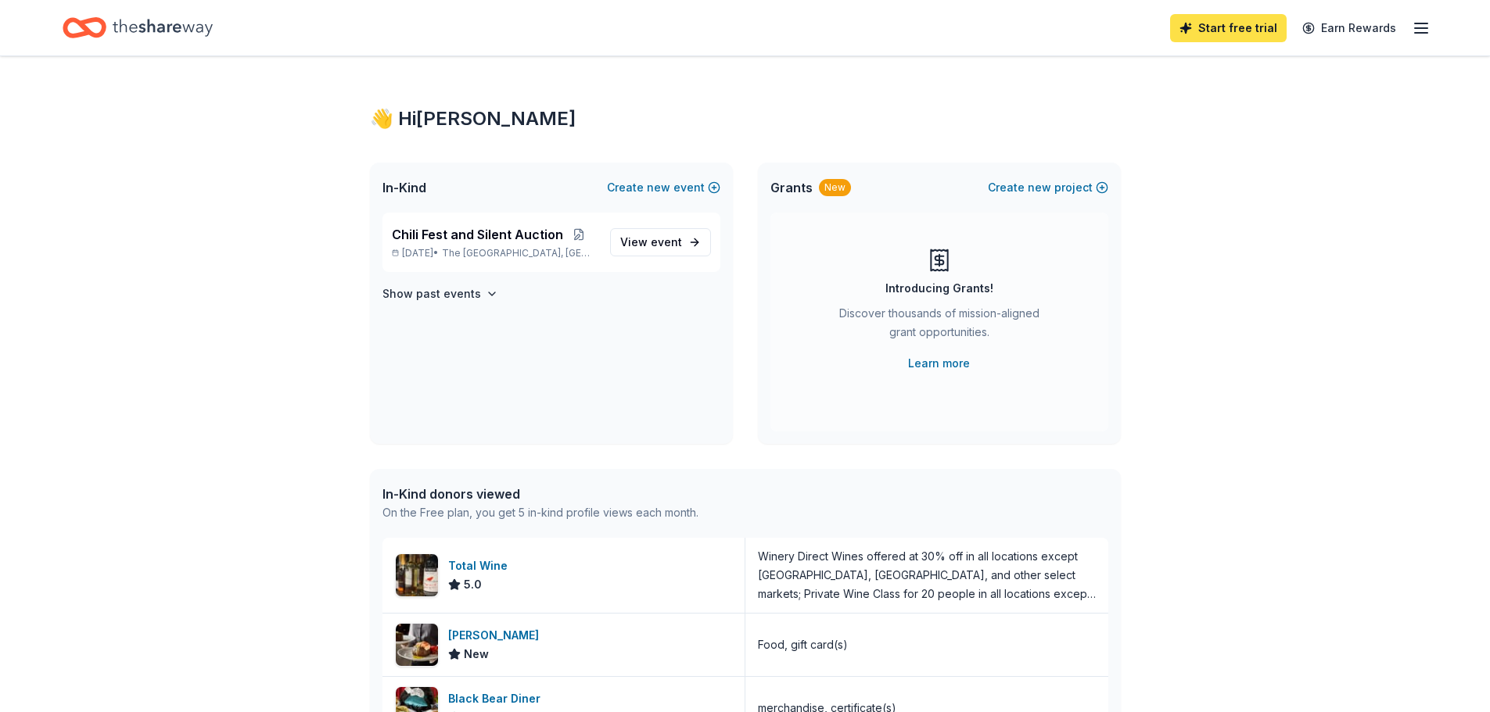
click at [1243, 22] on link "Start free trial" at bounding box center [1228, 28] width 117 height 28
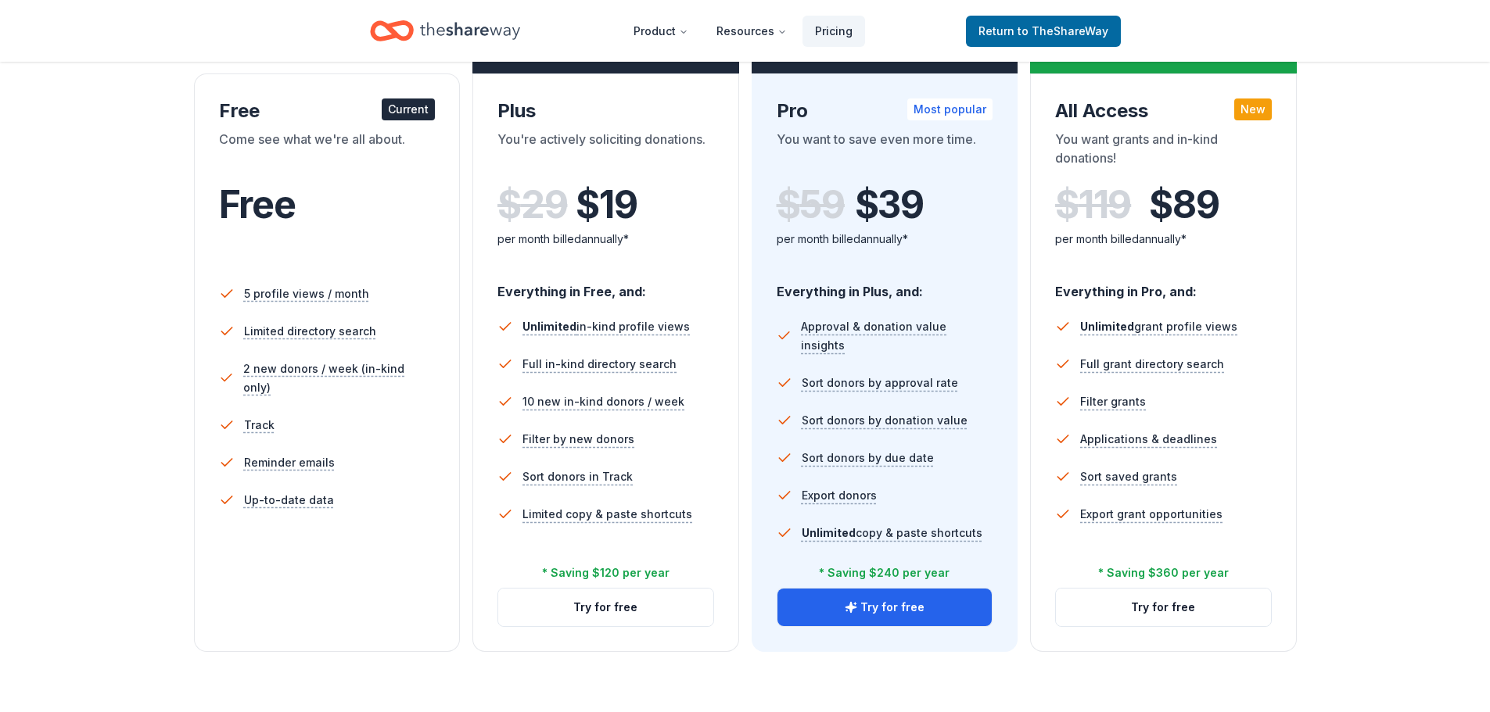
scroll to position [235, 0]
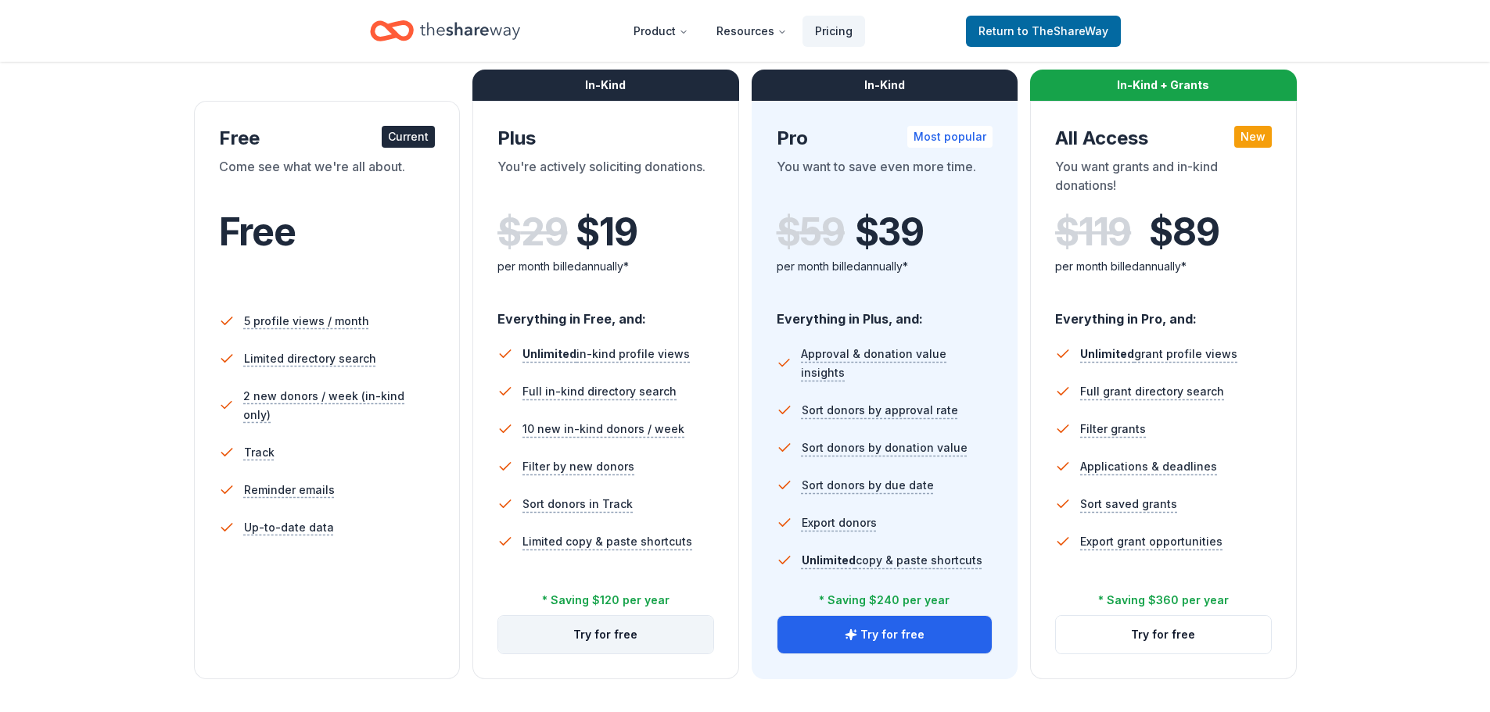
click at [642, 649] on button "Try for free" at bounding box center [605, 635] width 215 height 38
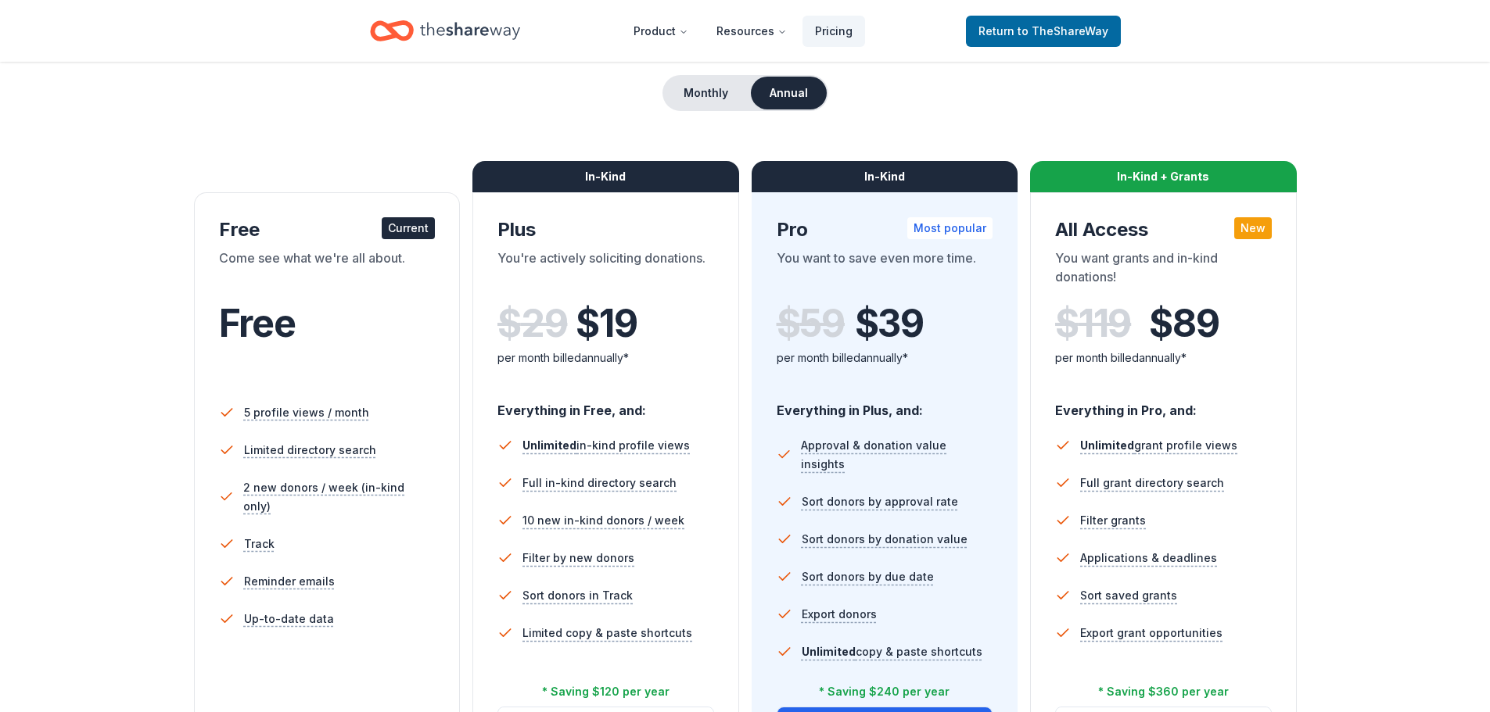
scroll to position [147, 0]
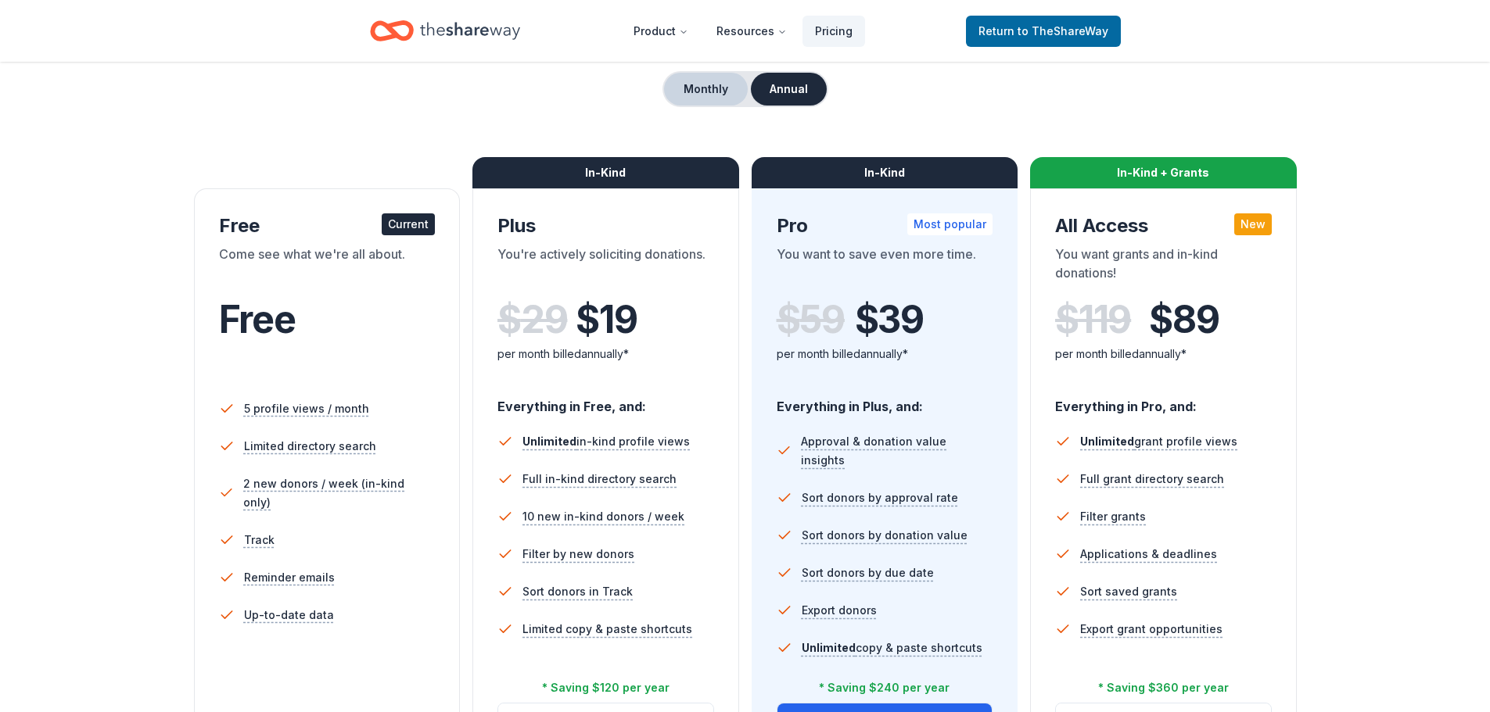
click at [689, 85] on button "Monthly" at bounding box center [706, 89] width 84 height 33
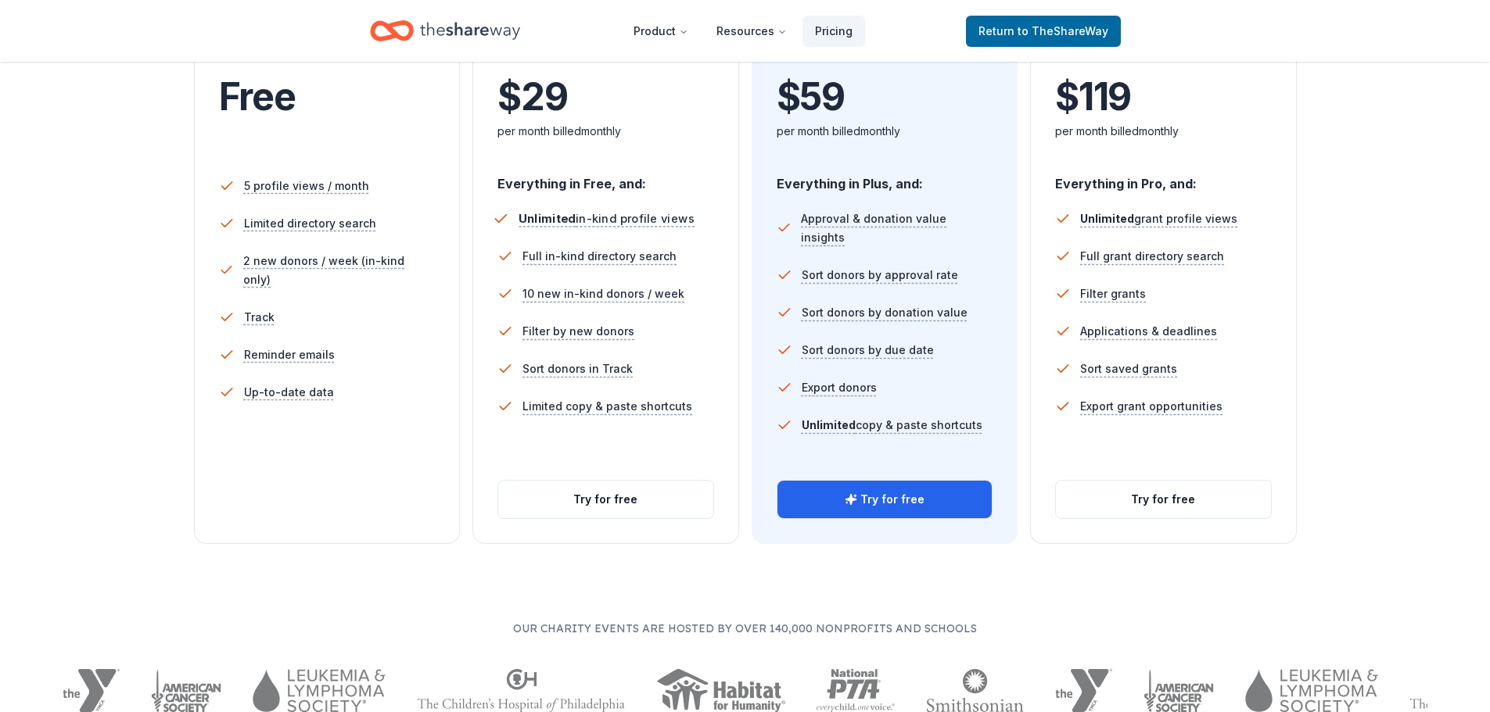
scroll to position [391, 0]
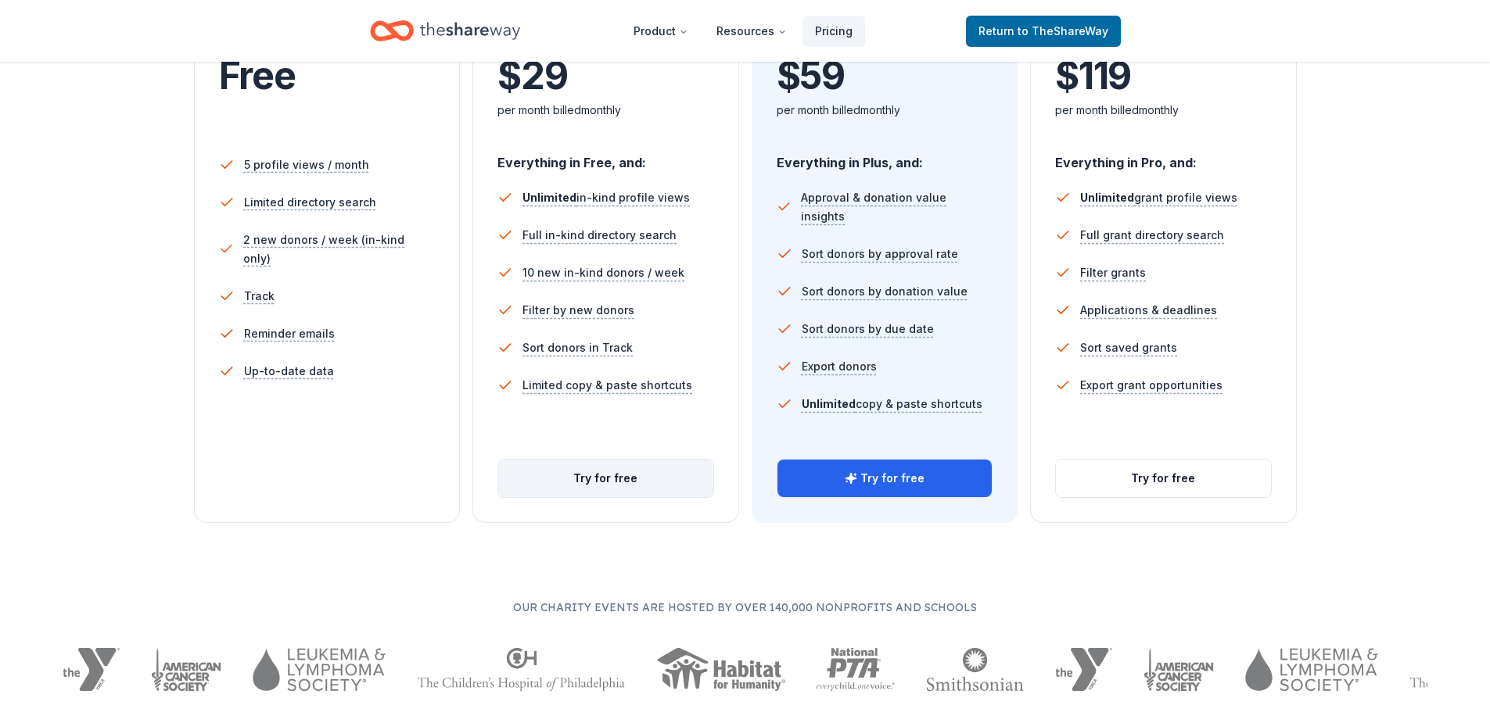
click at [634, 483] on button "Try for free" at bounding box center [605, 479] width 215 height 38
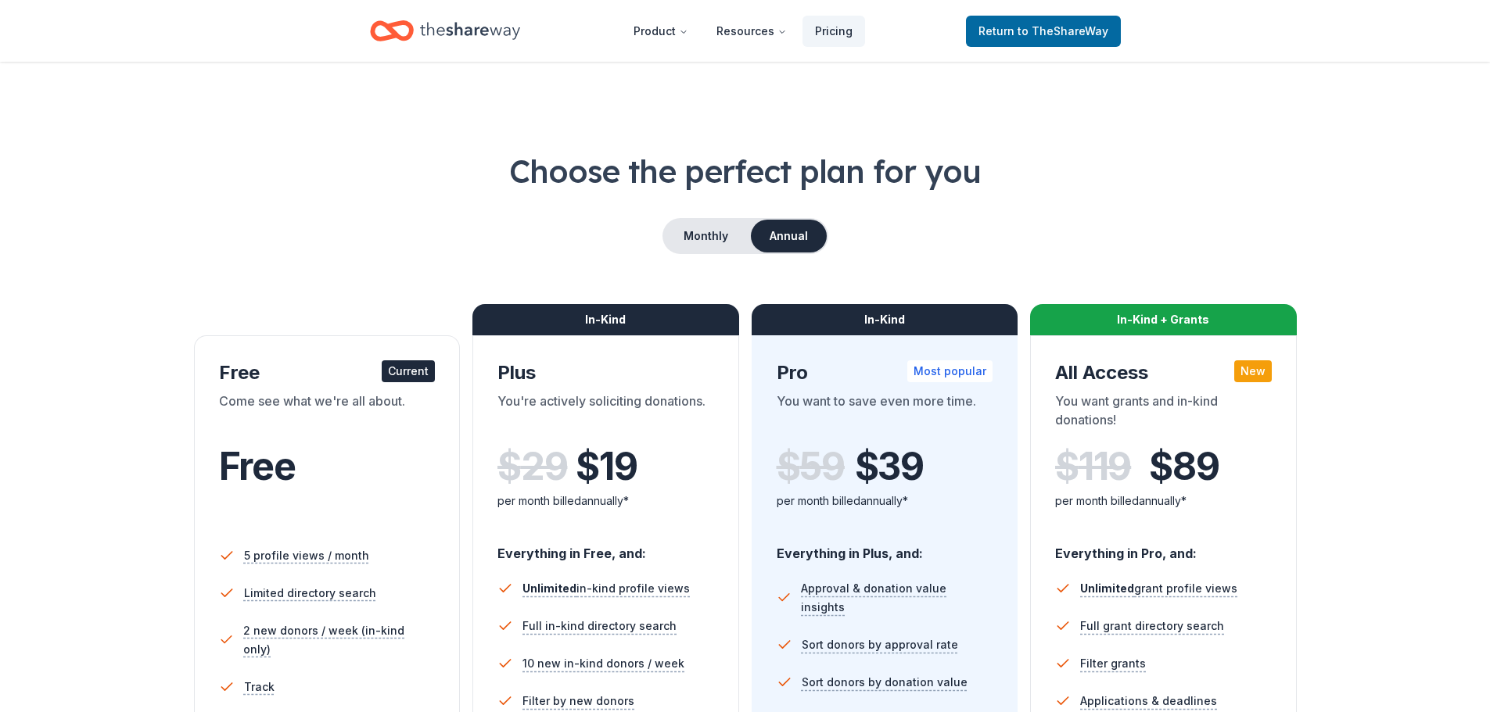
scroll to position [391, 0]
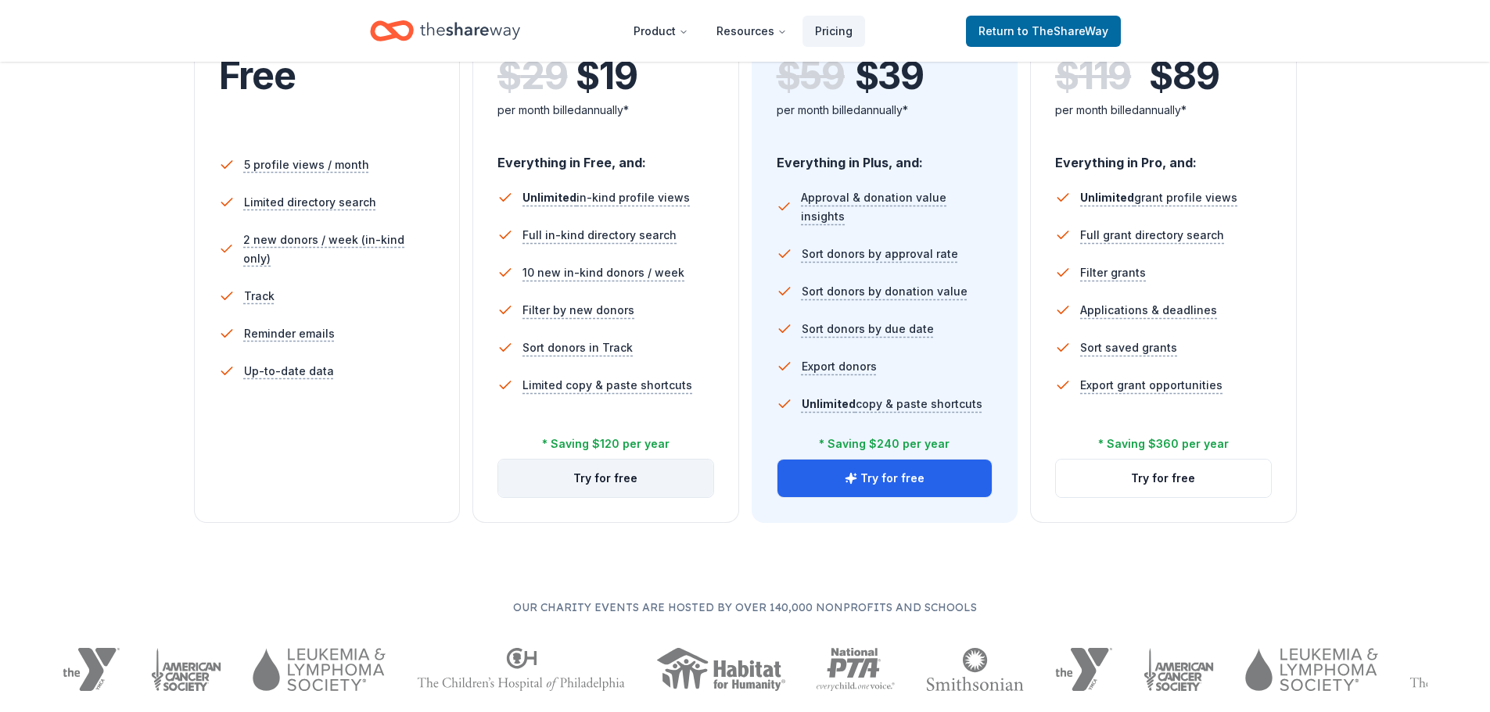
click at [611, 474] on button "Try for free" at bounding box center [605, 479] width 215 height 38
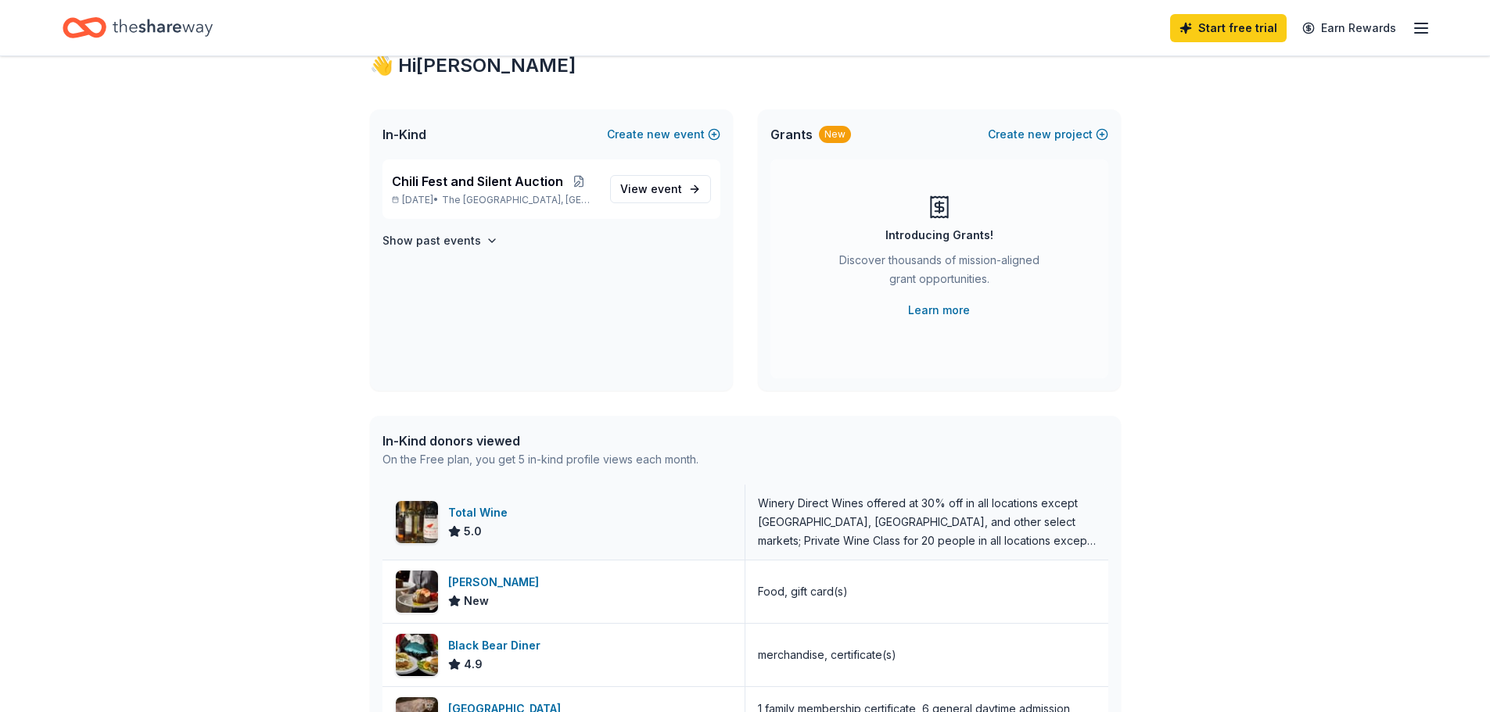
scroll to position [156, 0]
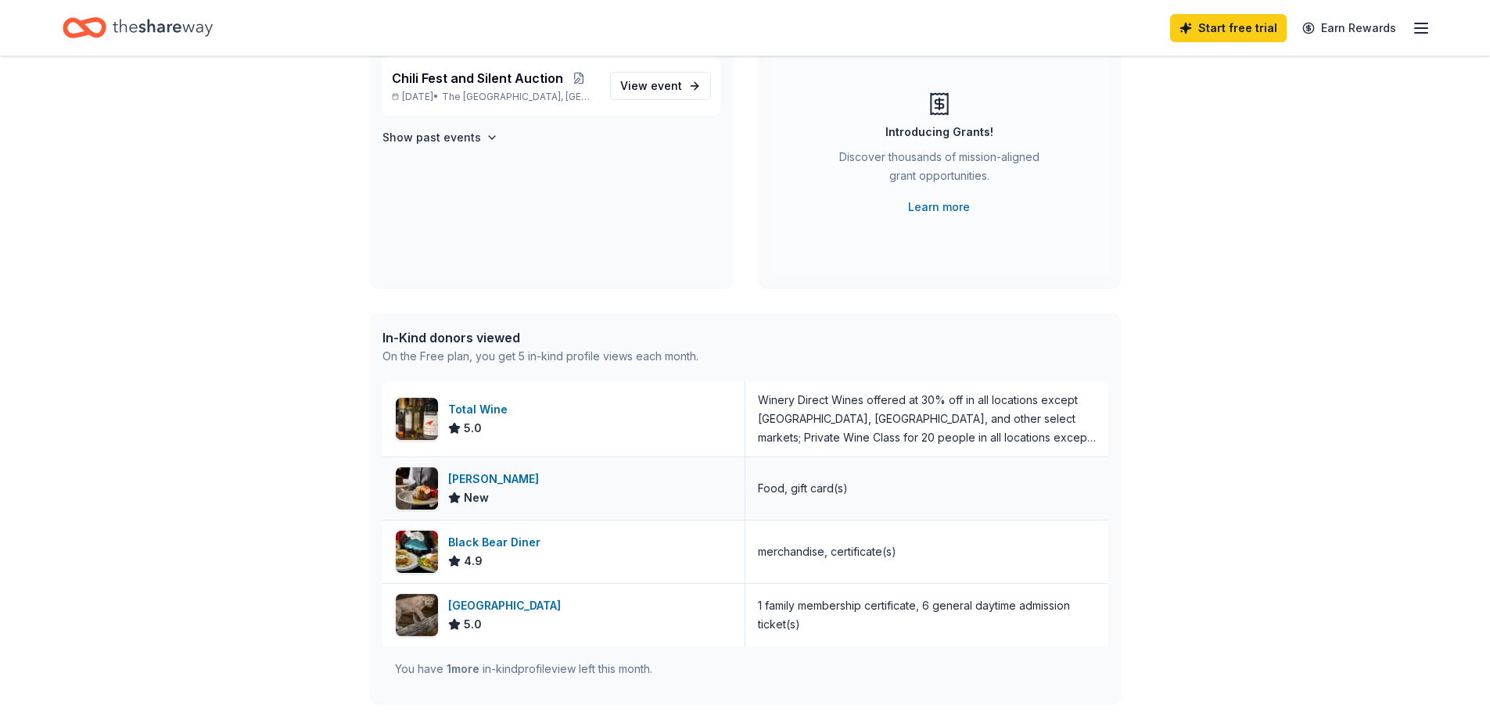
click at [476, 490] on span "New" at bounding box center [476, 498] width 25 height 19
click at [831, 420] on div "Winery Direct Wines offered at 30% off in all locations except CT, MA, and othe…" at bounding box center [927, 419] width 338 height 56
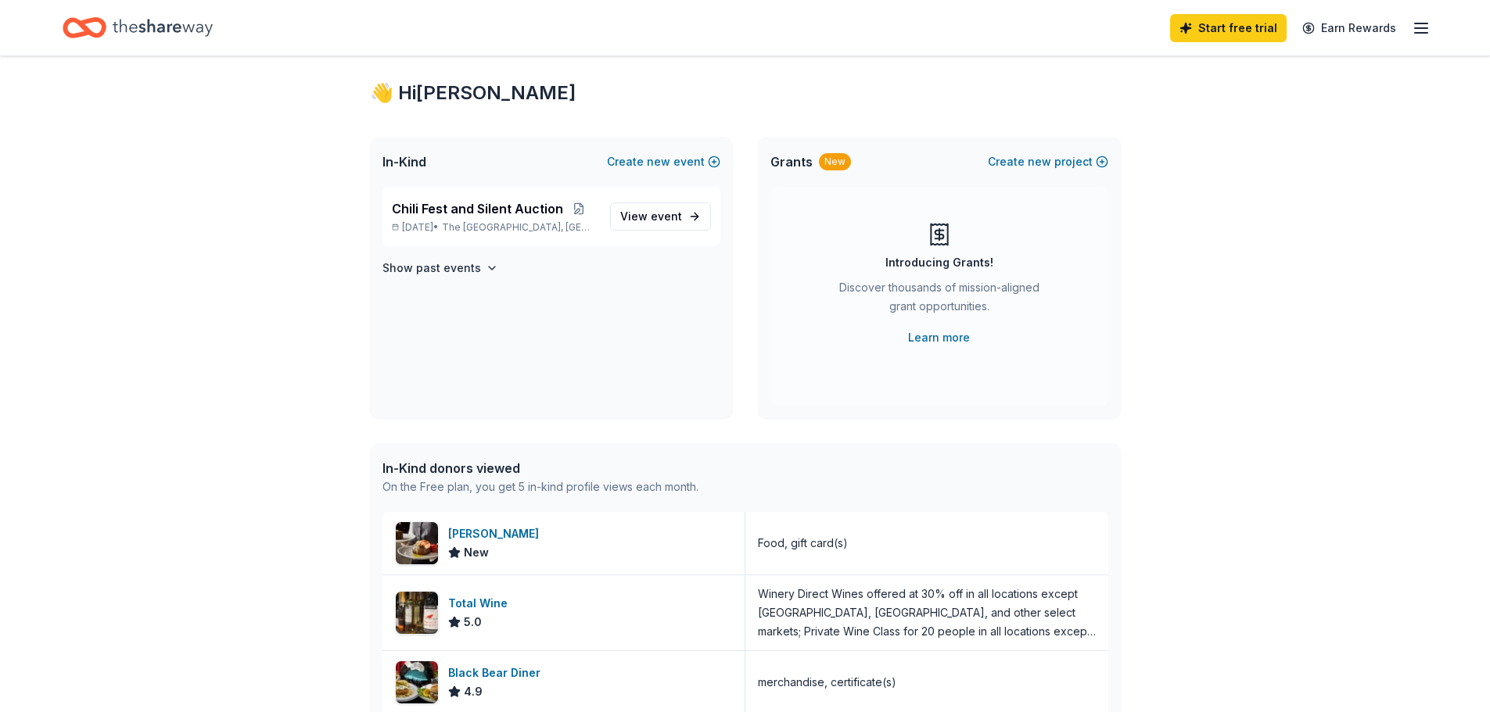
scroll to position [0, 0]
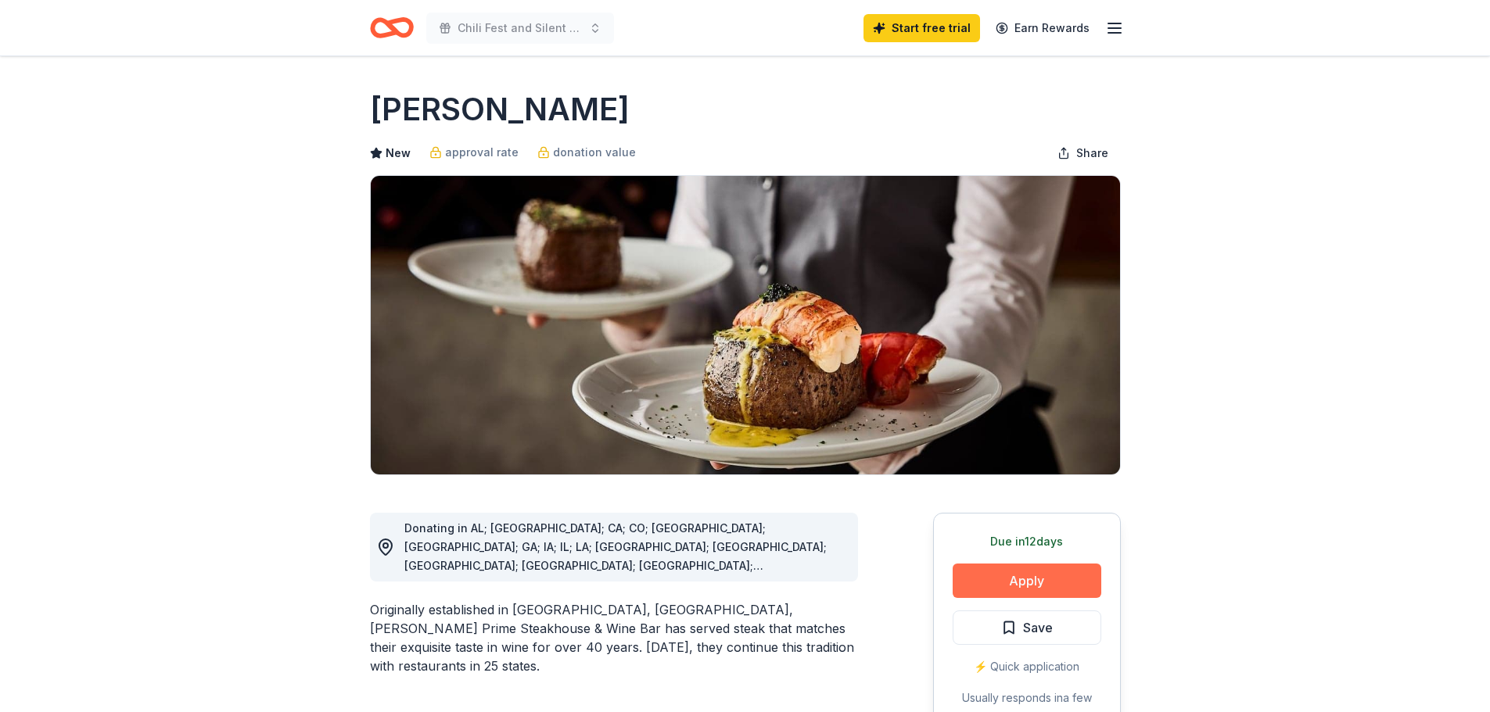
click at [1039, 584] on button "Apply" at bounding box center [1027, 581] width 149 height 34
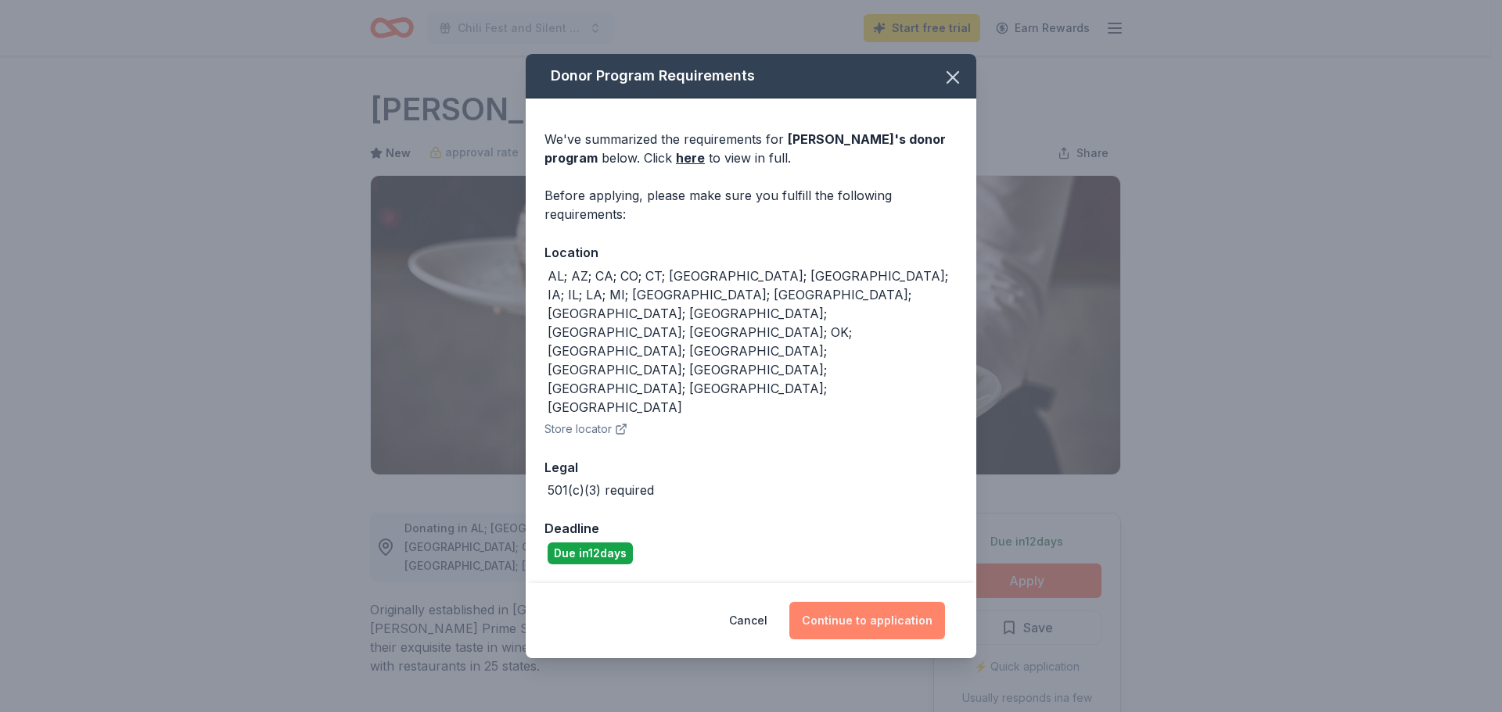
click at [883, 602] on button "Continue to application" at bounding box center [867, 621] width 156 height 38
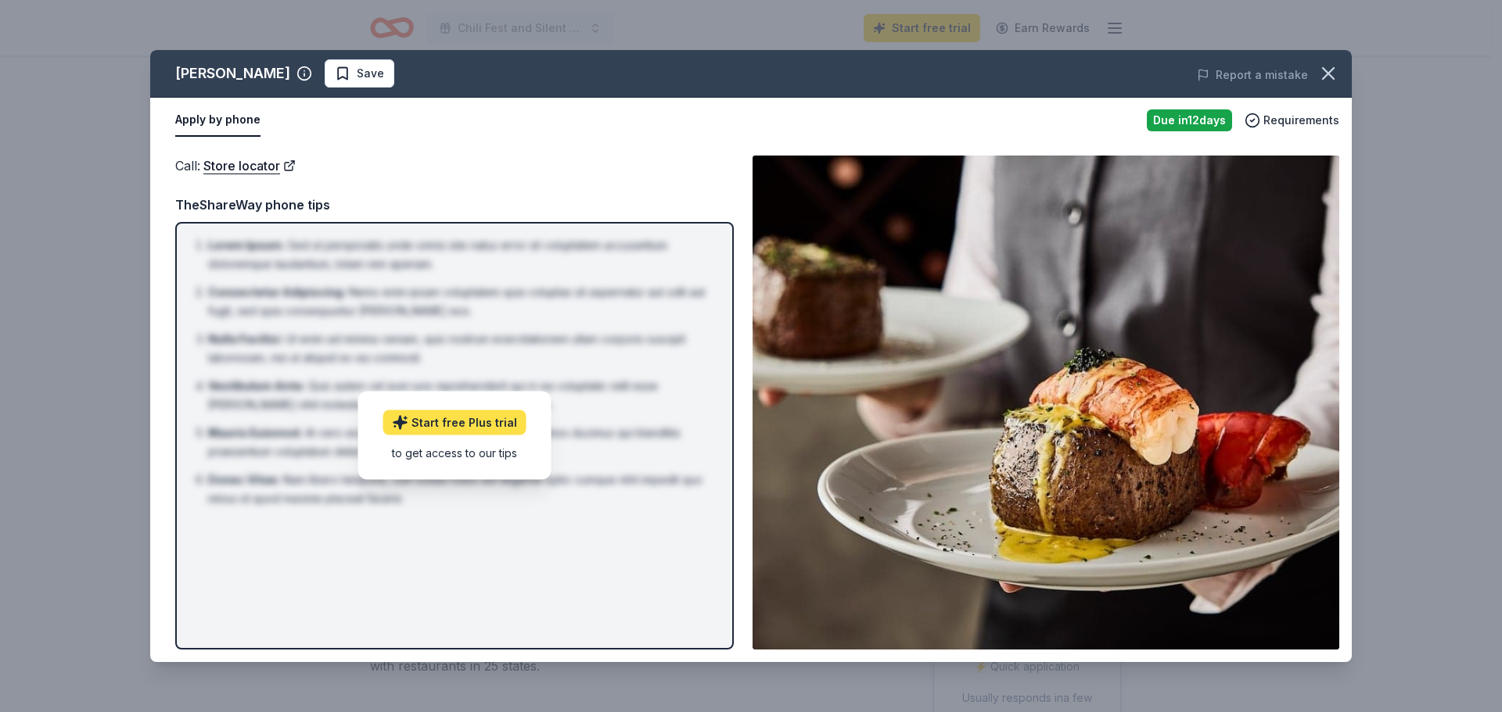
click at [479, 422] on link "Start free Plus trial" at bounding box center [454, 423] width 143 height 25
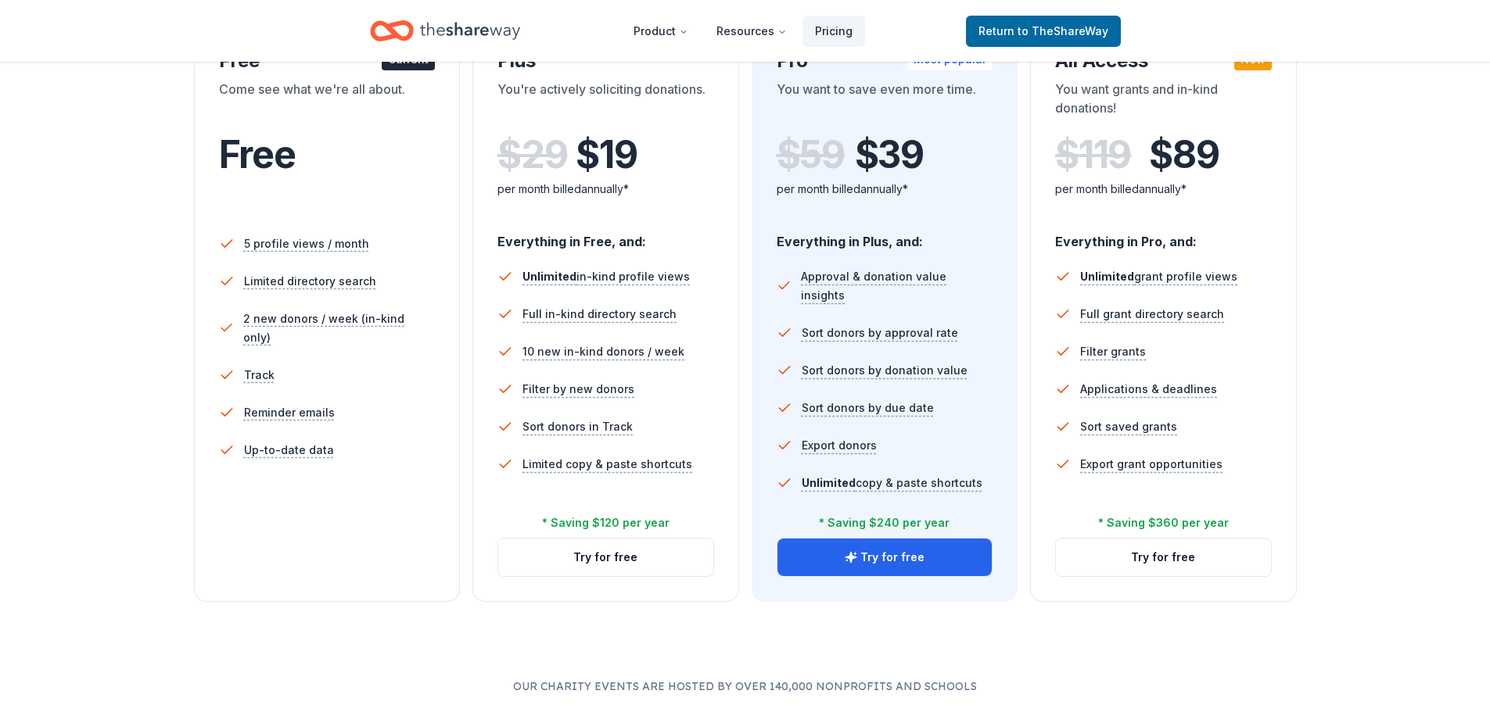
scroll to position [313, 0]
click at [626, 561] on button "Try for free" at bounding box center [605, 557] width 215 height 38
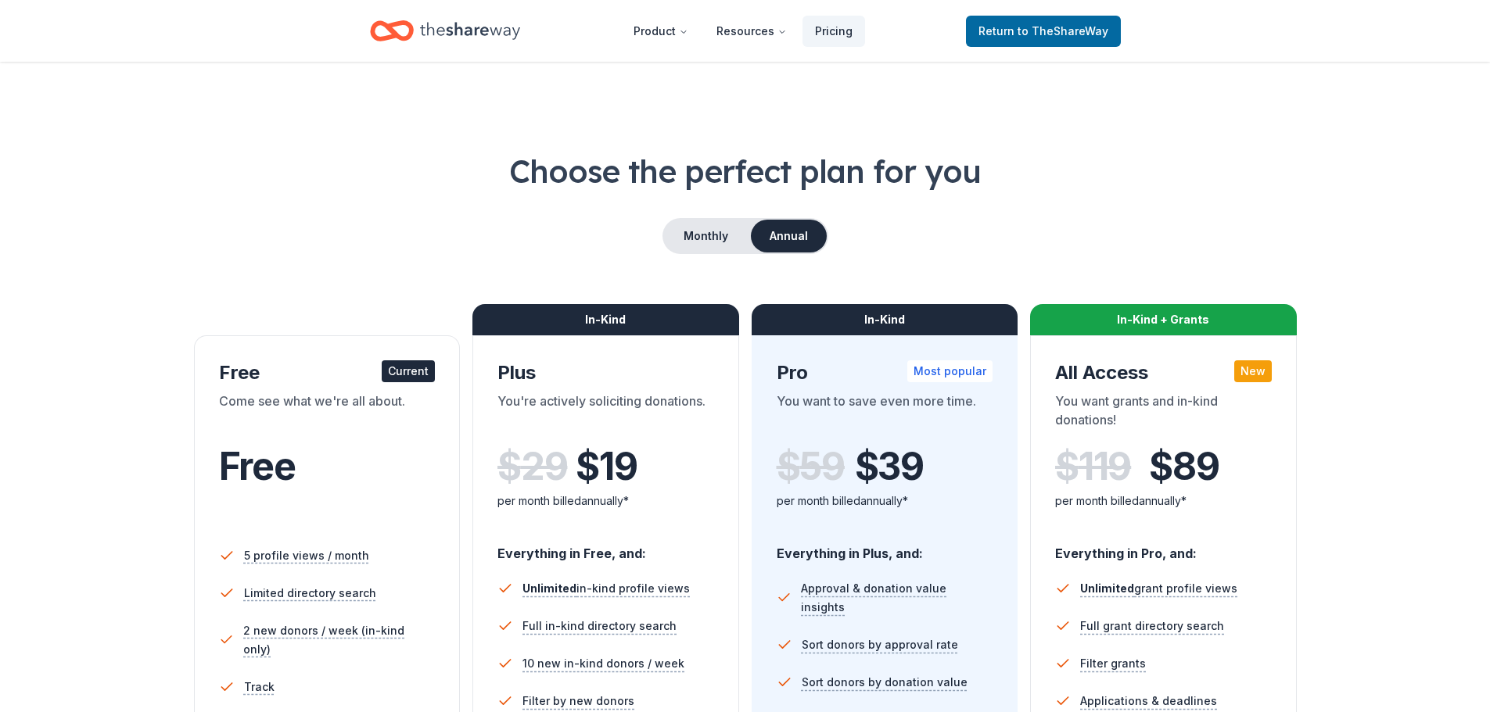
scroll to position [313, 0]
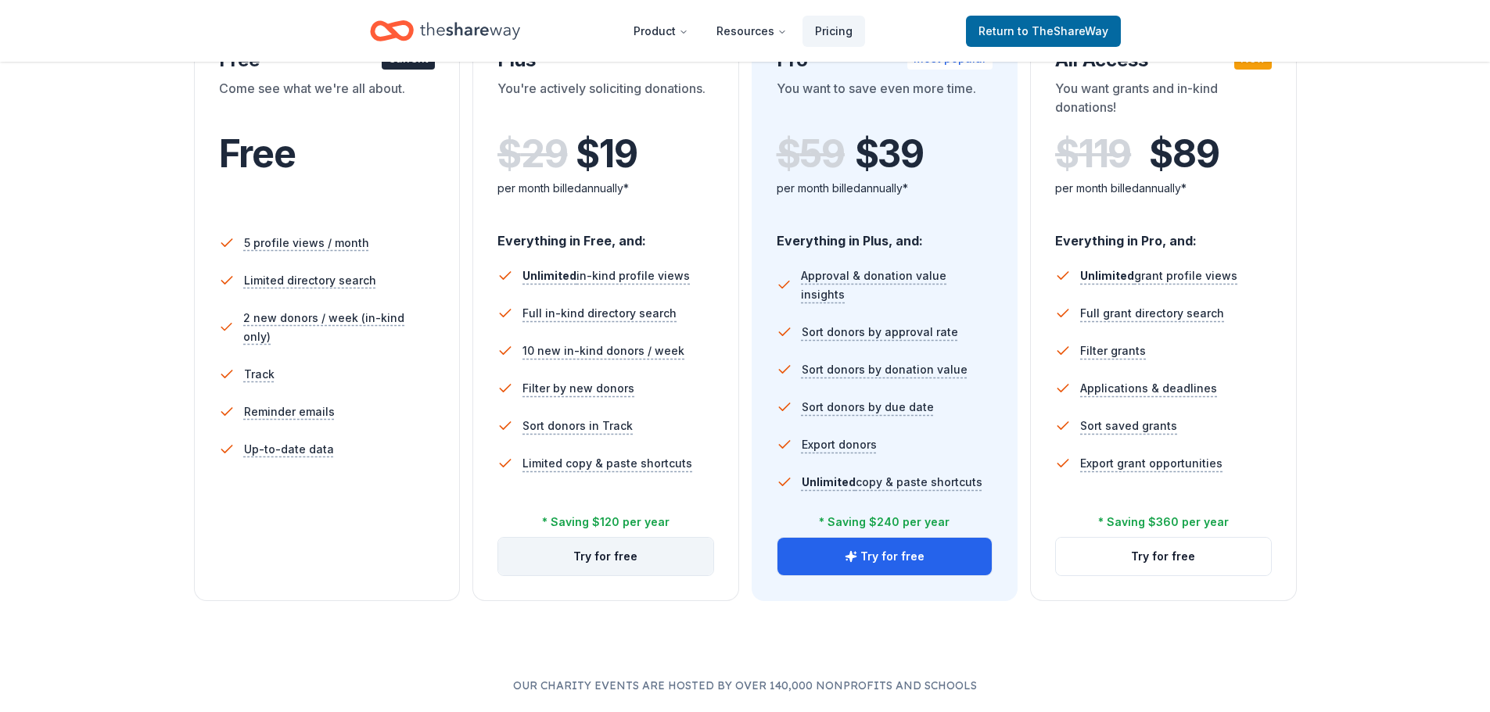
click at [633, 559] on button "Try for free" at bounding box center [605, 557] width 215 height 38
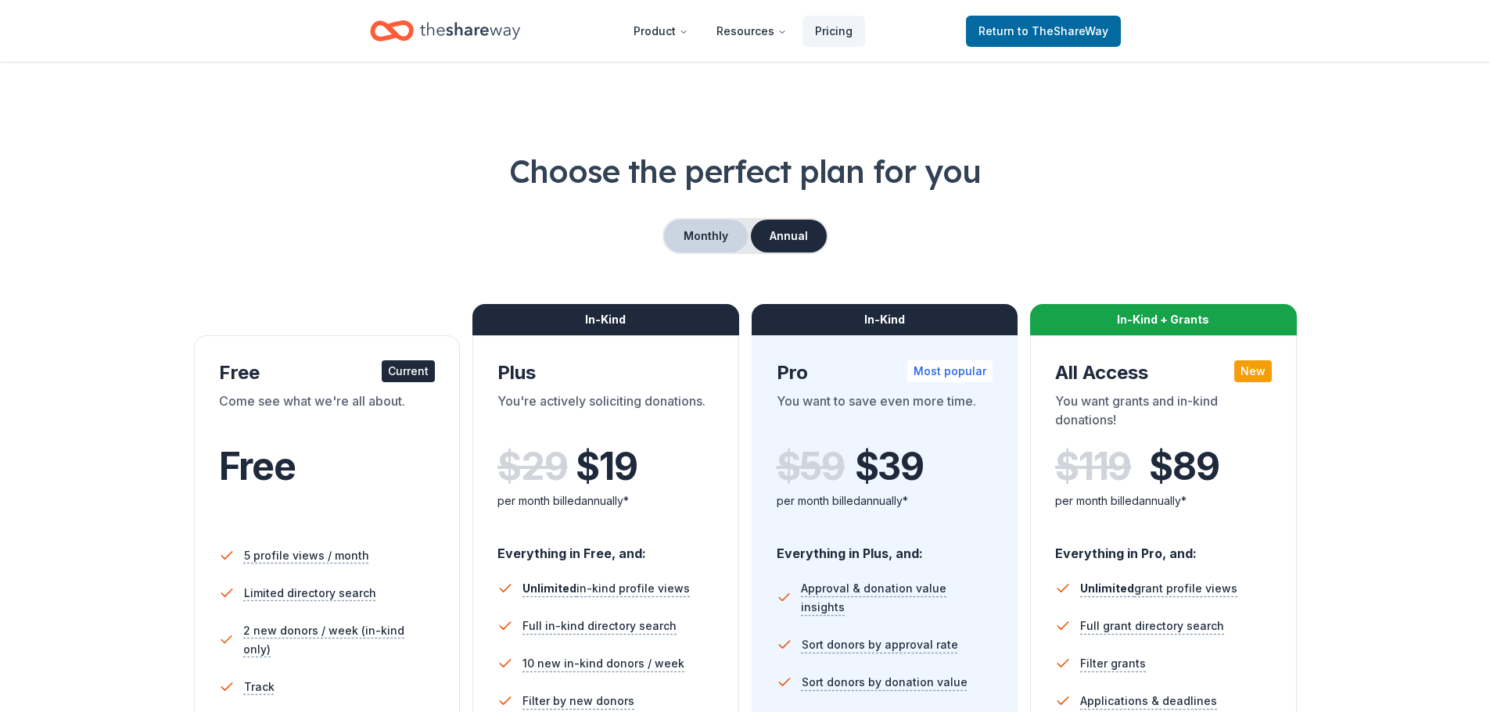
click at [716, 241] on button "Monthly" at bounding box center [706, 236] width 84 height 33
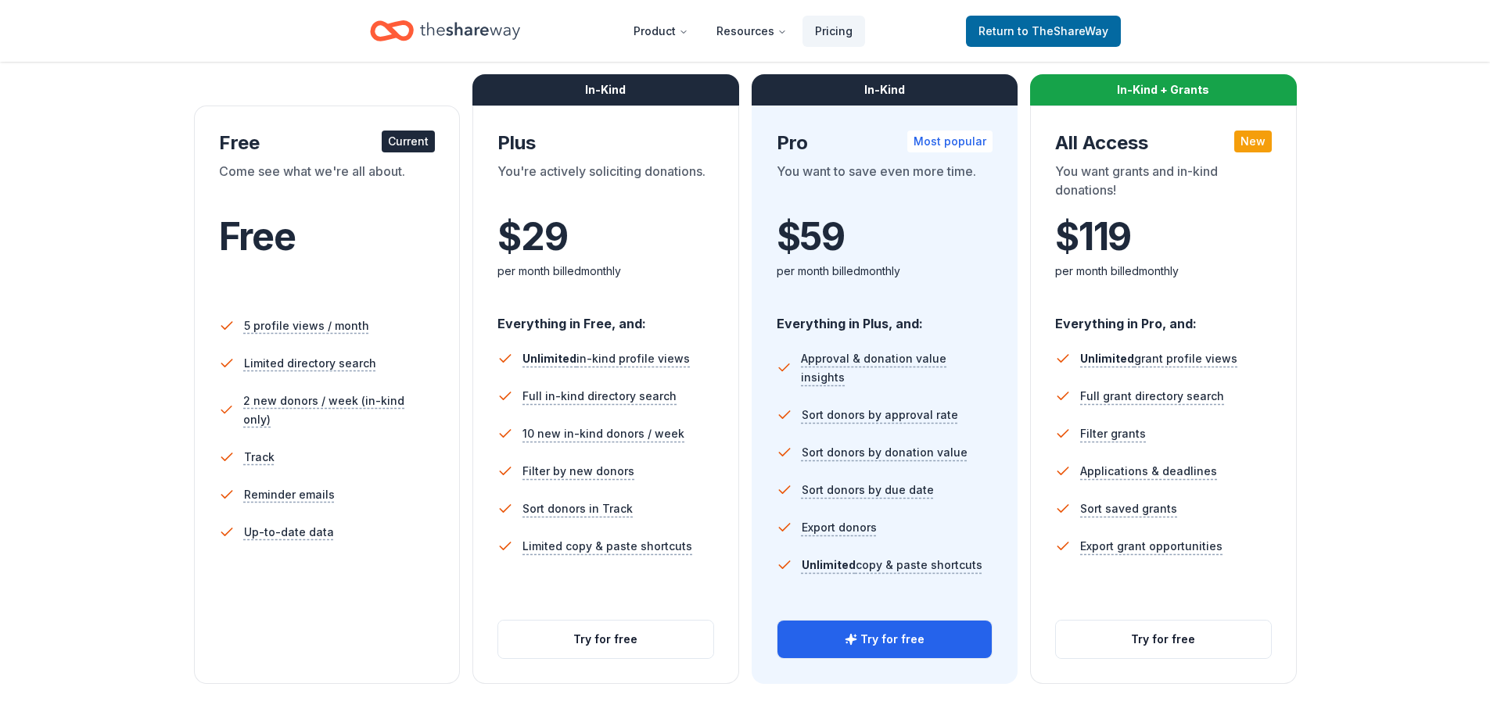
scroll to position [235, 0]
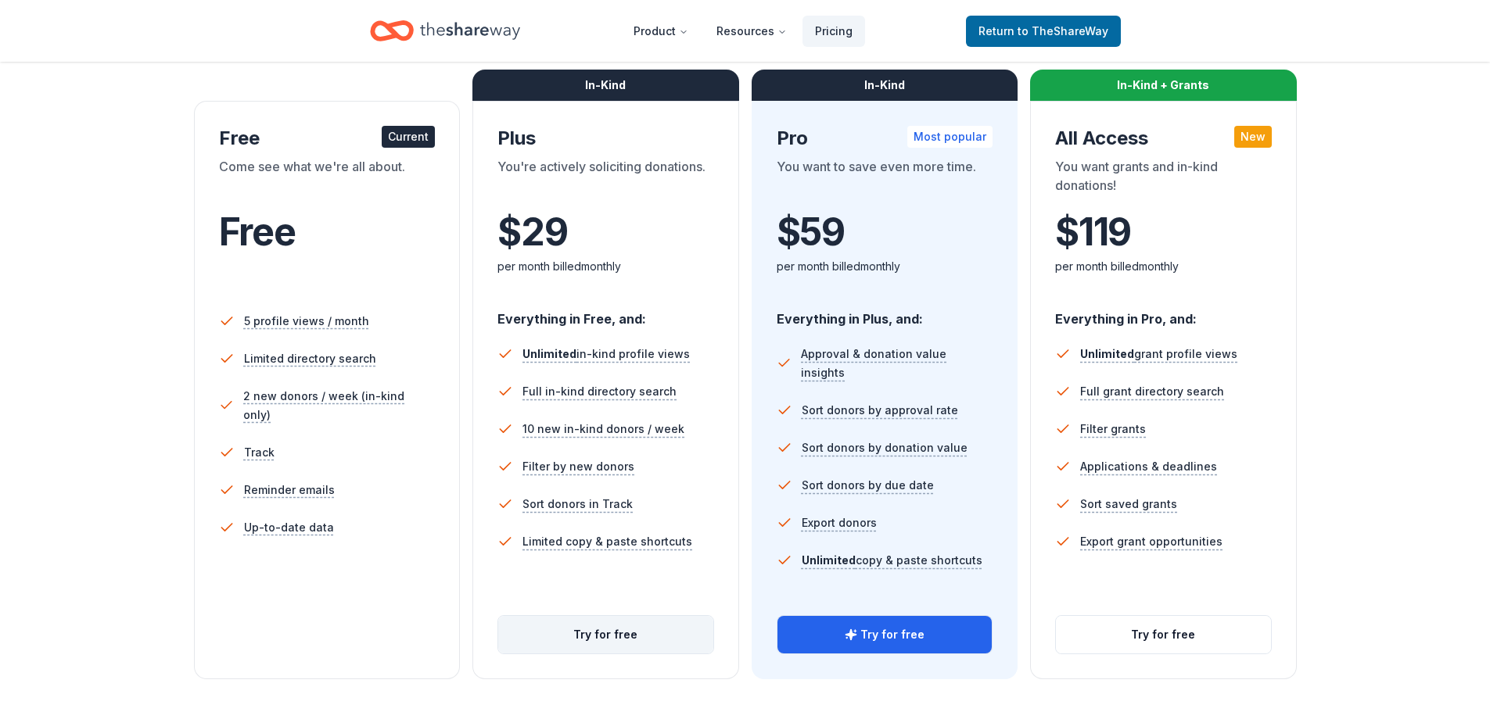
click at [627, 633] on button "Try for free" at bounding box center [605, 635] width 215 height 38
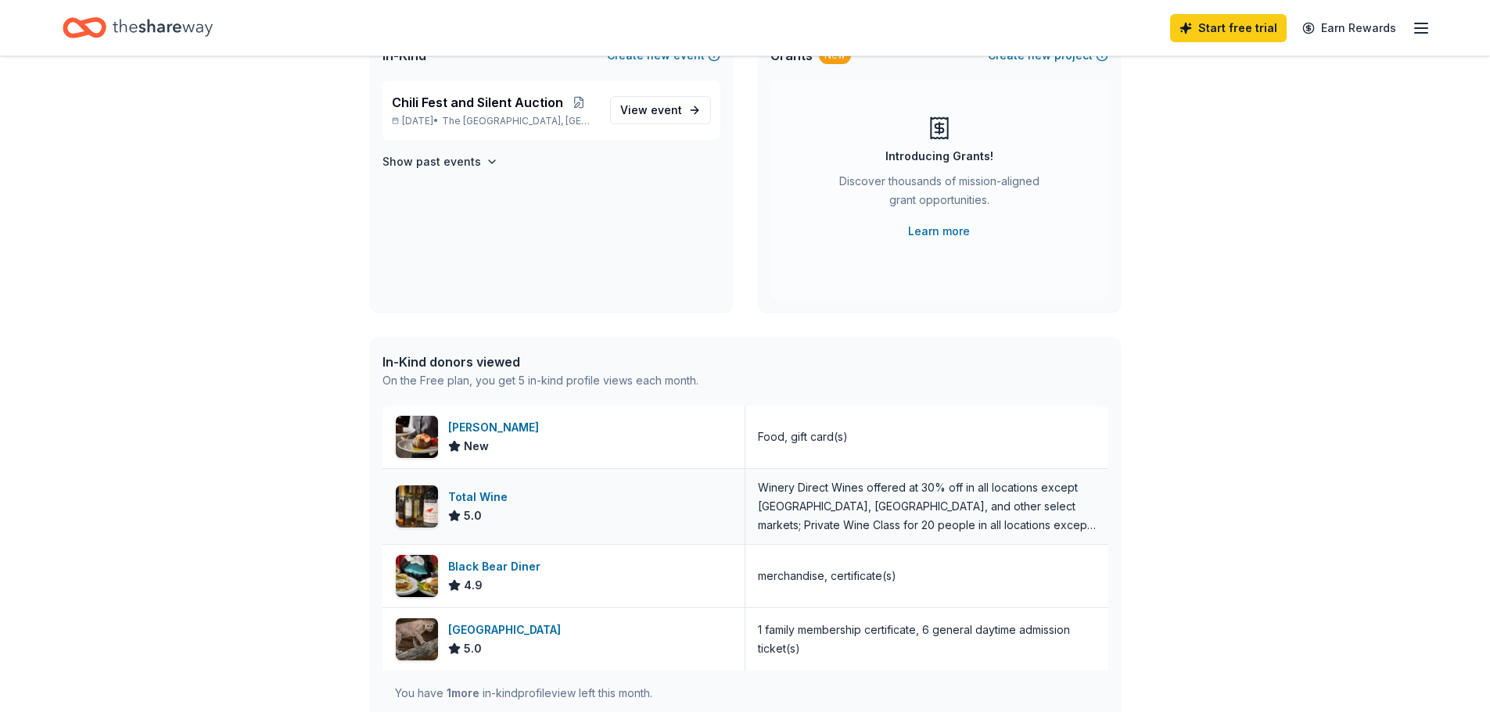
scroll to position [156, 0]
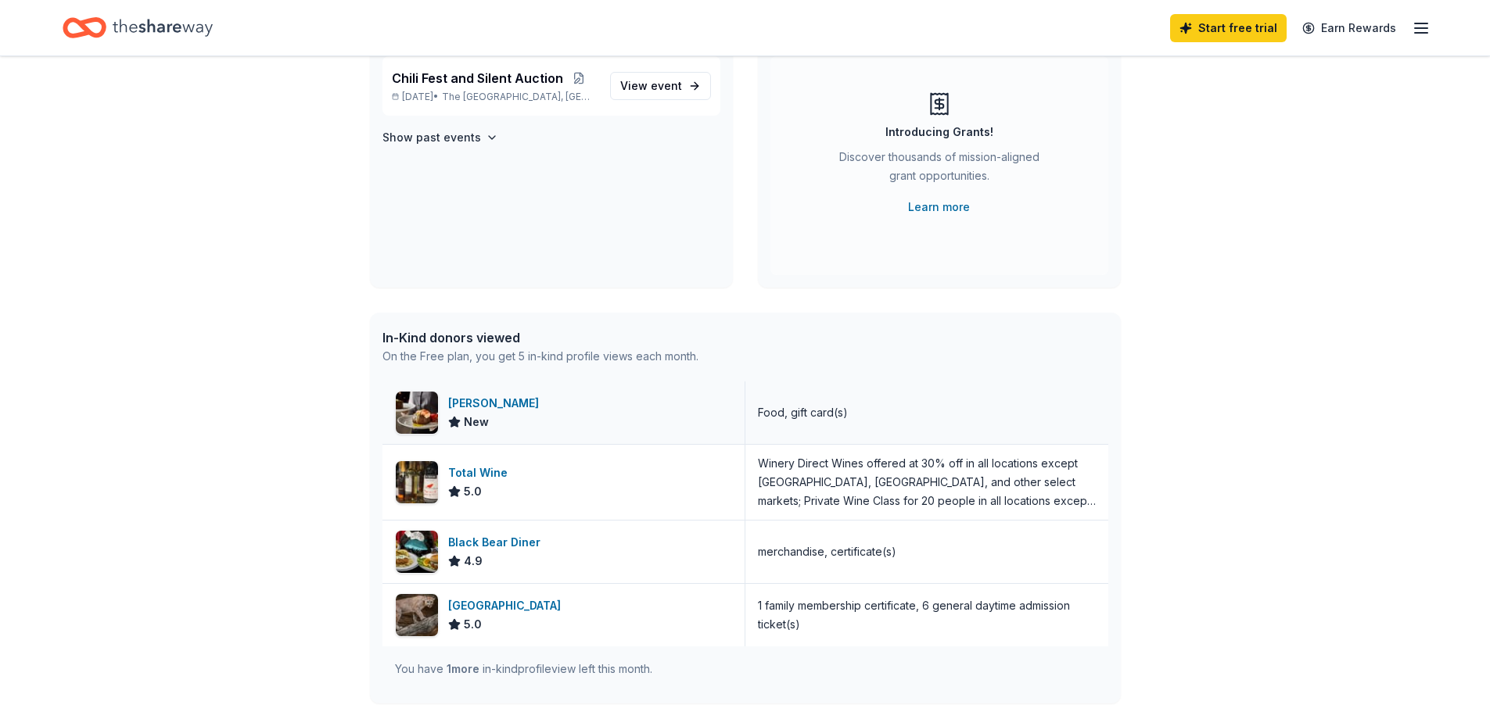
click at [470, 421] on span "New" at bounding box center [476, 422] width 25 height 19
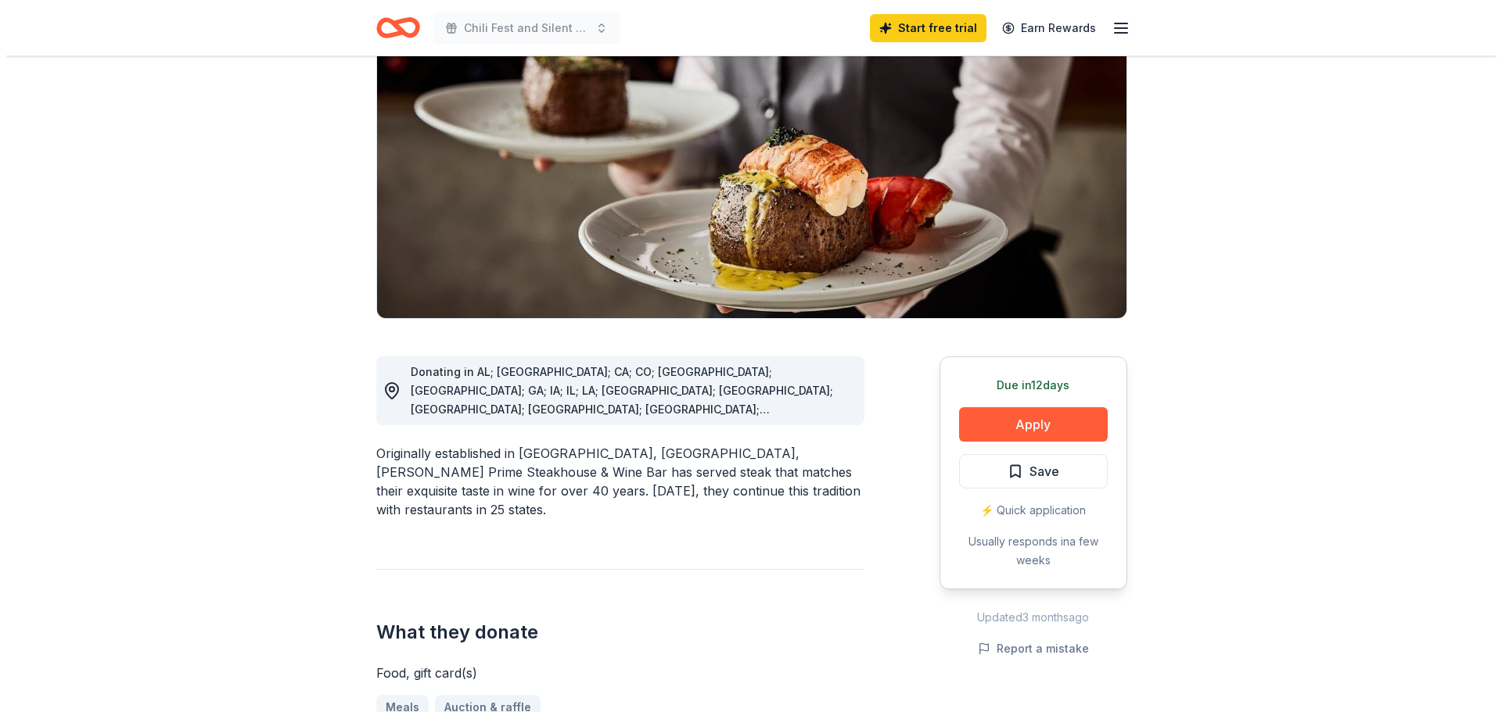
scroll to position [235, 0]
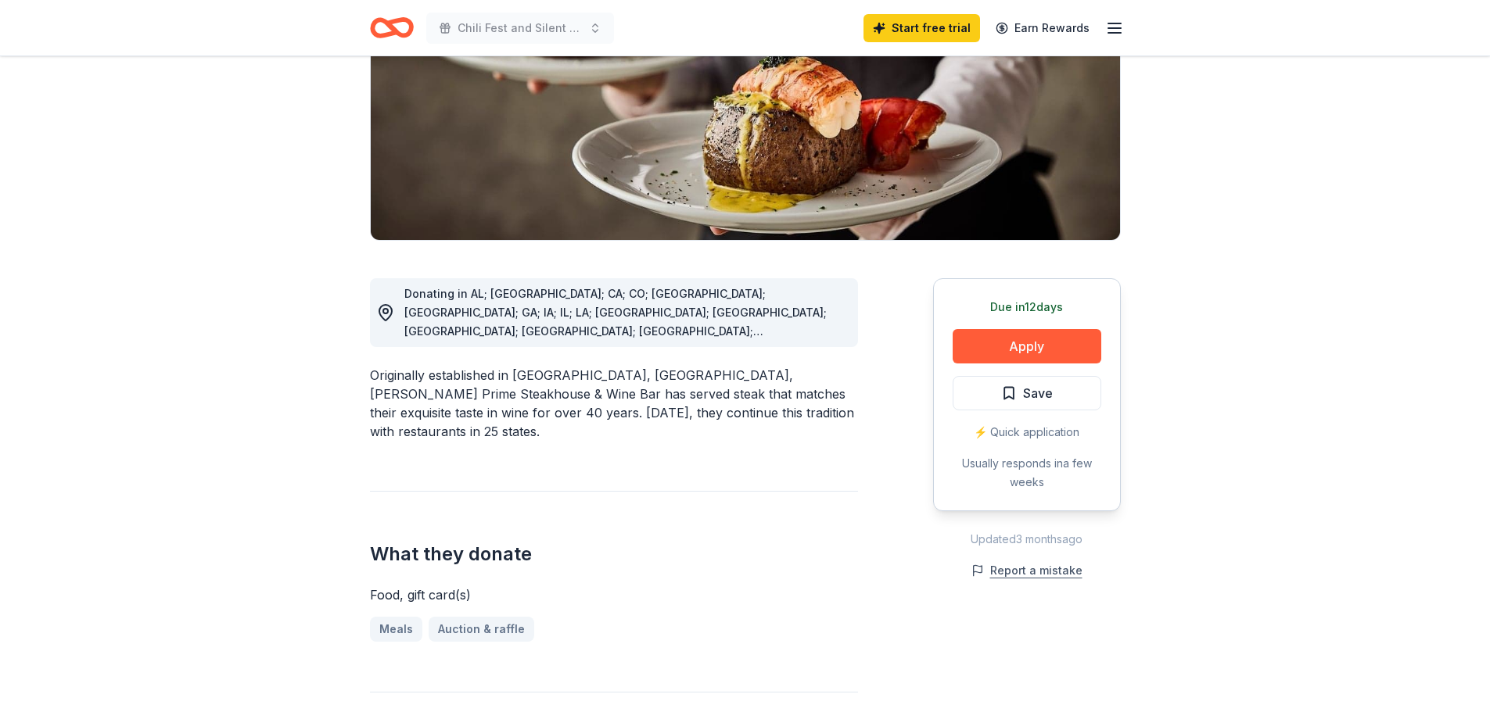
click at [1024, 572] on button "Report a mistake" at bounding box center [1026, 571] width 111 height 19
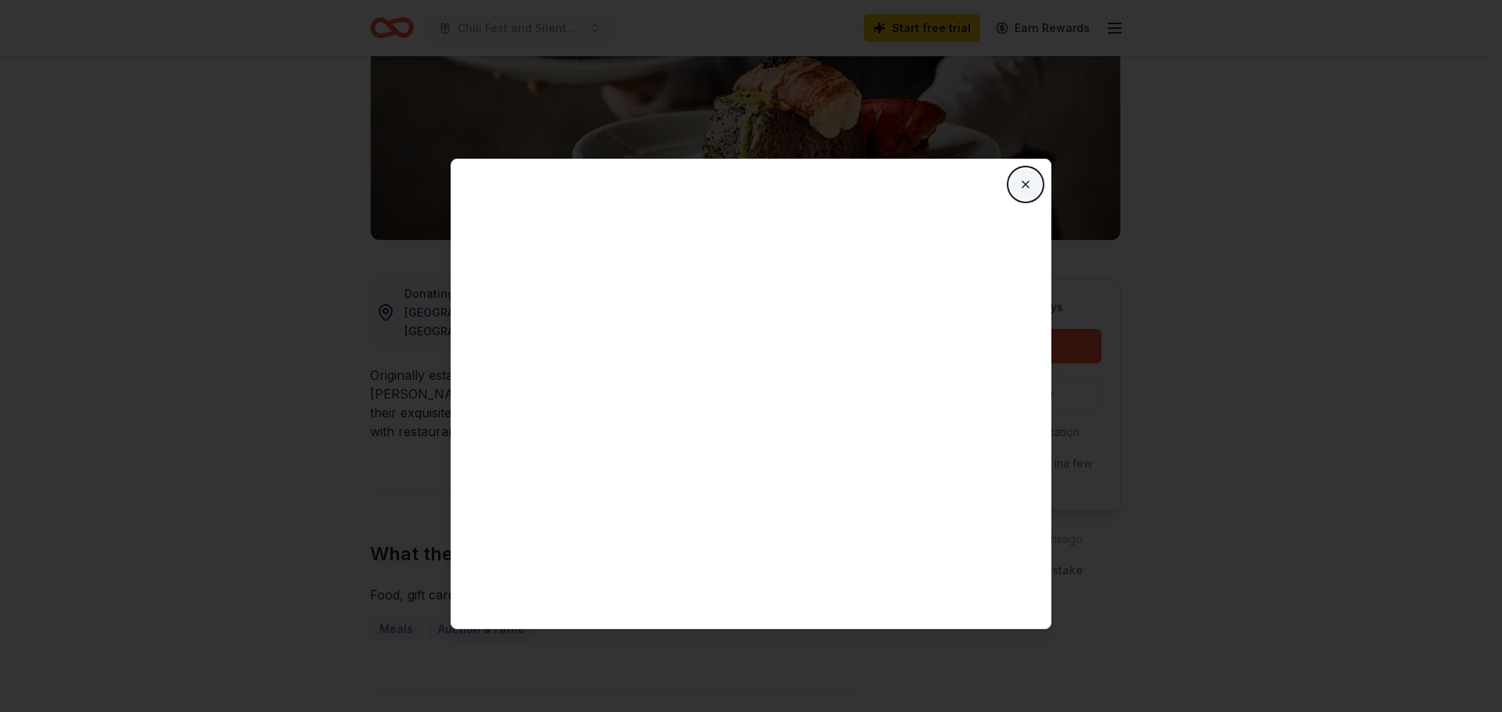
click at [1028, 181] on button "Close" at bounding box center [1025, 184] width 31 height 31
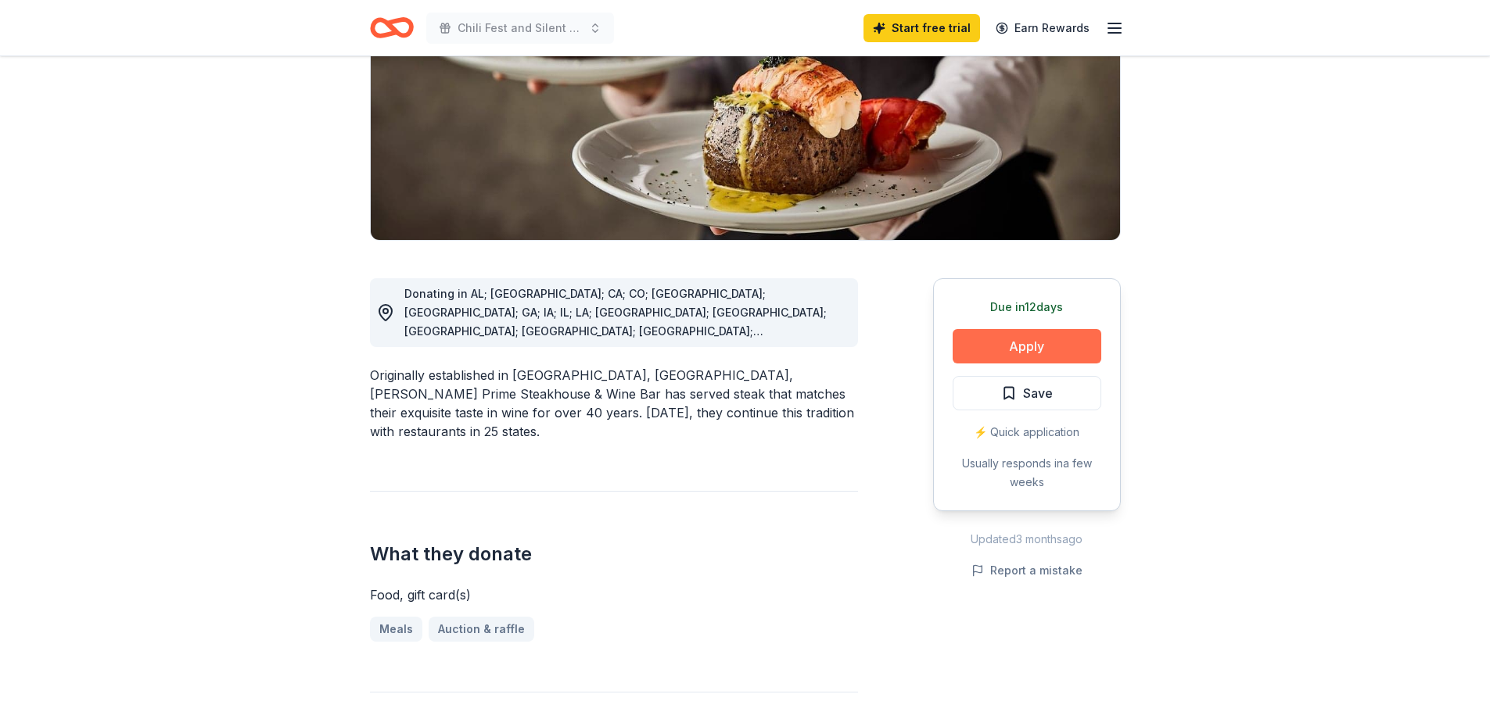
click at [1024, 352] on button "Apply" at bounding box center [1027, 346] width 149 height 34
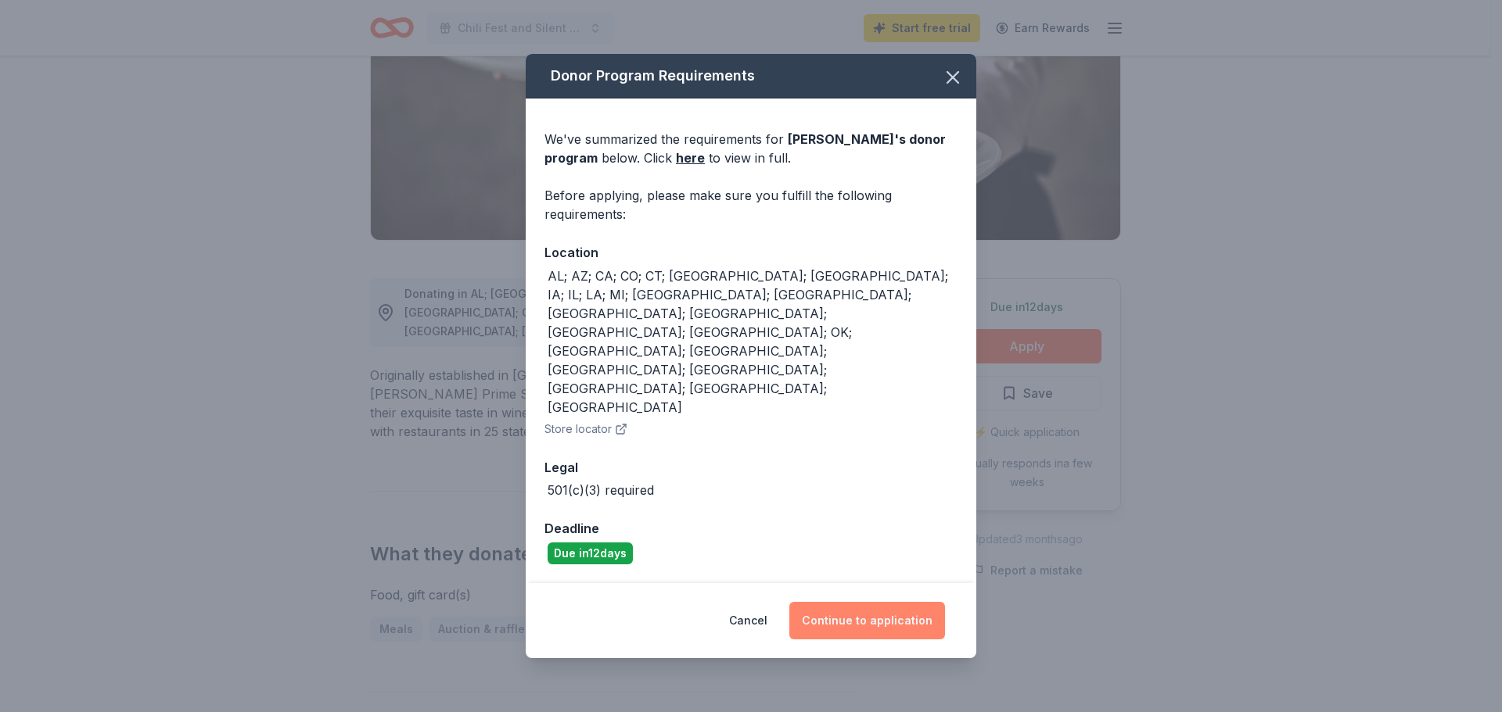
click at [885, 602] on button "Continue to application" at bounding box center [867, 621] width 156 height 38
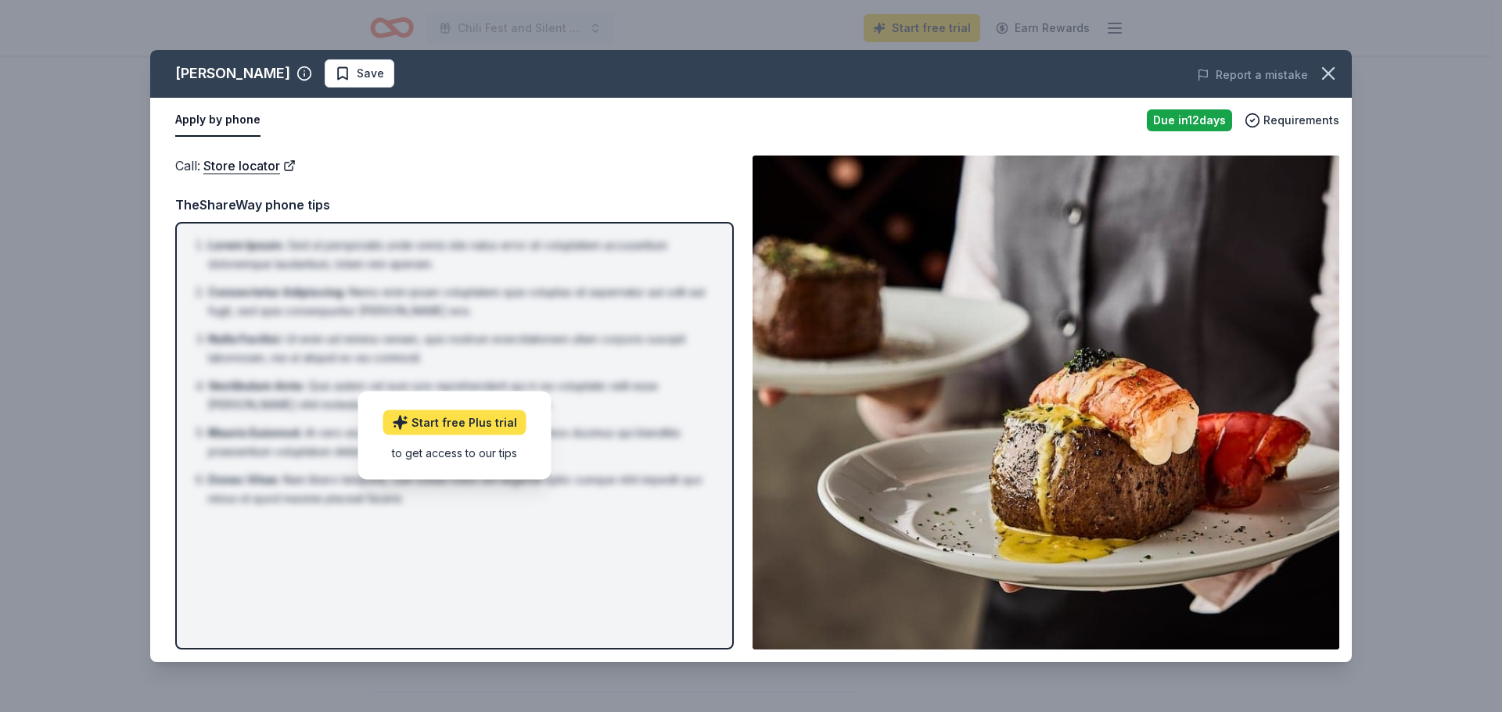
click at [473, 426] on link "Start free Plus trial" at bounding box center [454, 423] width 143 height 25
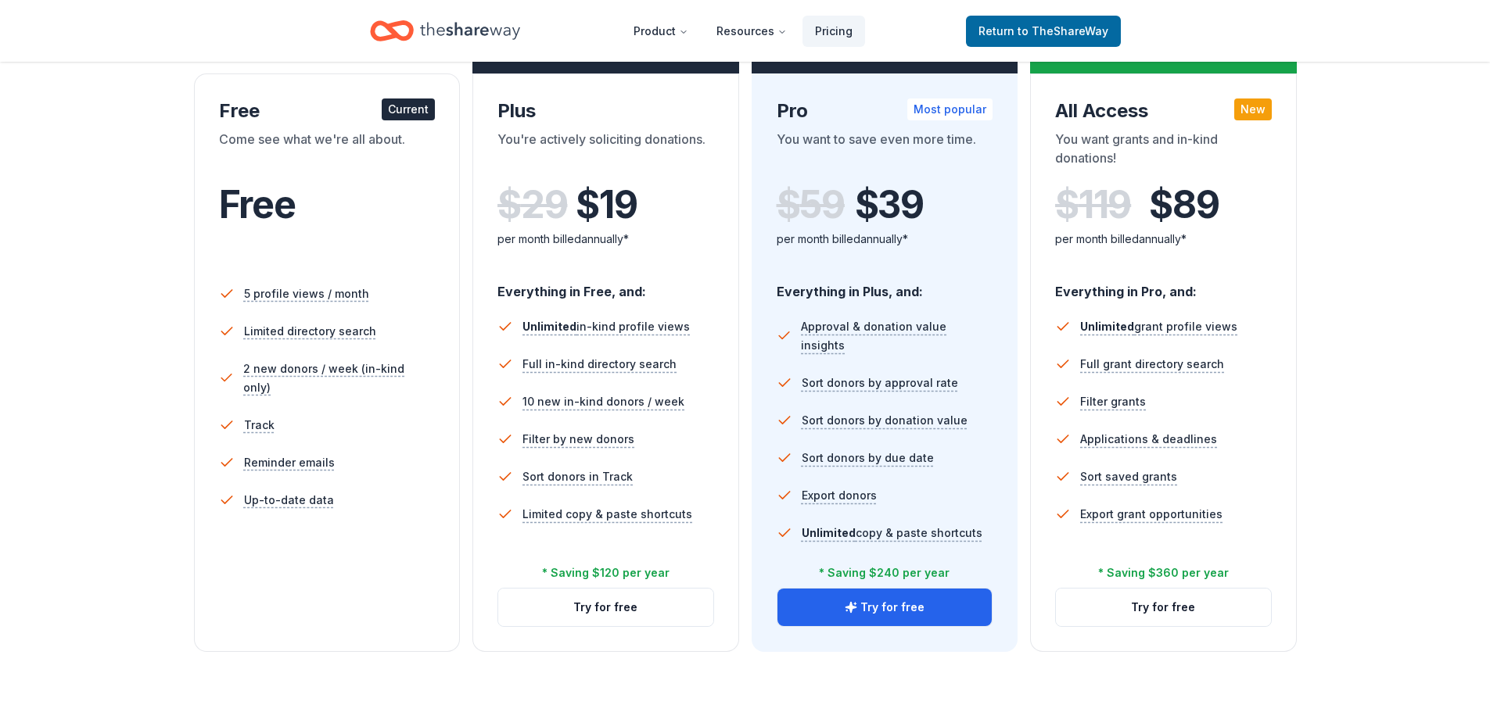
scroll to position [235, 0]
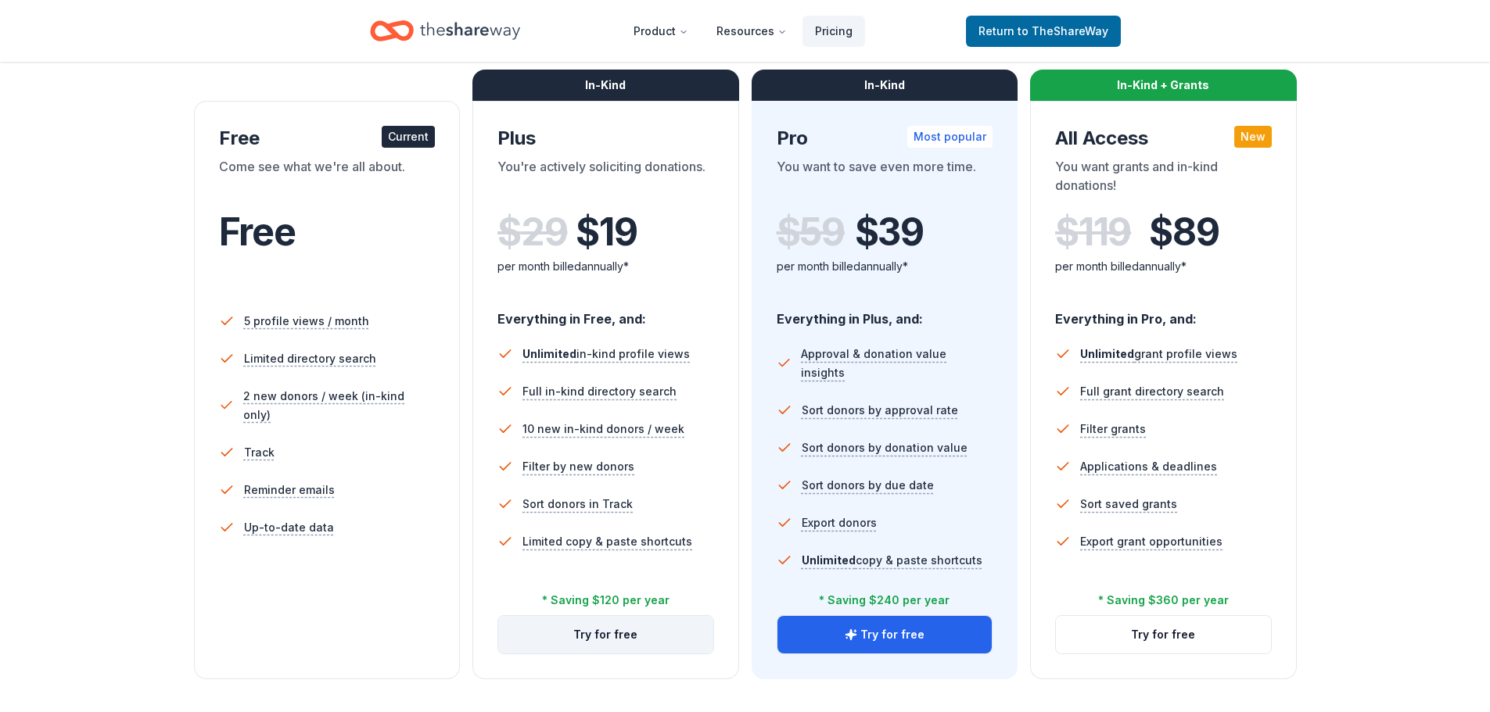
drag, startPoint x: 623, startPoint y: 637, endPoint x: 618, endPoint y: 630, distance: 8.9
click at [618, 630] on button "Try for free" at bounding box center [605, 635] width 215 height 38
click at [617, 633] on button "Try for free" at bounding box center [605, 635] width 215 height 38
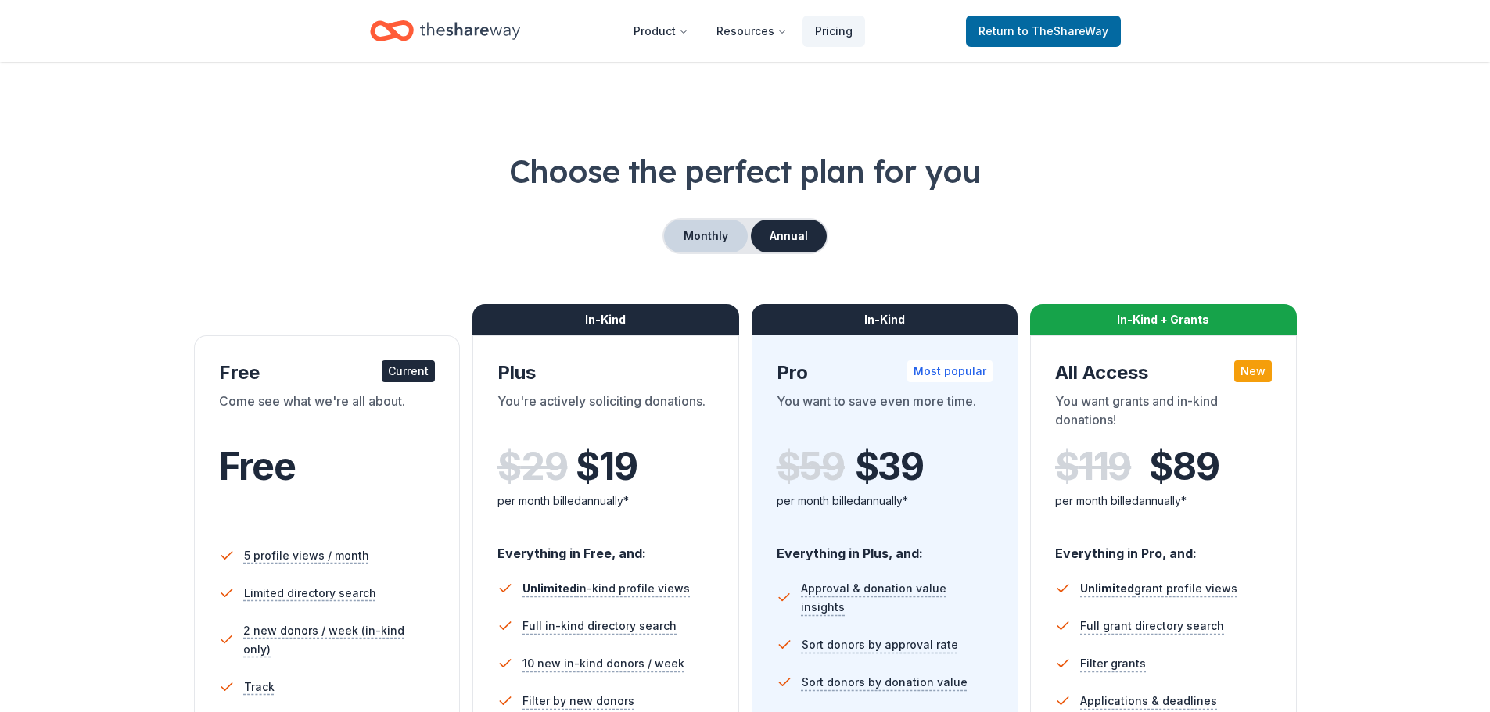
click at [727, 235] on button "Monthly" at bounding box center [706, 236] width 84 height 33
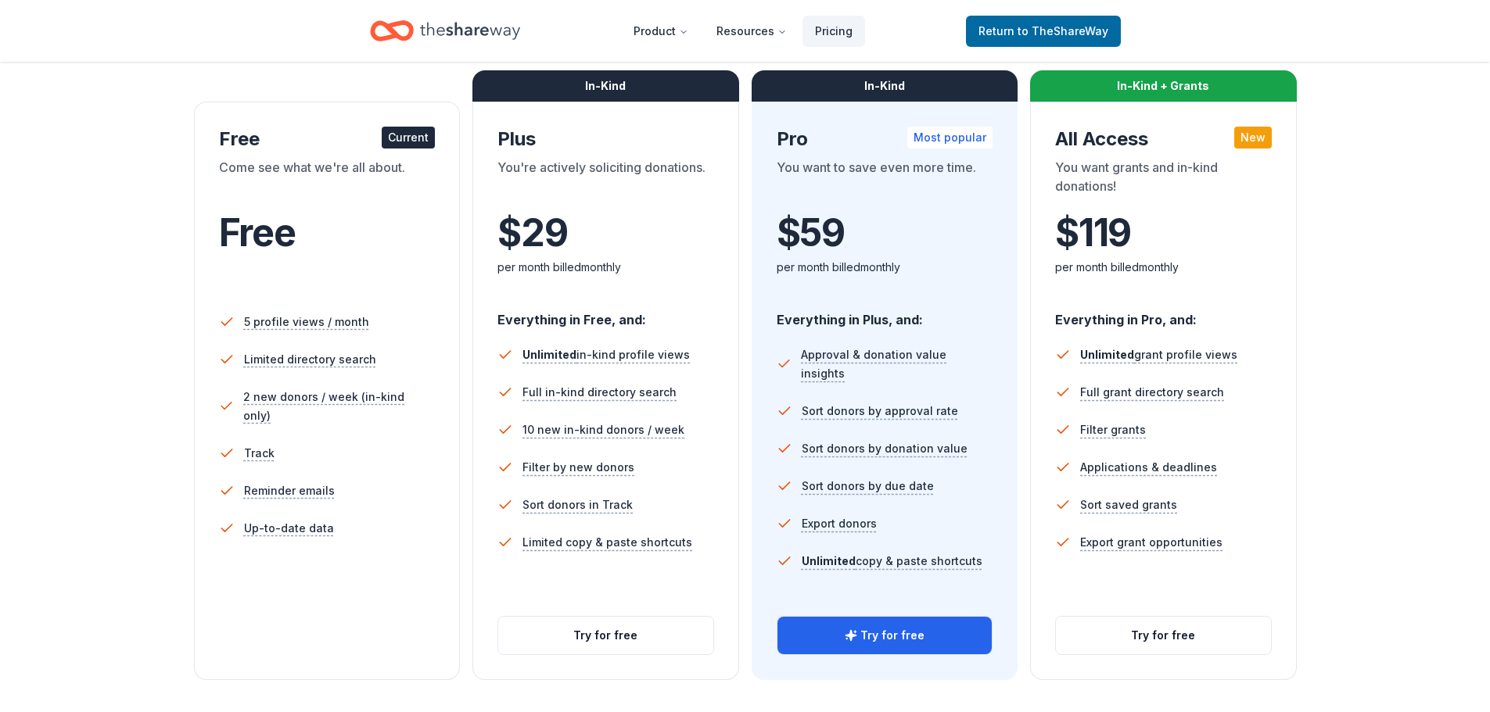
scroll to position [235, 0]
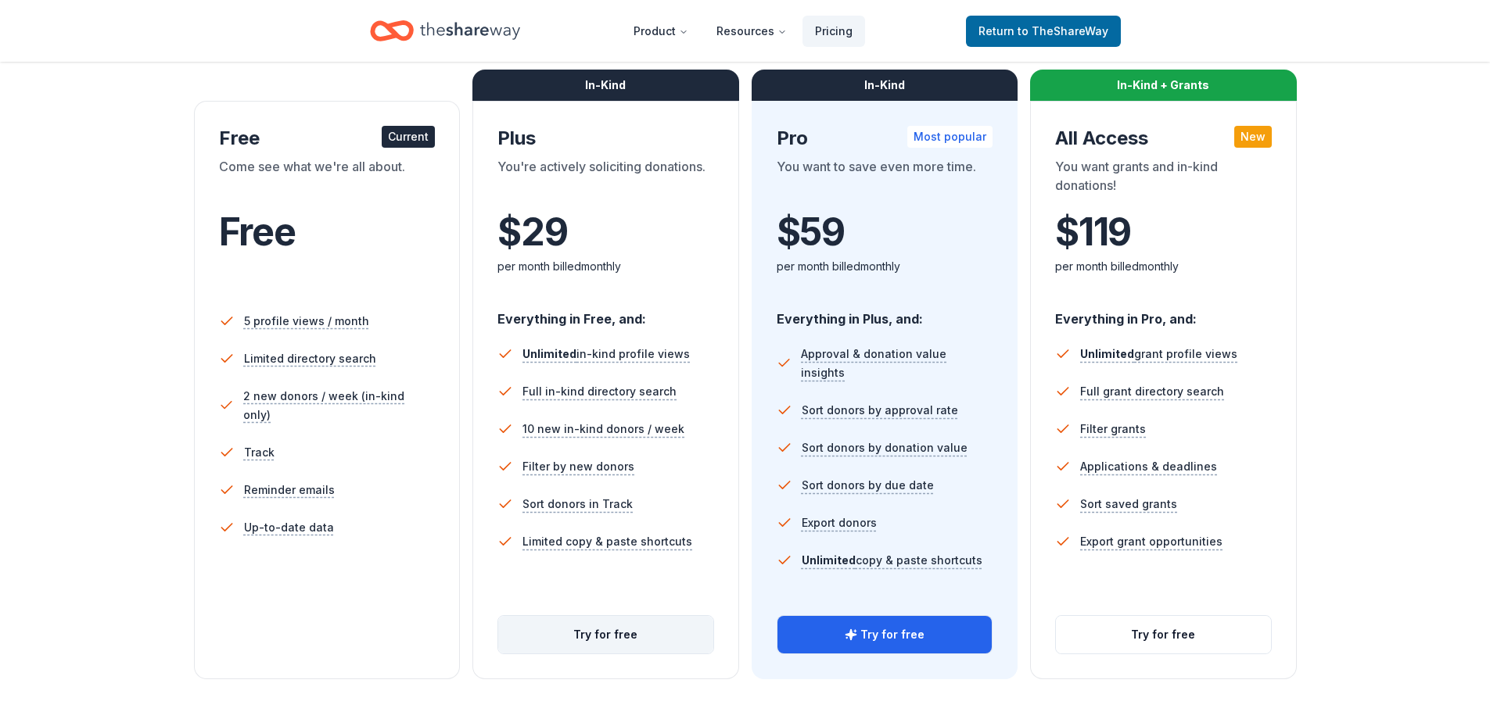
click at [599, 637] on button "Try for free" at bounding box center [605, 635] width 215 height 38
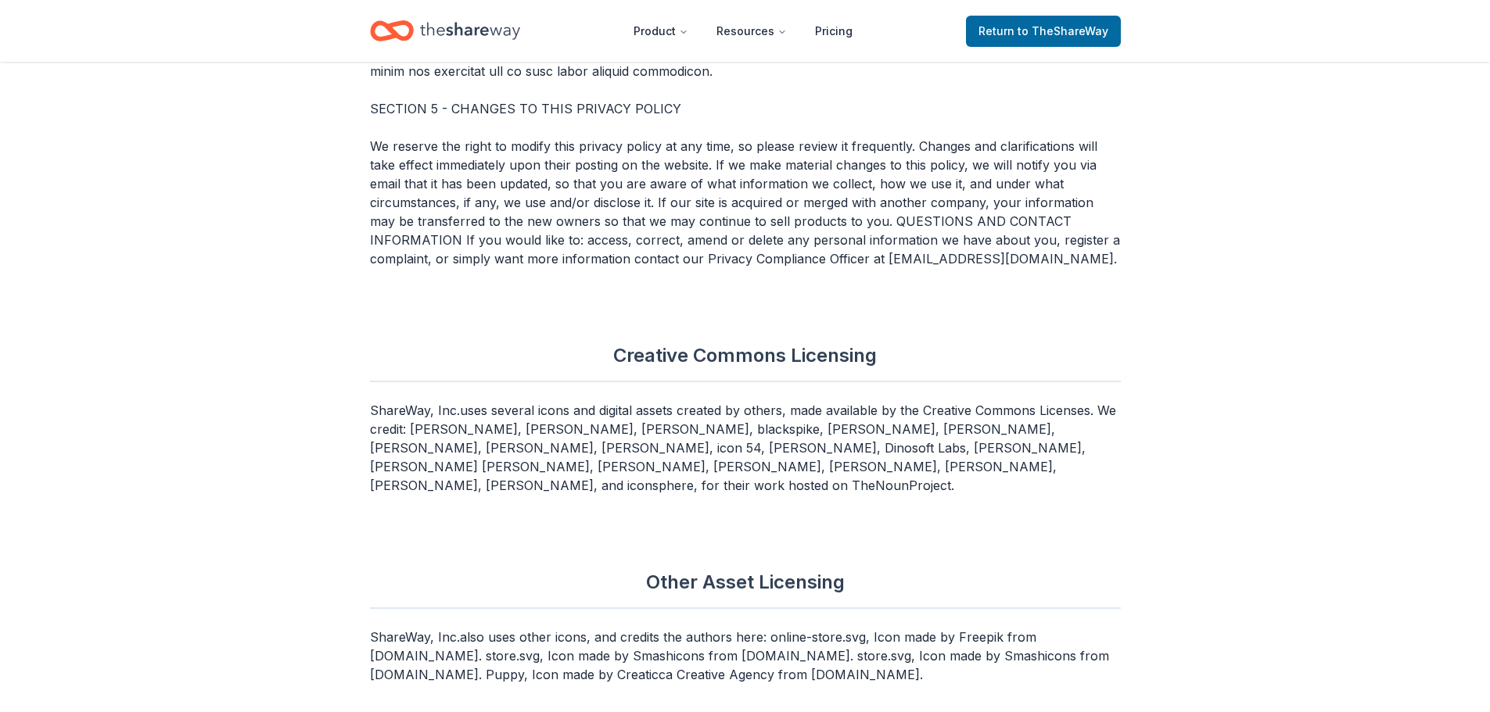
scroll to position [6599, 0]
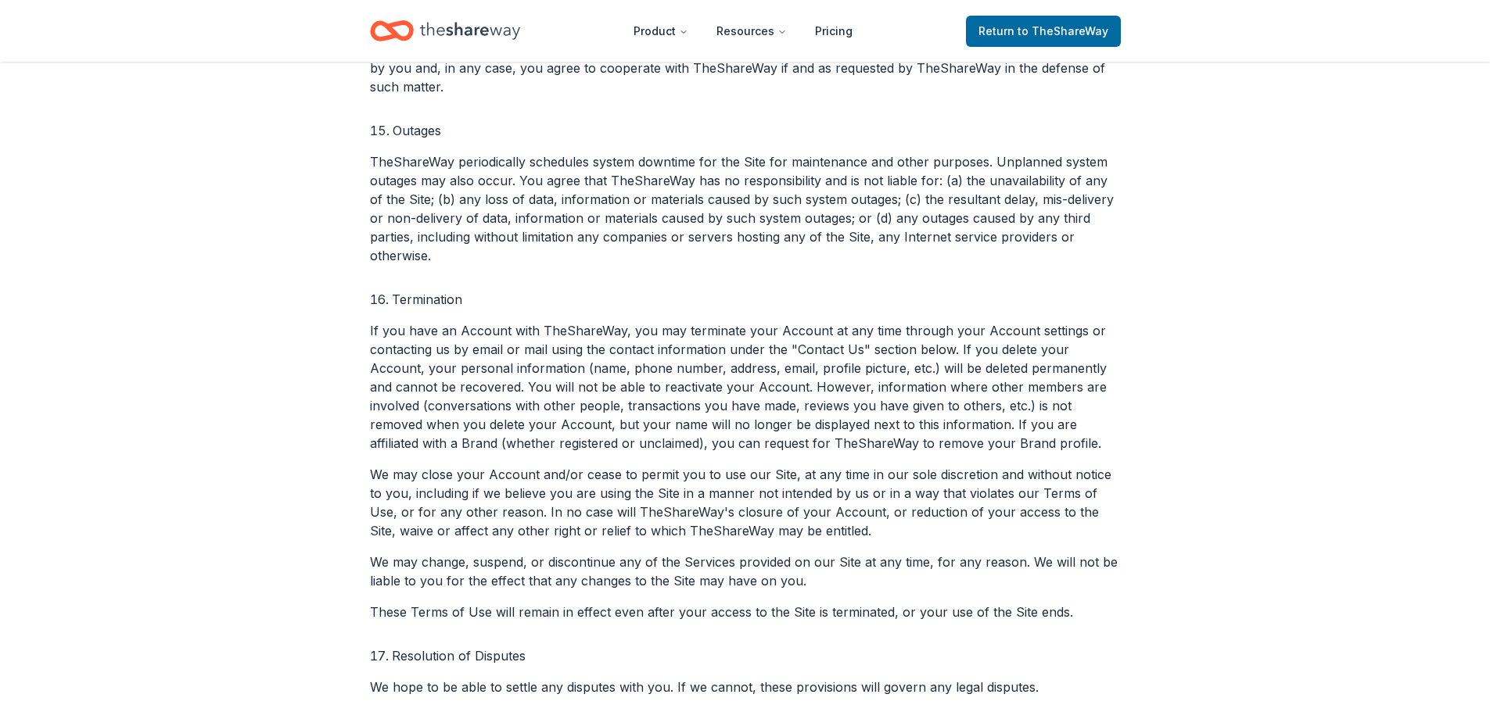
scroll to position [4067, 0]
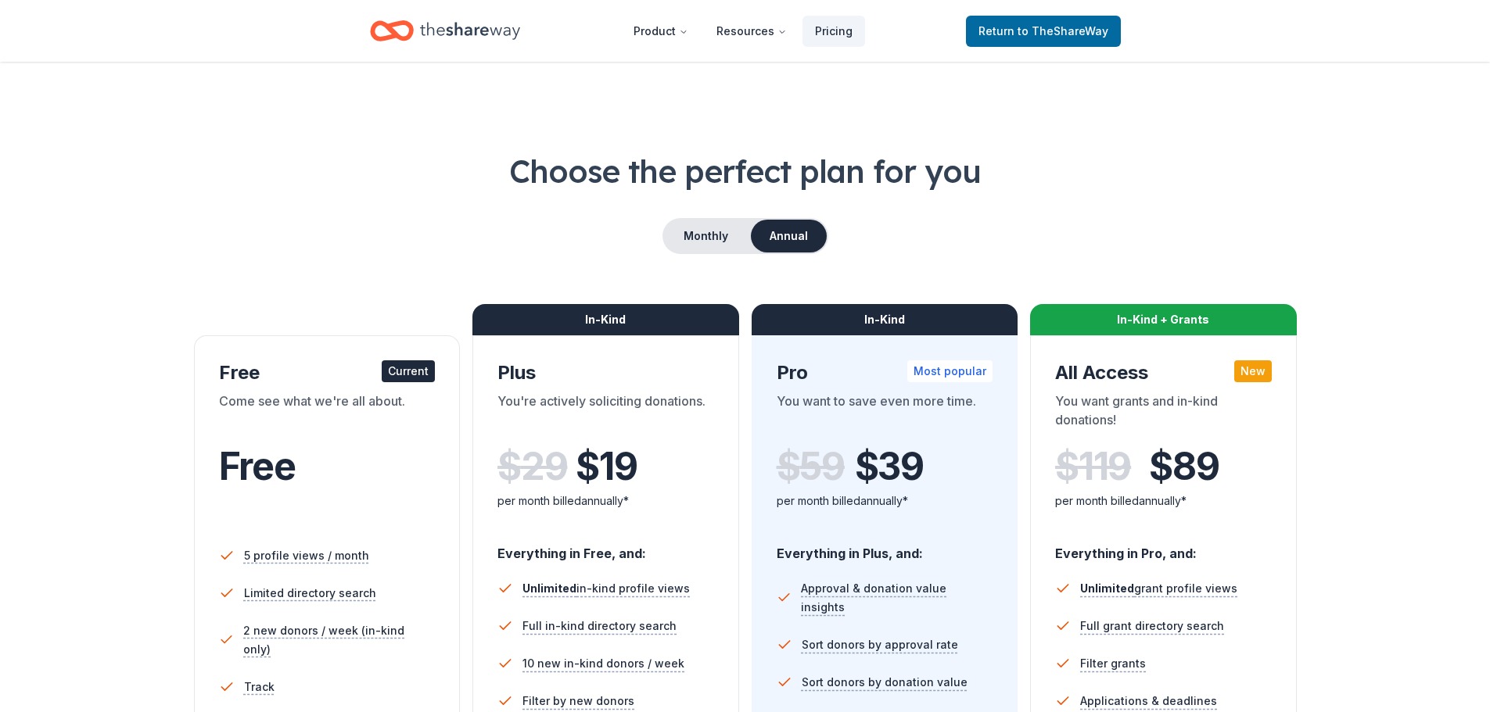
scroll to position [225, 0]
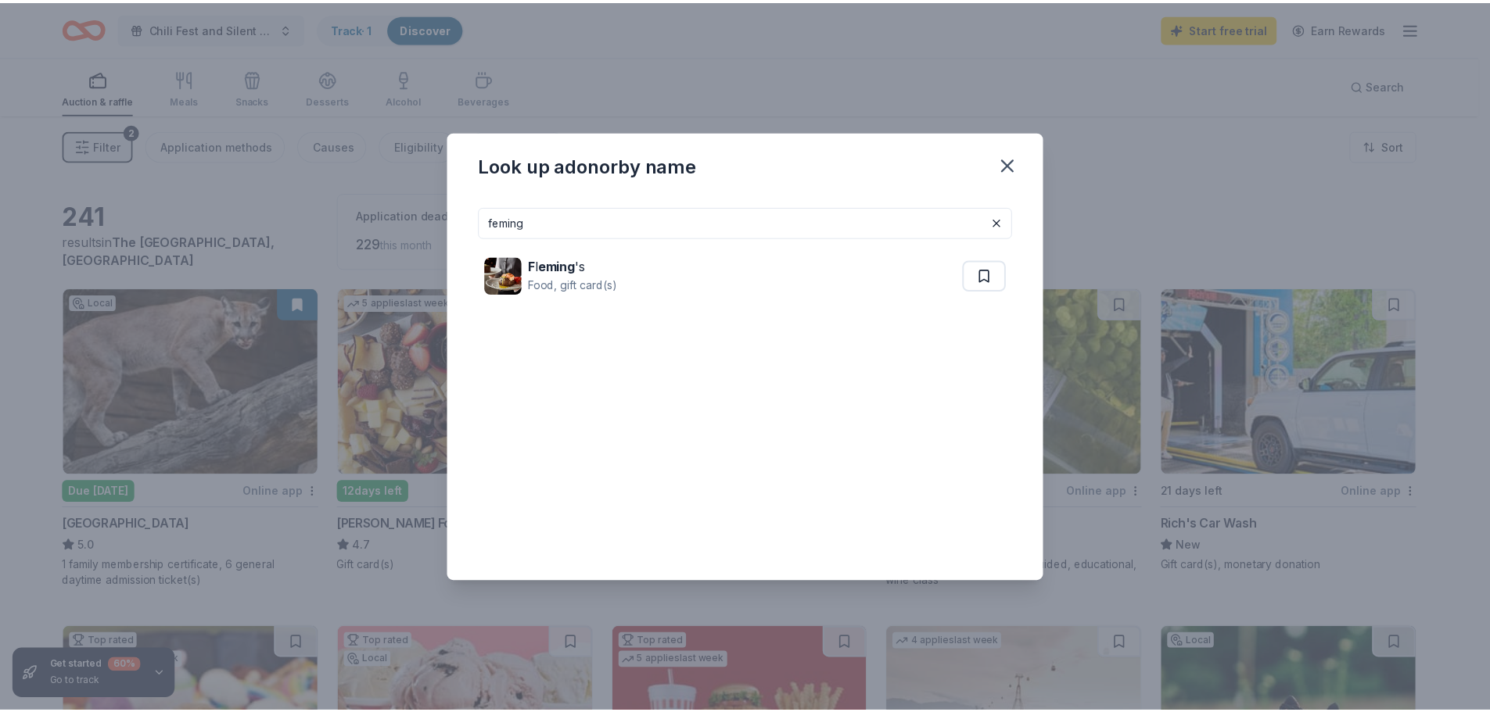
scroll to position [387, 0]
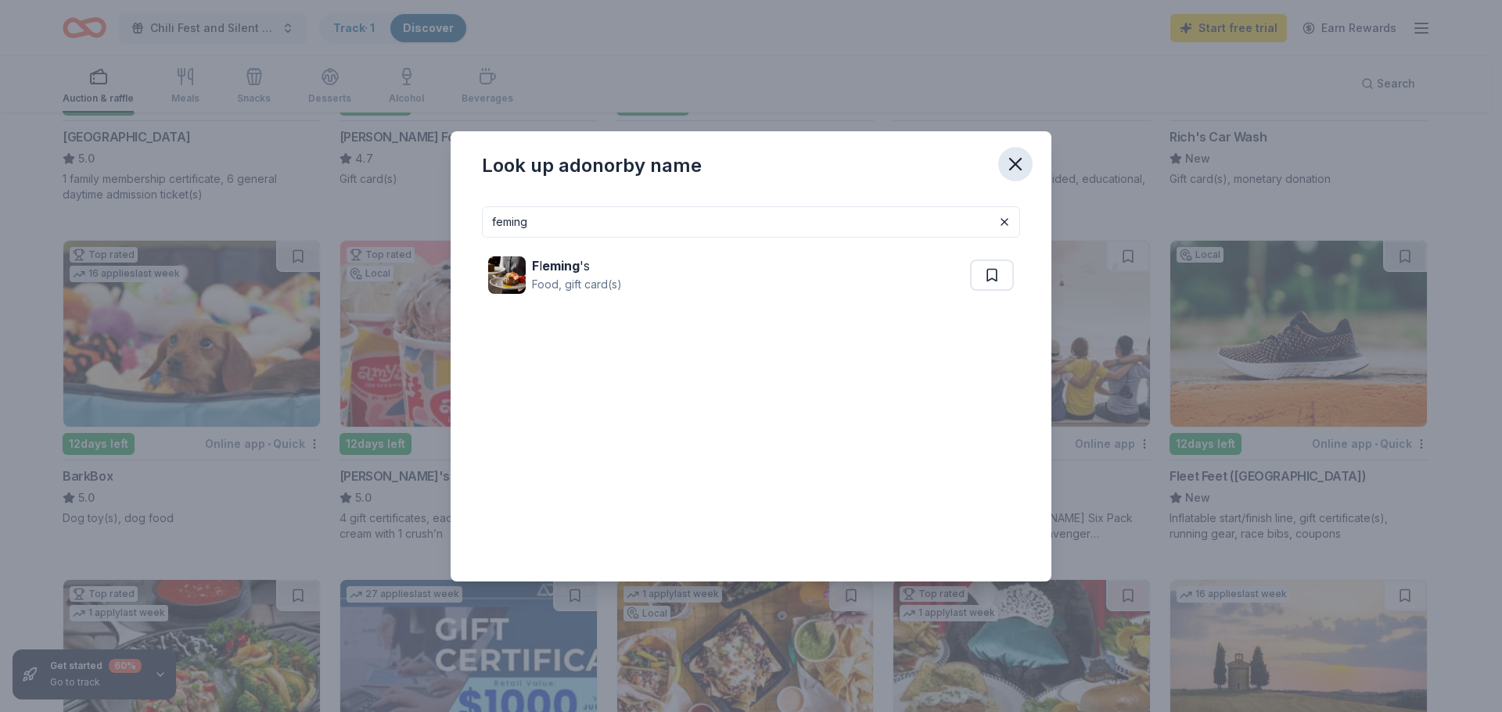
click at [1014, 172] on icon "button" at bounding box center [1015, 164] width 22 height 22
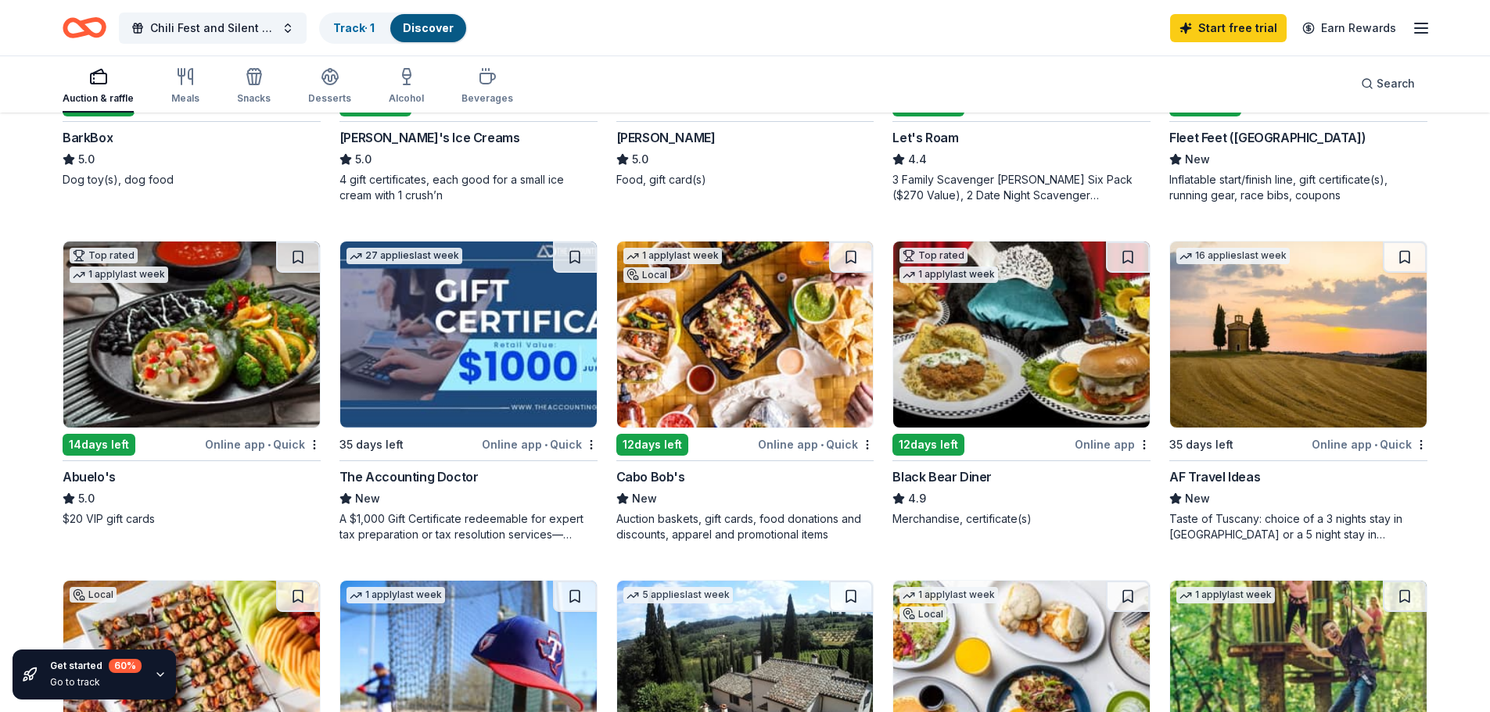
scroll to position [700, 0]
